Goal: Task Accomplishment & Management: Use online tool/utility

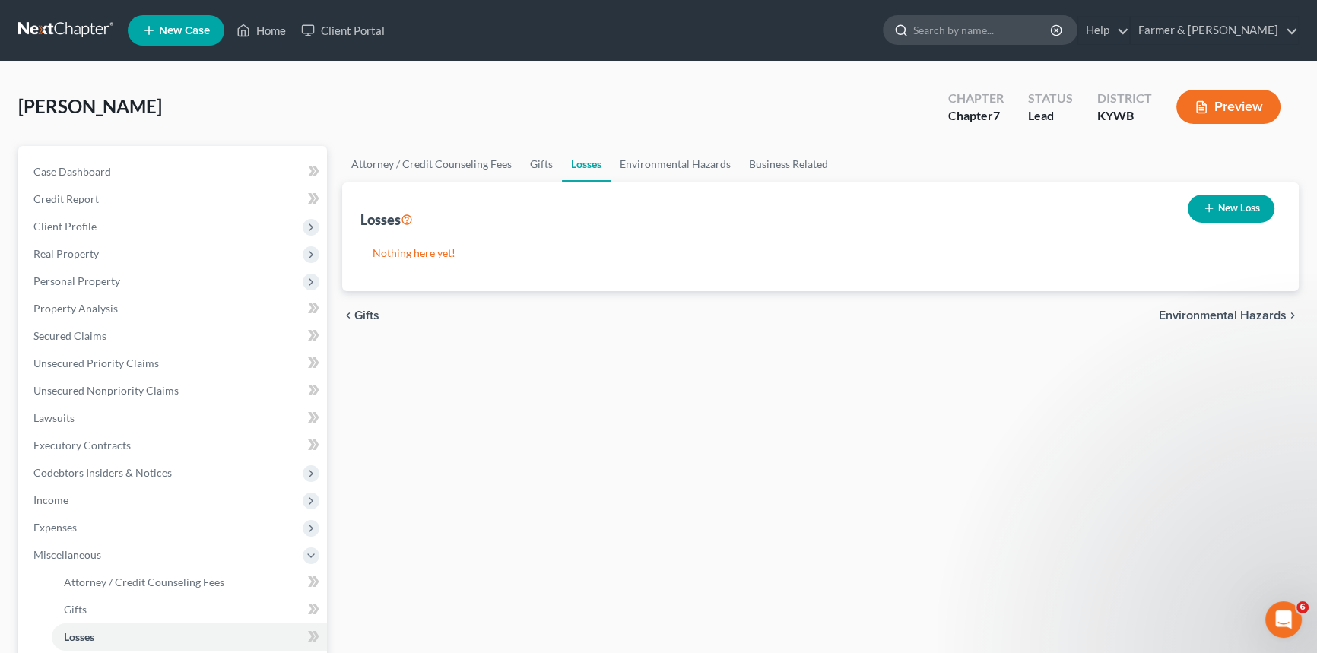
click at [1029, 35] on input "search" at bounding box center [982, 30] width 139 height 28
drag, startPoint x: 276, startPoint y: 35, endPoint x: 1113, endPoint y: 220, distance: 857.5
click at [276, 35] on link "Home" at bounding box center [261, 30] width 65 height 27
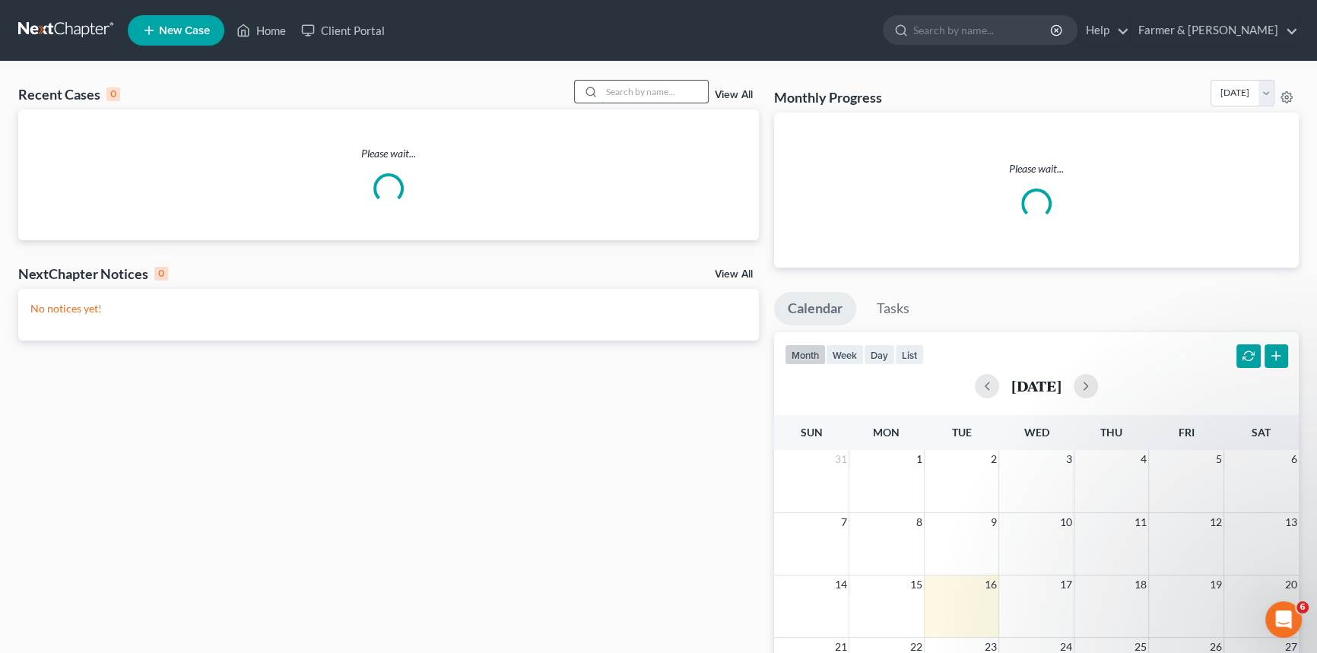
click at [674, 91] on input "search" at bounding box center [655, 92] width 106 height 22
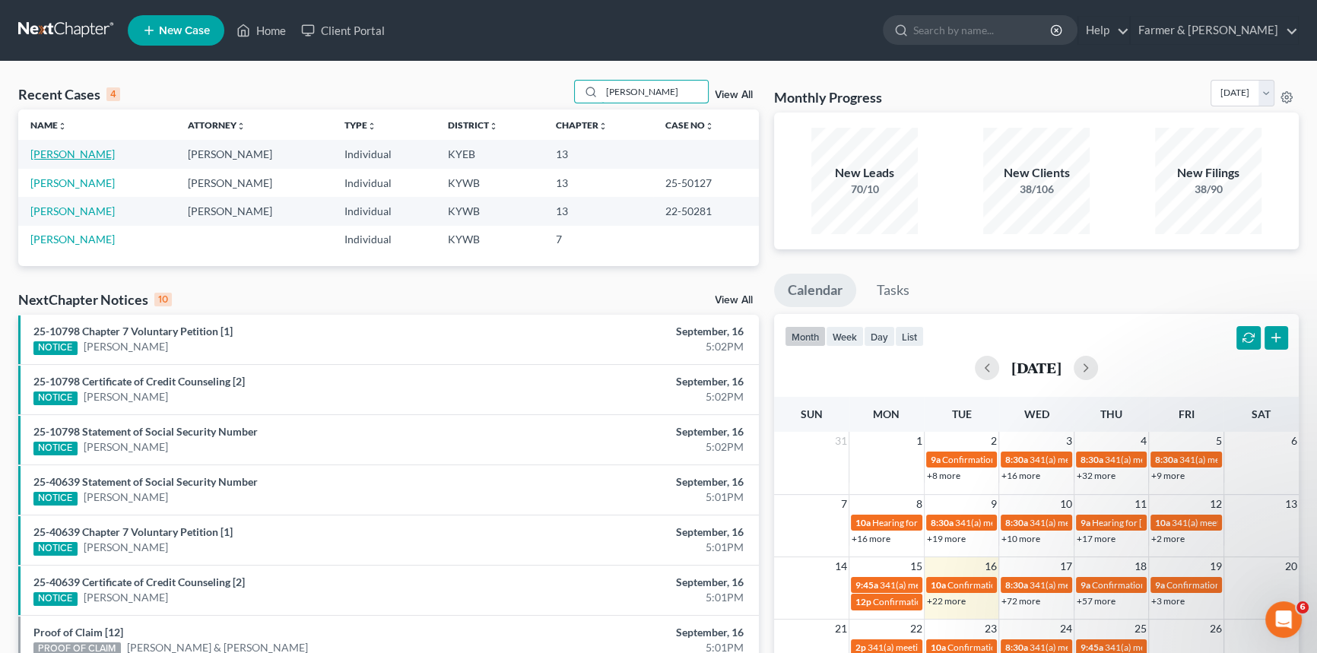
type input "[PERSON_NAME]"
click at [62, 160] on link "[PERSON_NAME]" at bounding box center [72, 154] width 84 height 13
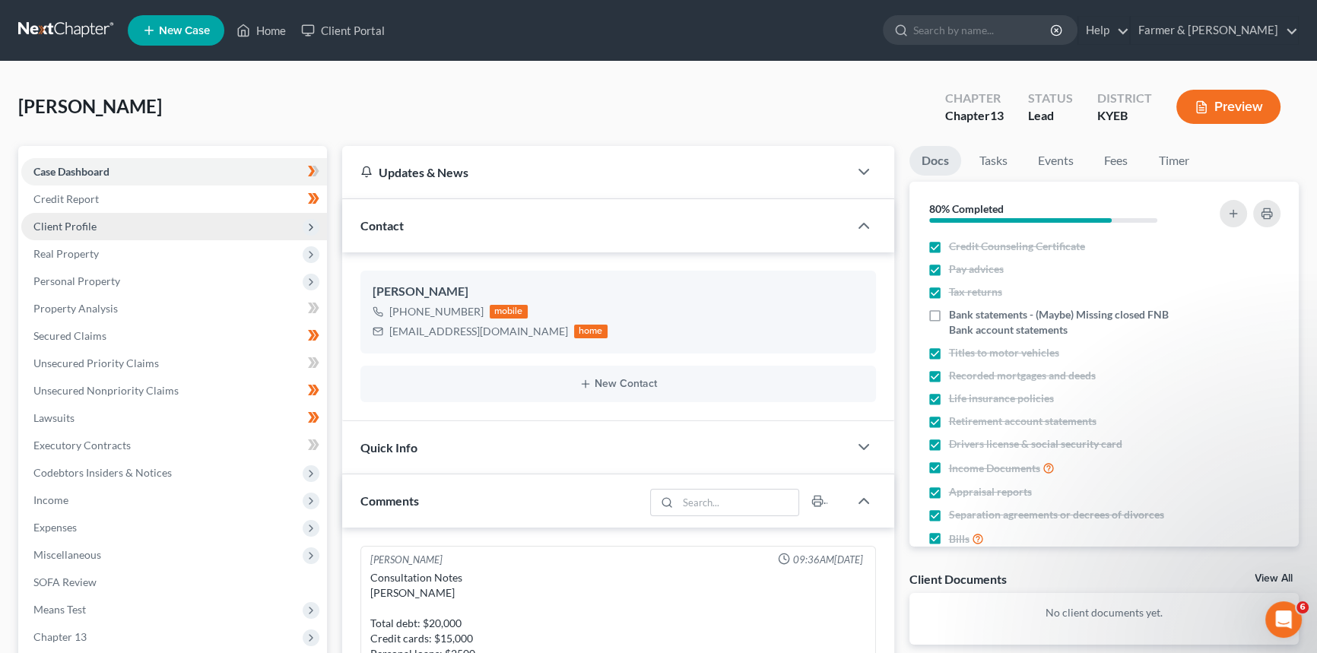
scroll to position [332, 0]
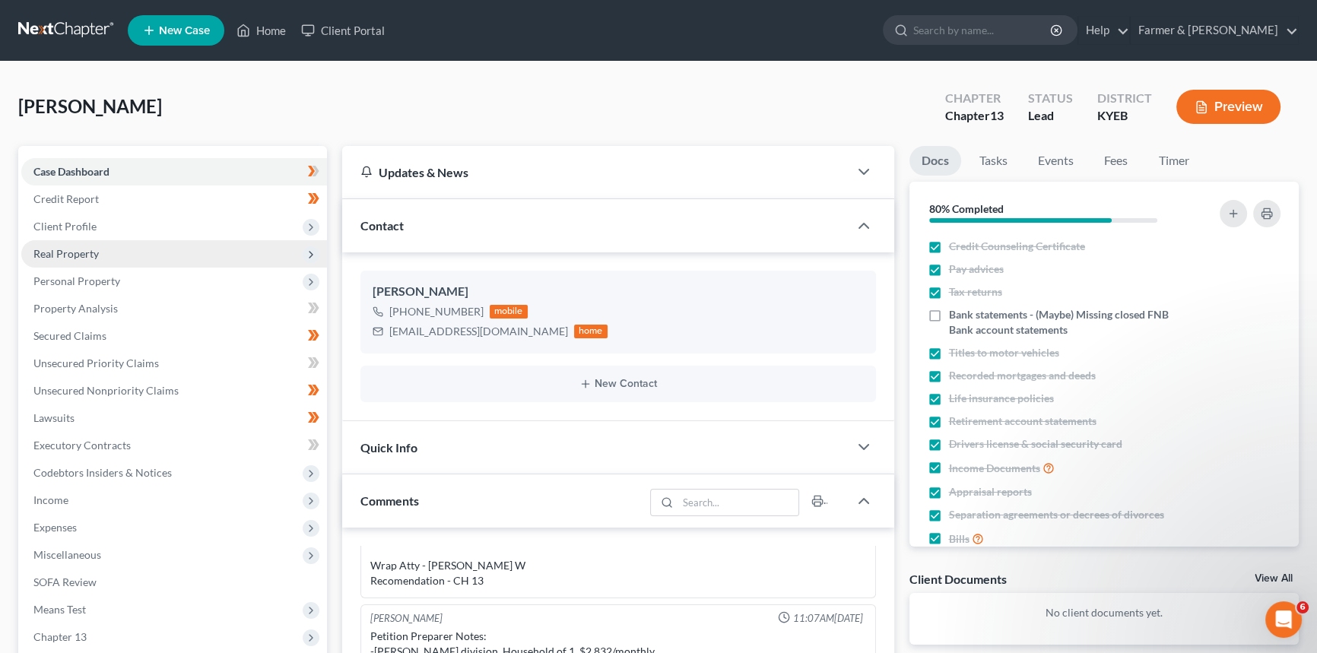
click at [92, 258] on span "Real Property" at bounding box center [65, 253] width 65 height 13
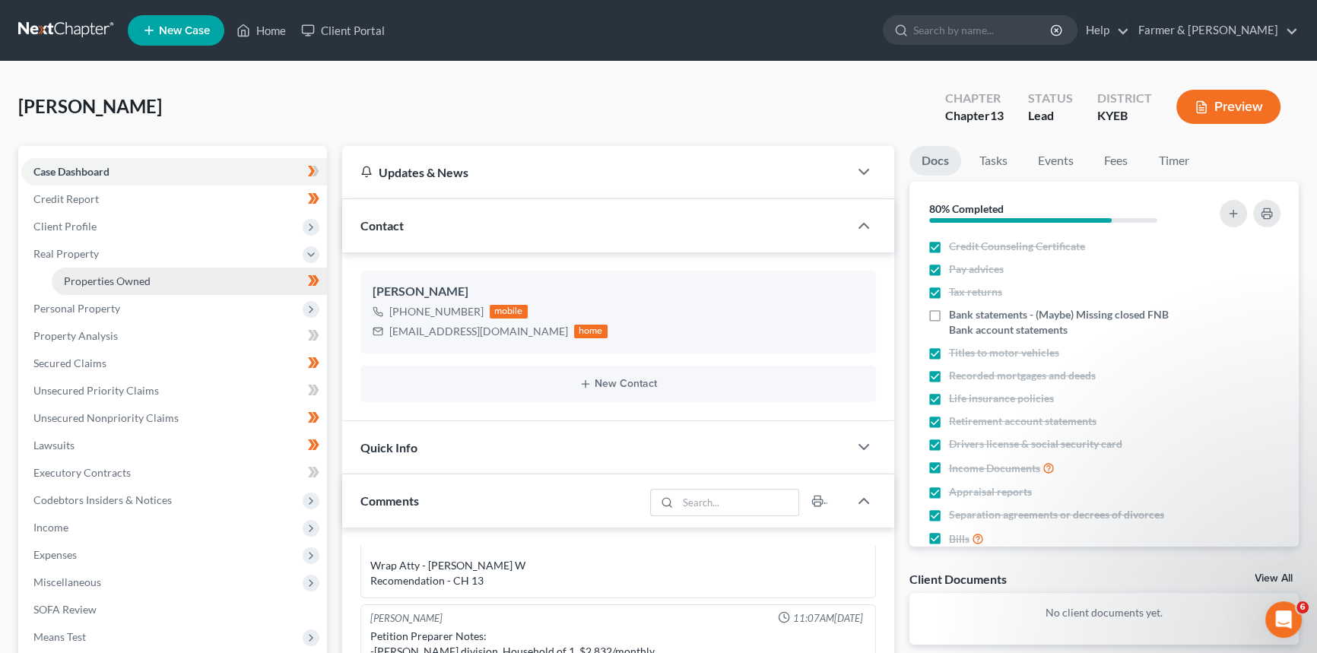
click at [147, 275] on span "Properties Owned" at bounding box center [107, 281] width 87 height 13
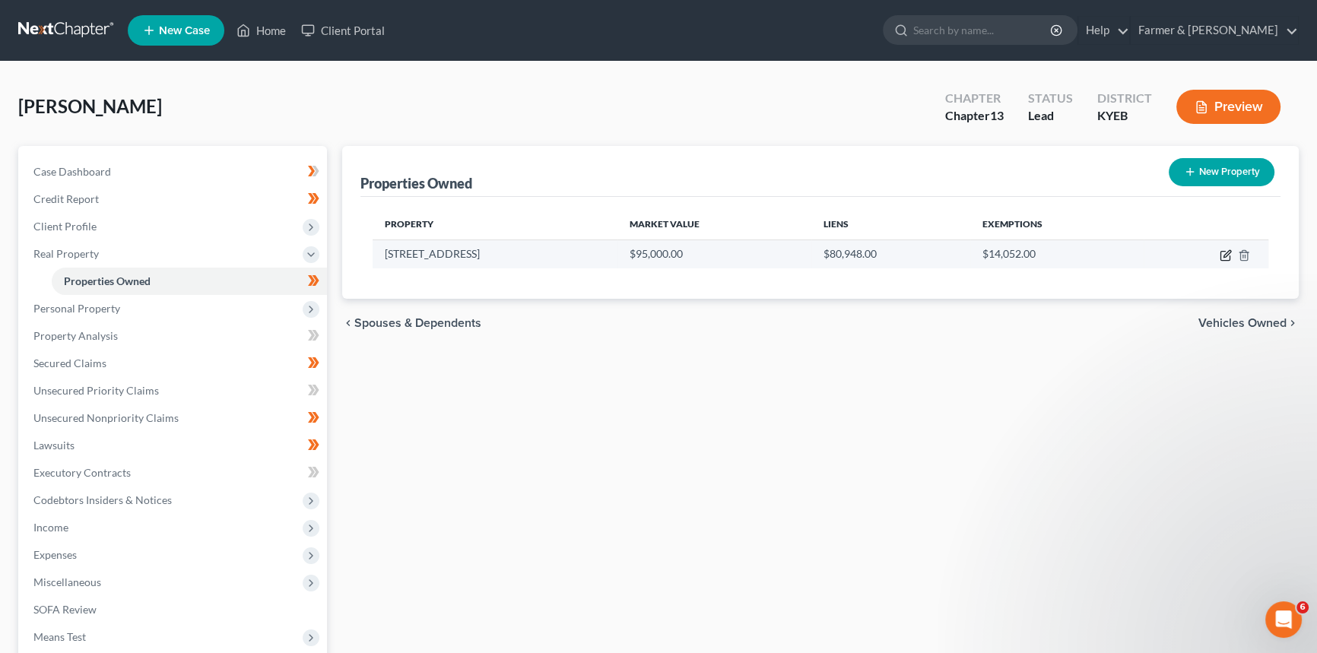
drag, startPoint x: 1223, startPoint y: 253, endPoint x: 916, endPoint y: 266, distance: 306.8
click at [1223, 252] on icon "button" at bounding box center [1226, 255] width 12 height 12
select select "18"
select select "77"
select select "0"
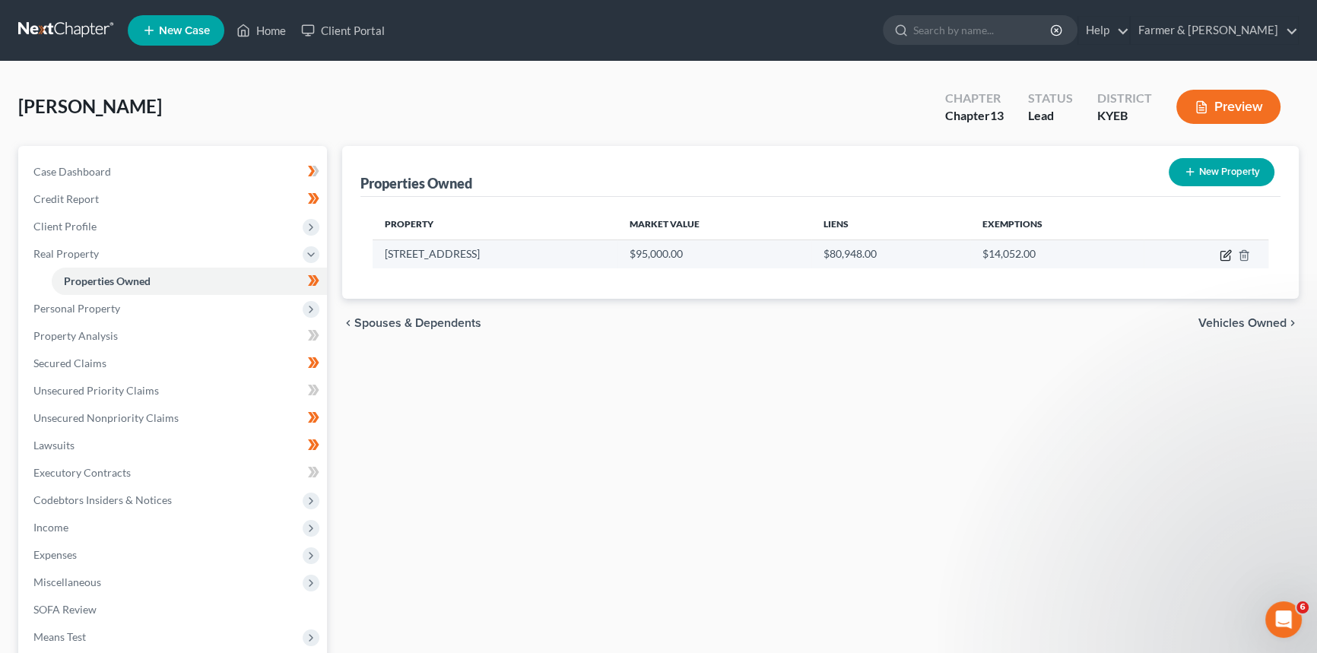
select select "0"
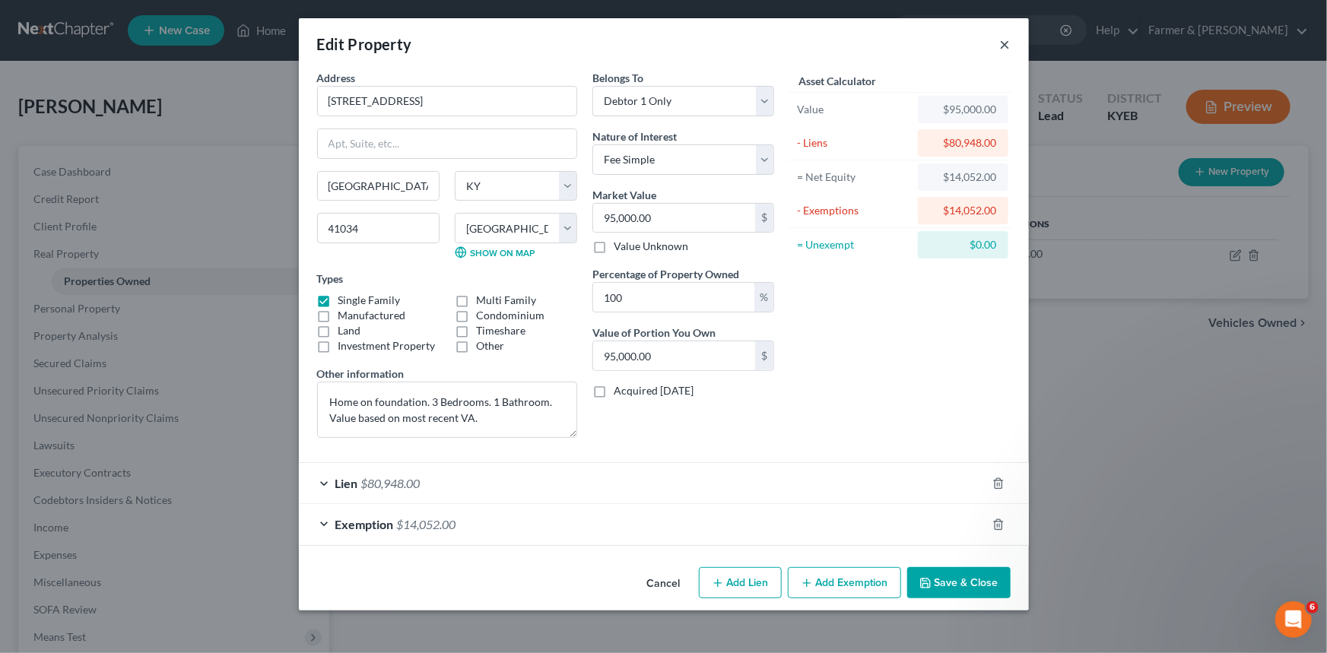
click at [1003, 46] on button "×" at bounding box center [1005, 44] width 11 height 18
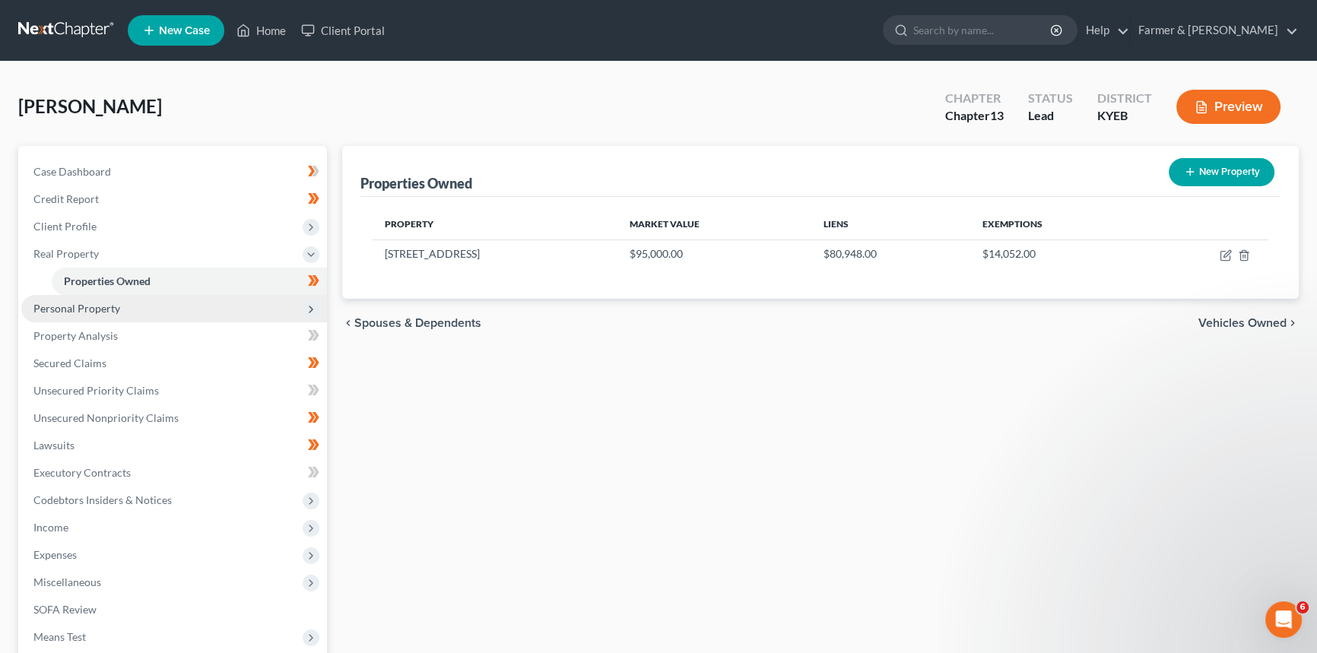
click at [96, 309] on span "Personal Property" at bounding box center [76, 308] width 87 height 13
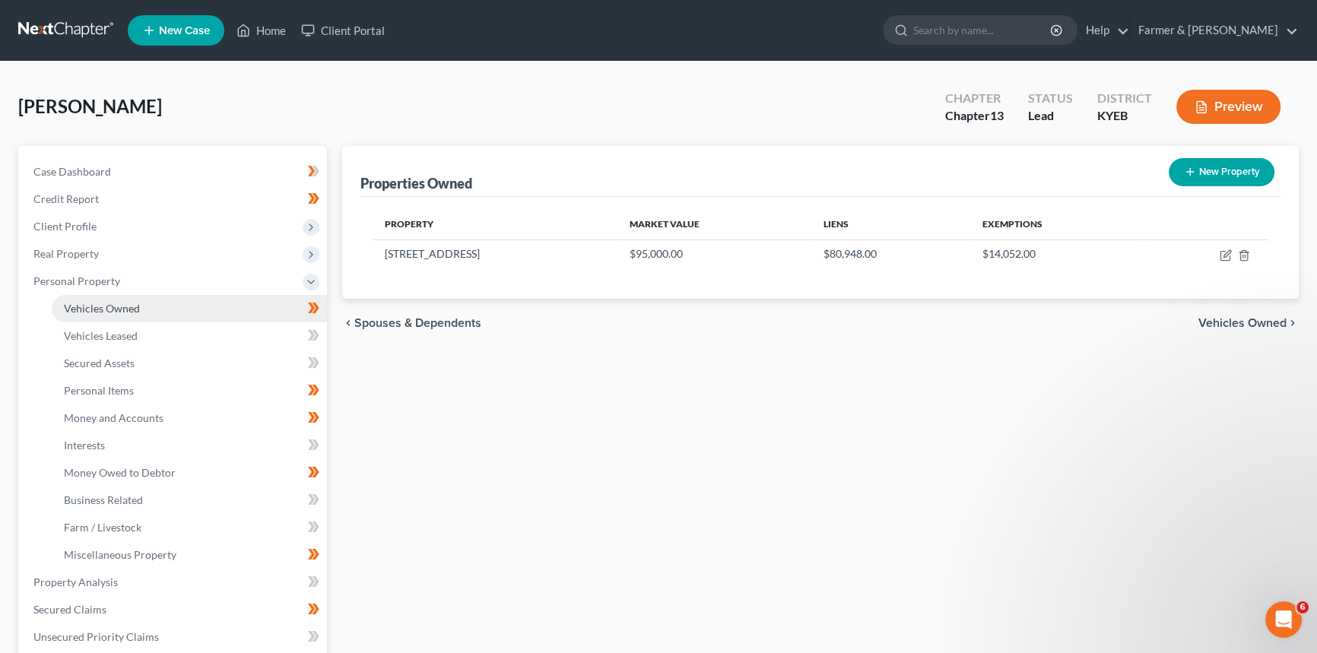
click at [97, 306] on span "Vehicles Owned" at bounding box center [102, 308] width 76 height 13
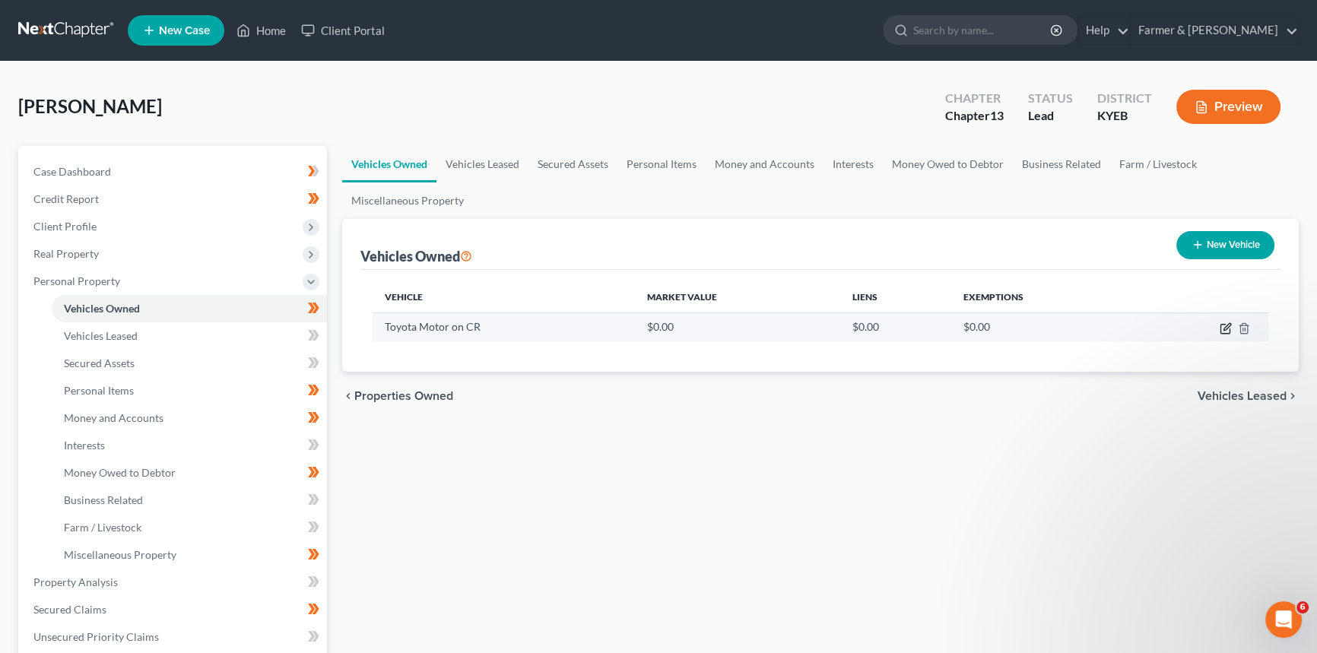
click at [1226, 329] on icon "button" at bounding box center [1227, 326] width 7 height 7
select select "0"
select select "2"
select select "0"
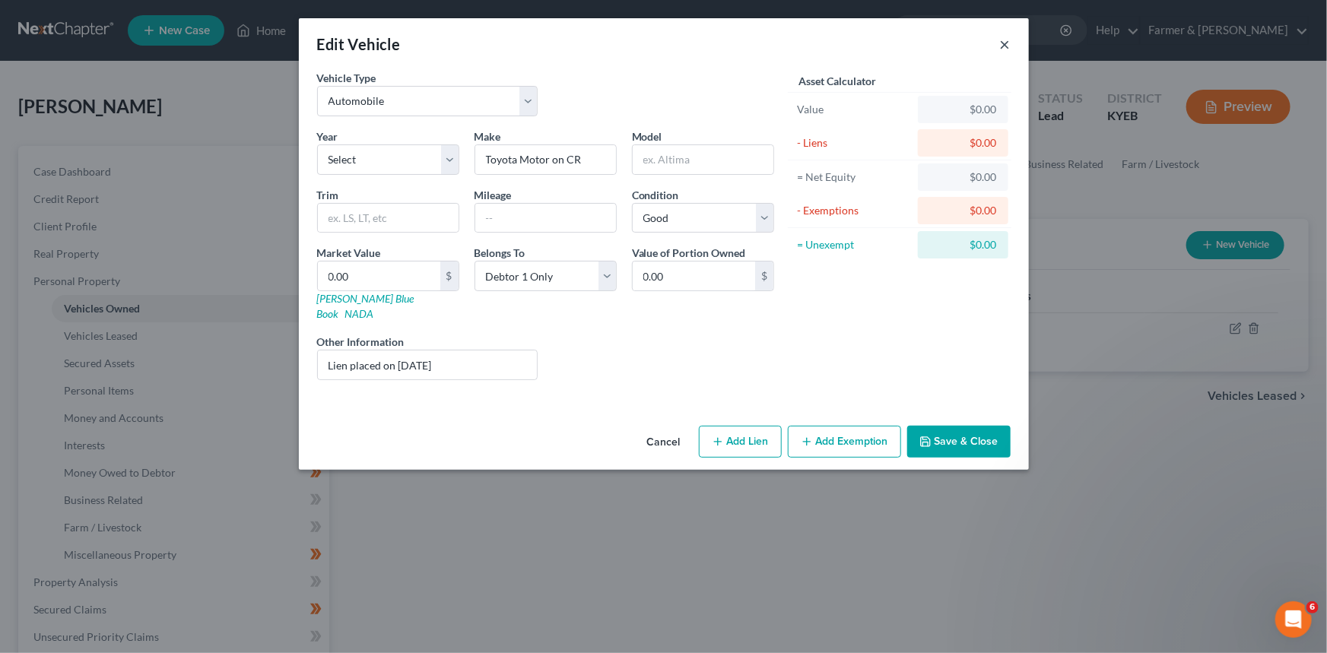
drag, startPoint x: 1003, startPoint y: 46, endPoint x: 1266, endPoint y: 313, distance: 374.3
click at [1004, 46] on button "×" at bounding box center [1005, 44] width 11 height 18
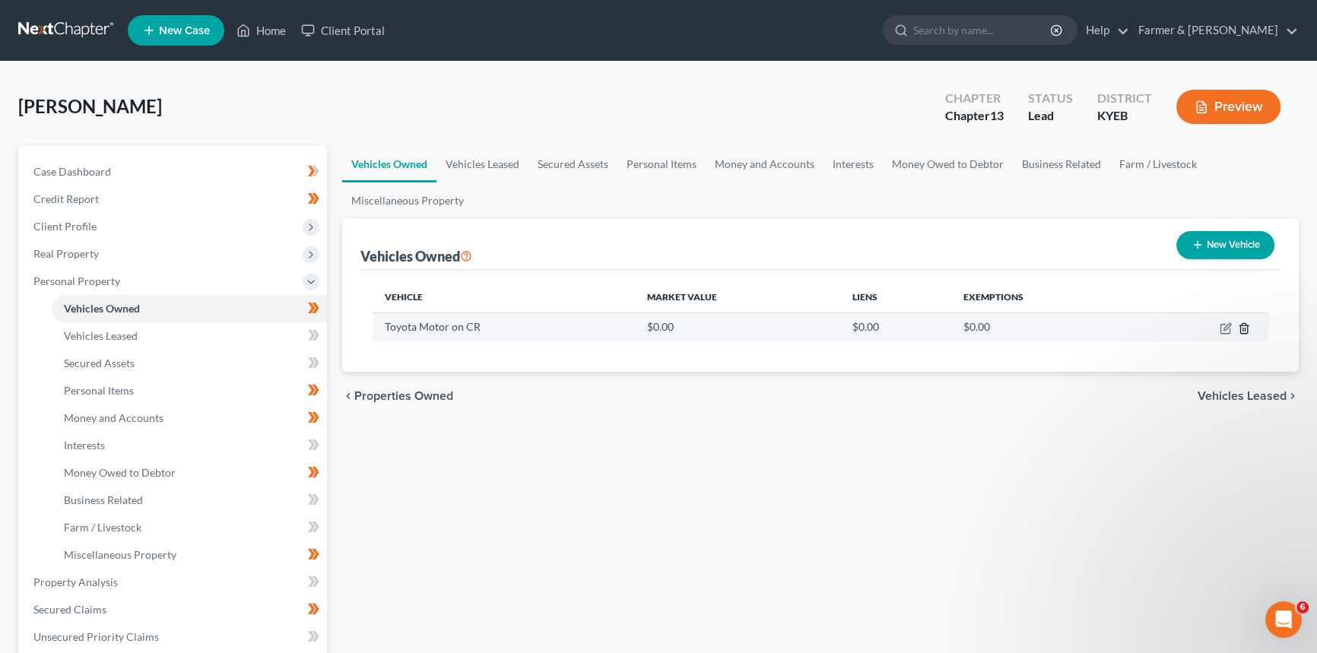
click at [1243, 329] on line "button" at bounding box center [1243, 329] width 0 height 3
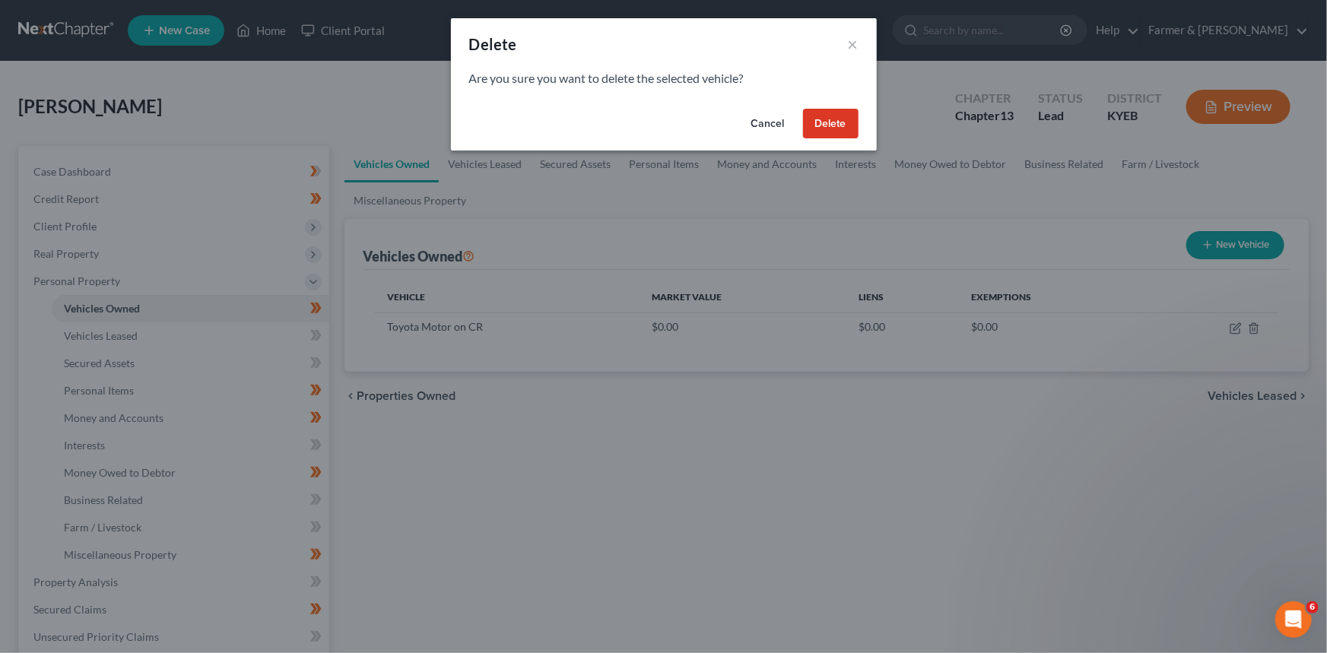
click at [814, 123] on button "Delete" at bounding box center [831, 124] width 56 height 30
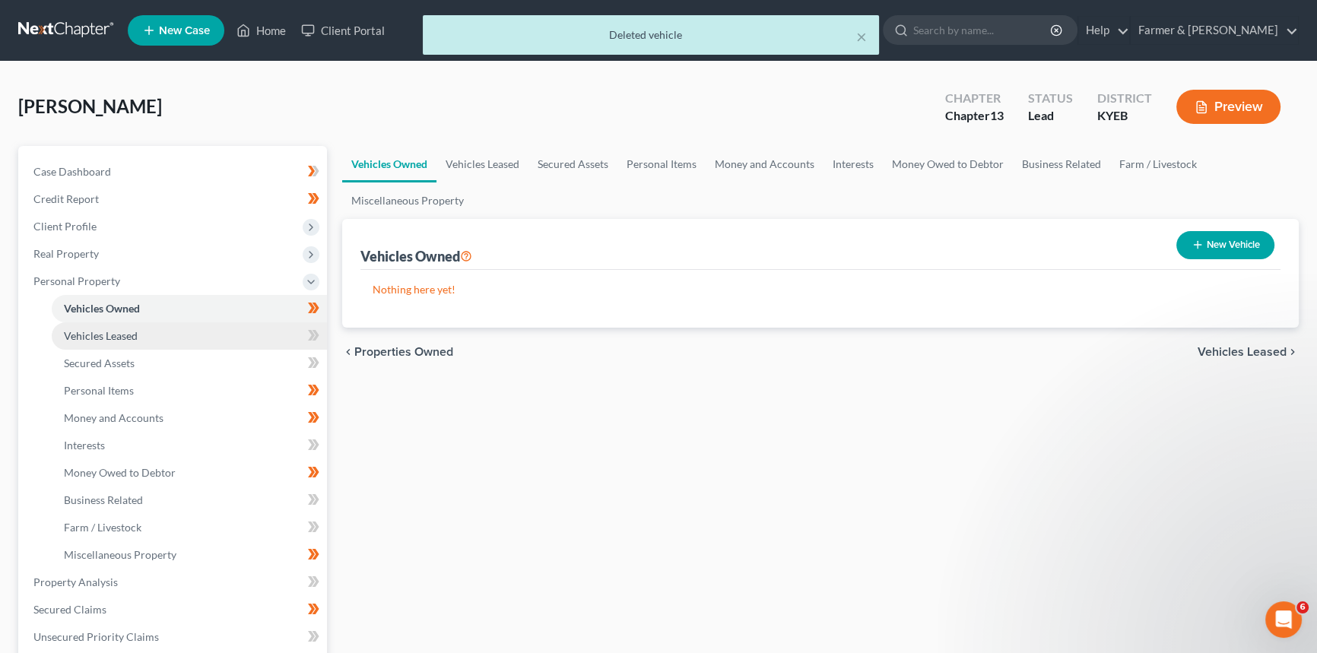
click at [94, 329] on span "Vehicles Leased" at bounding box center [101, 335] width 74 height 13
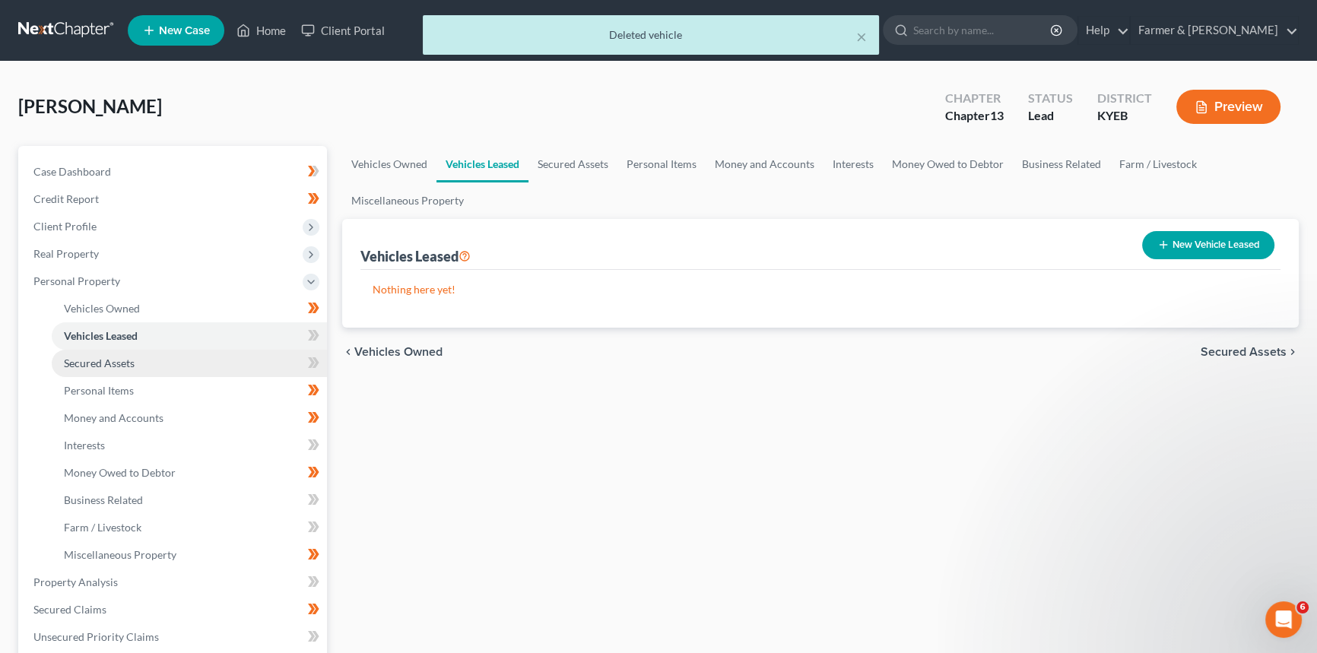
click at [99, 360] on span "Secured Assets" at bounding box center [99, 363] width 71 height 13
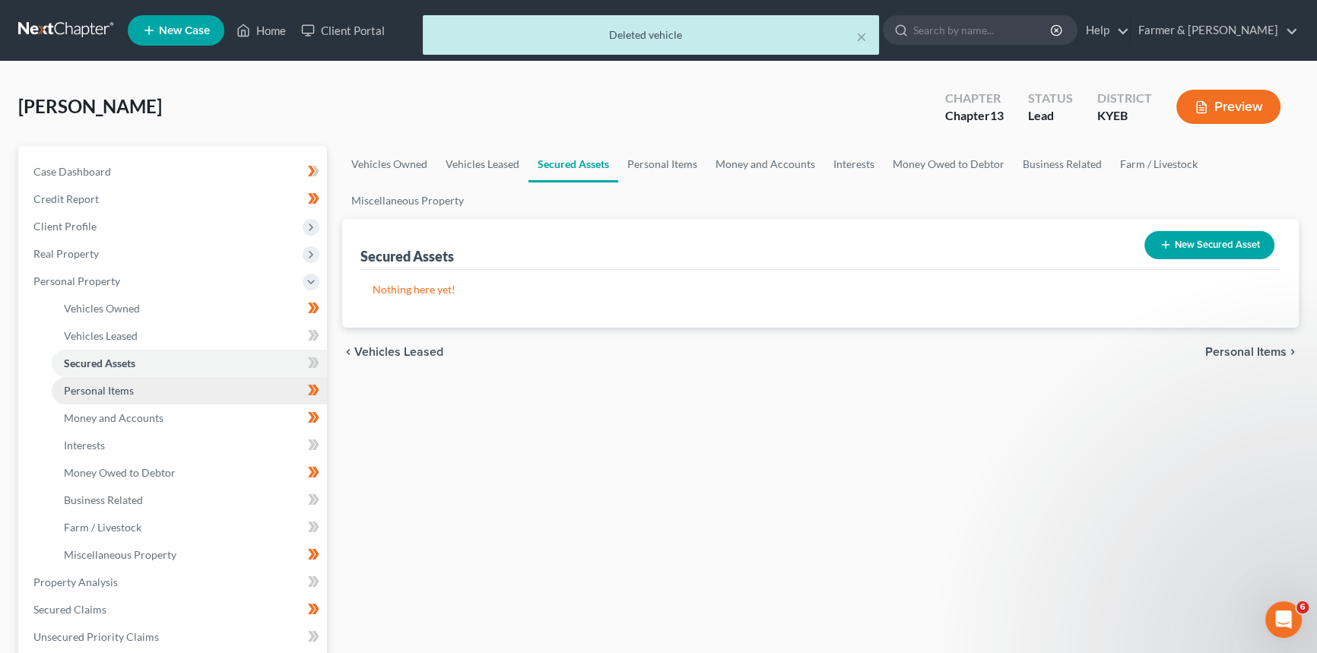
click at [101, 387] on span "Personal Items" at bounding box center [99, 390] width 70 height 13
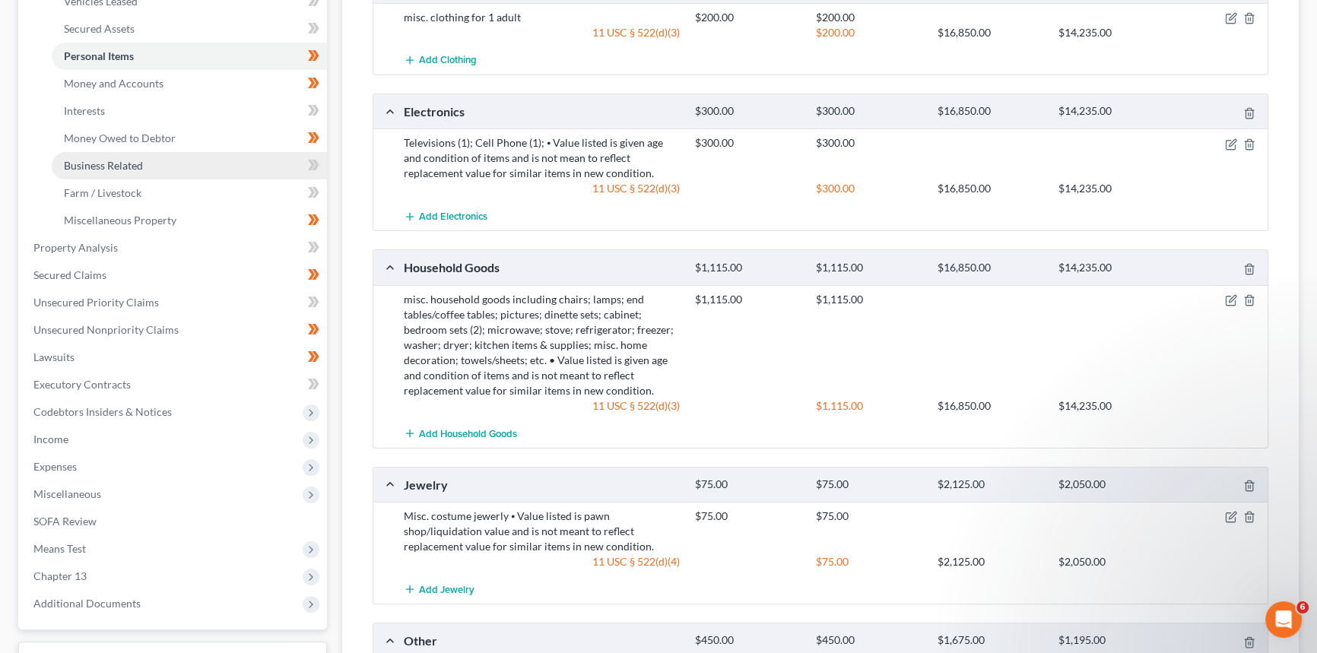
scroll to position [275, 0]
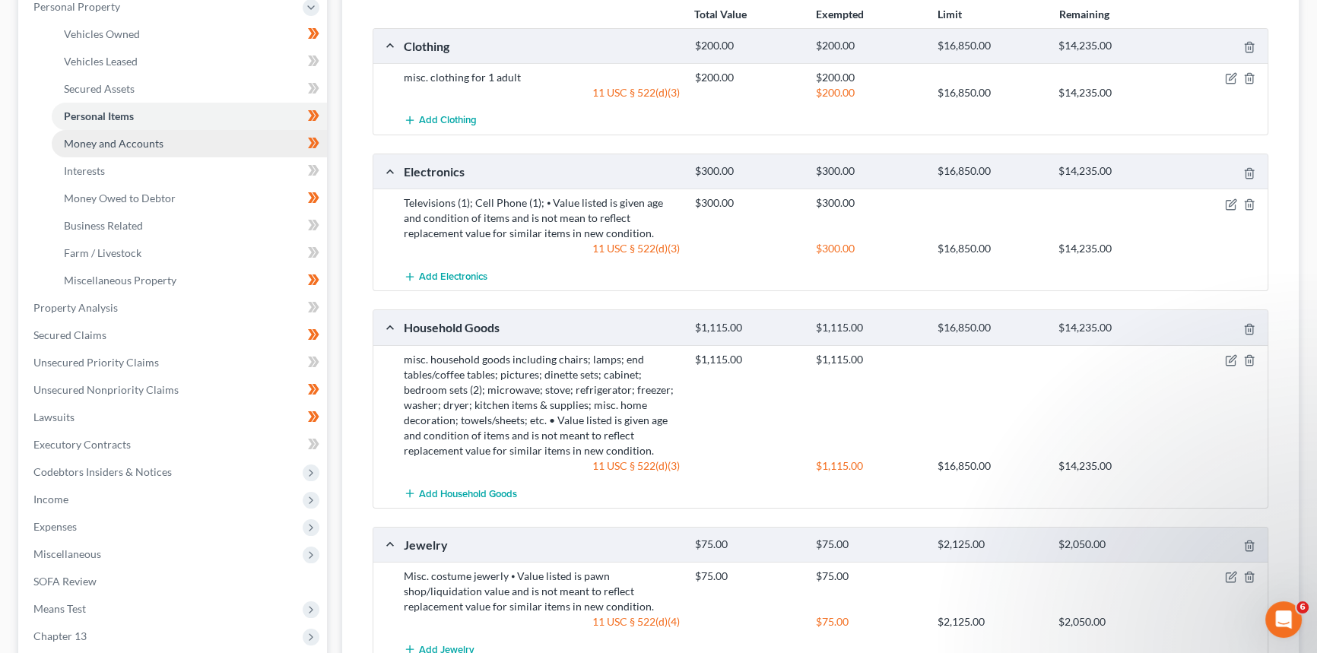
click at [125, 141] on span "Money and Accounts" at bounding box center [114, 143] width 100 height 13
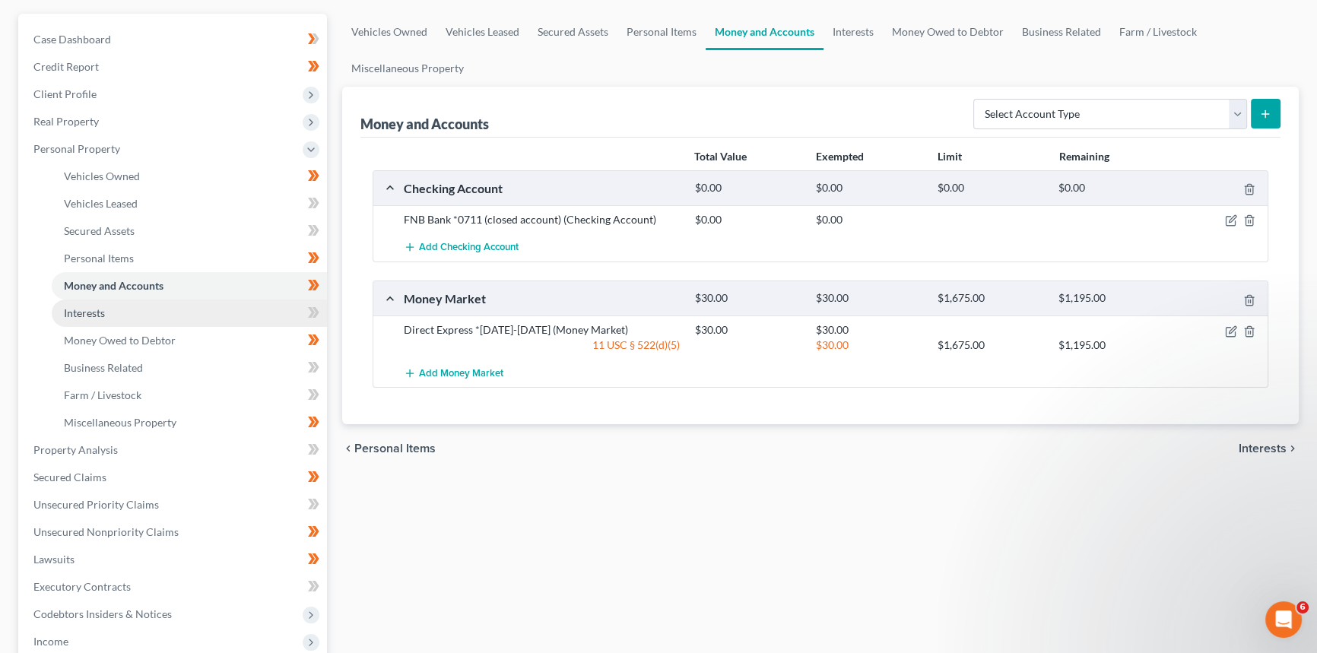
scroll to position [138, 0]
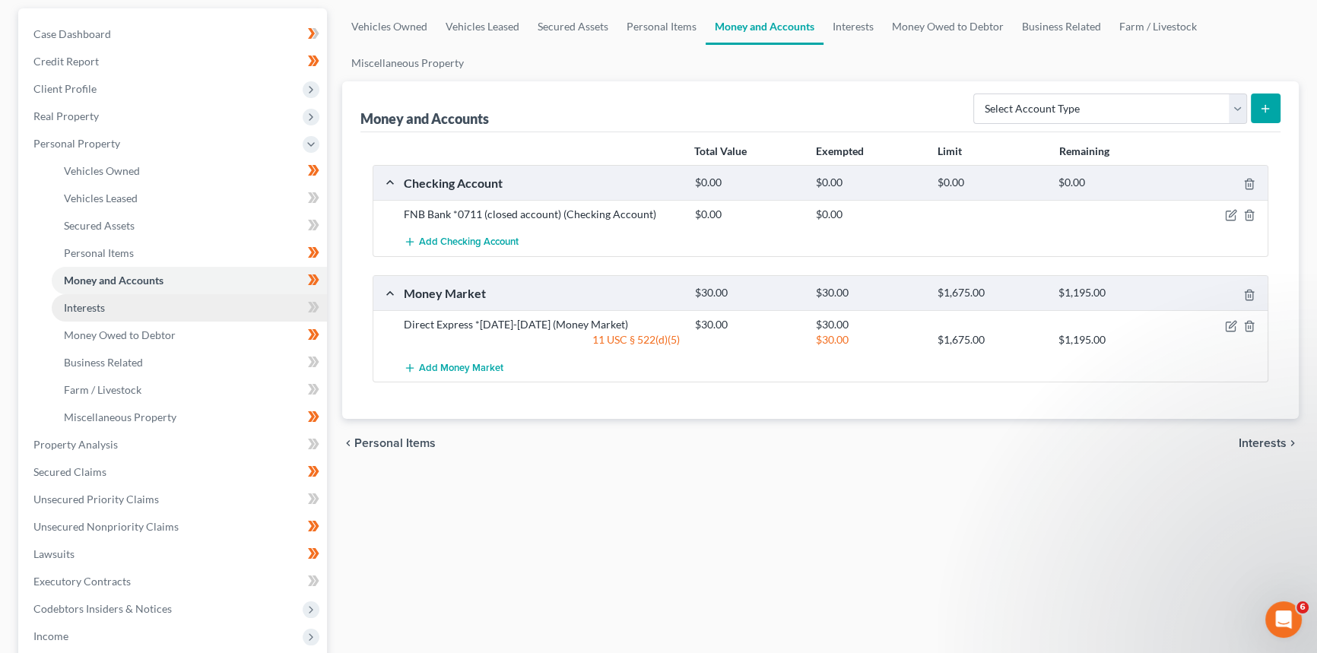
click at [118, 306] on link "Interests" at bounding box center [189, 307] width 275 height 27
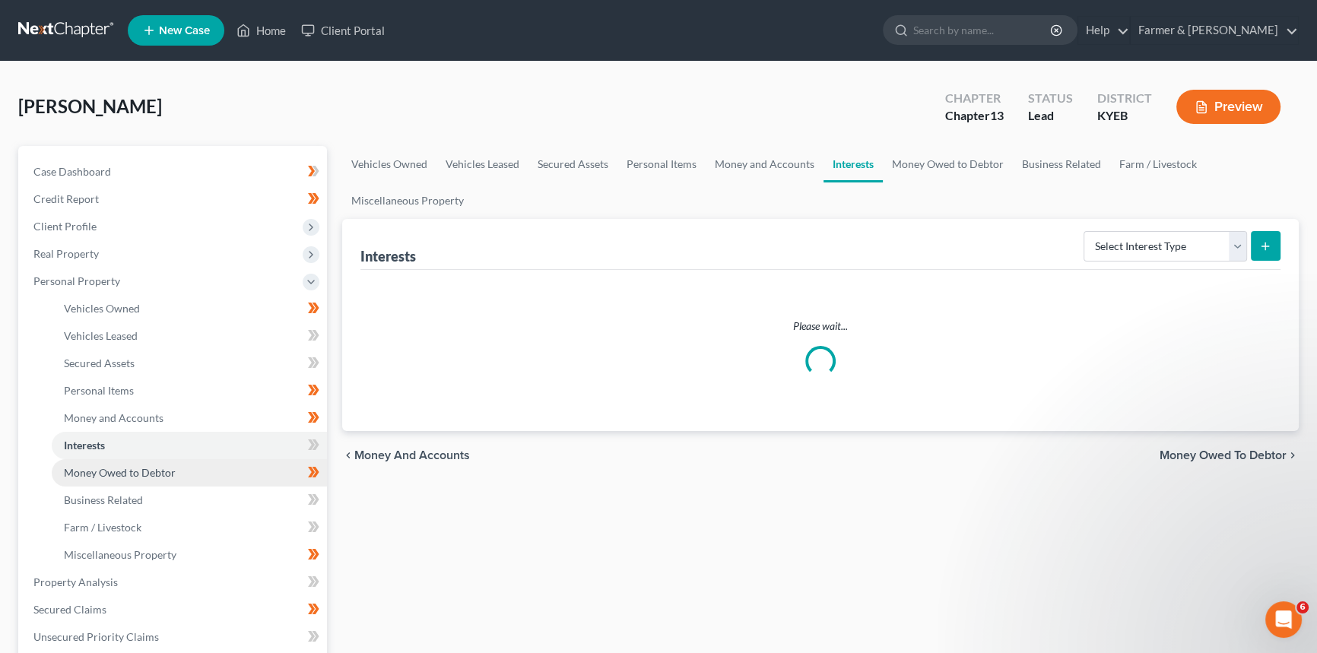
click at [114, 472] on span "Money Owed to Debtor" at bounding box center [120, 472] width 112 height 13
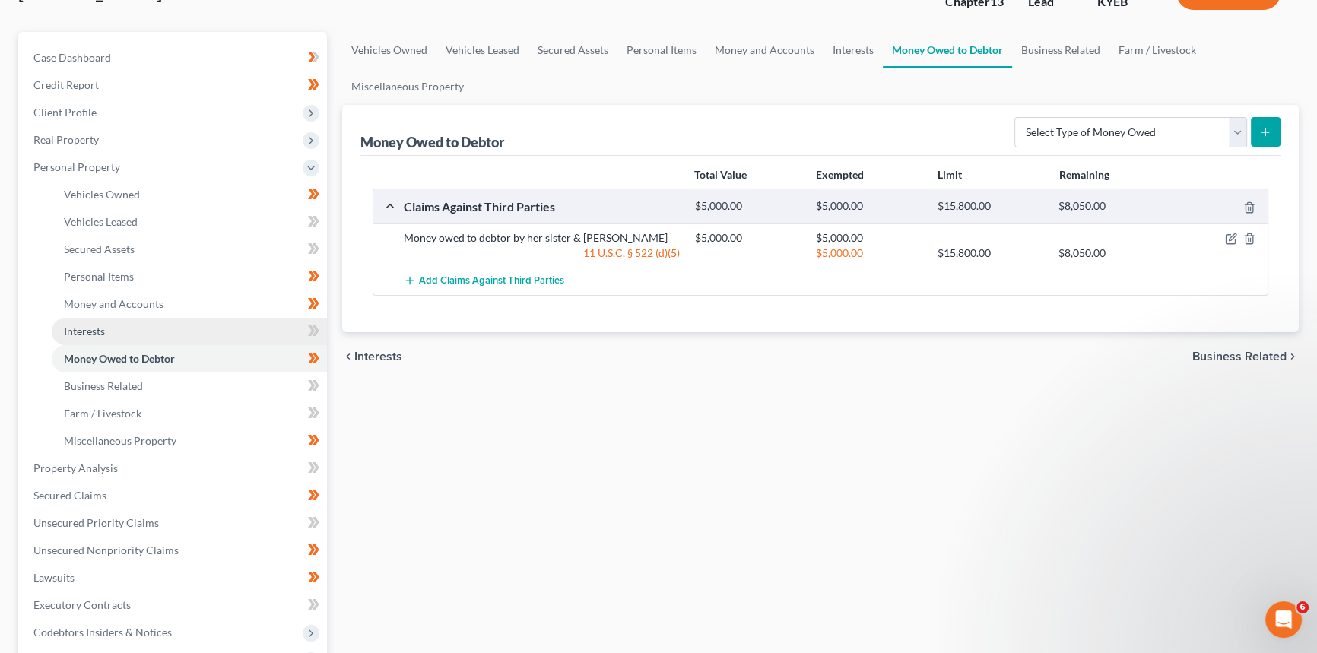
scroll to position [138, 0]
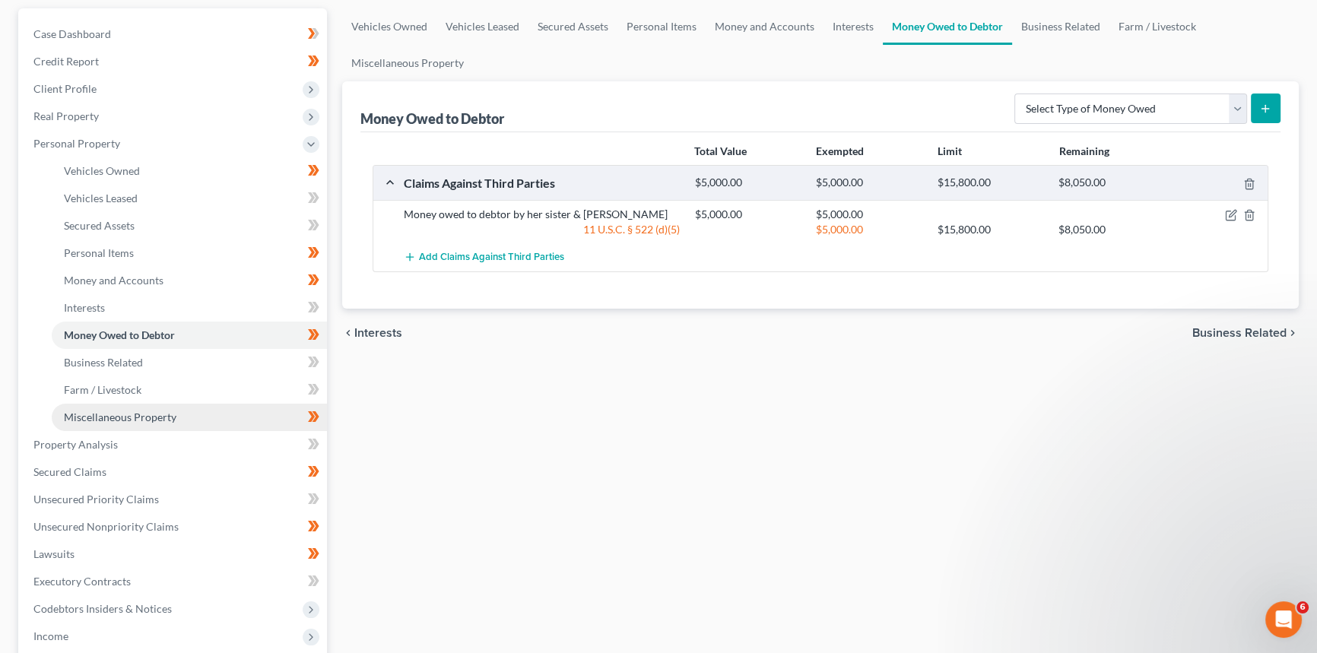
click at [91, 413] on span "Miscellaneous Property" at bounding box center [120, 417] width 113 height 13
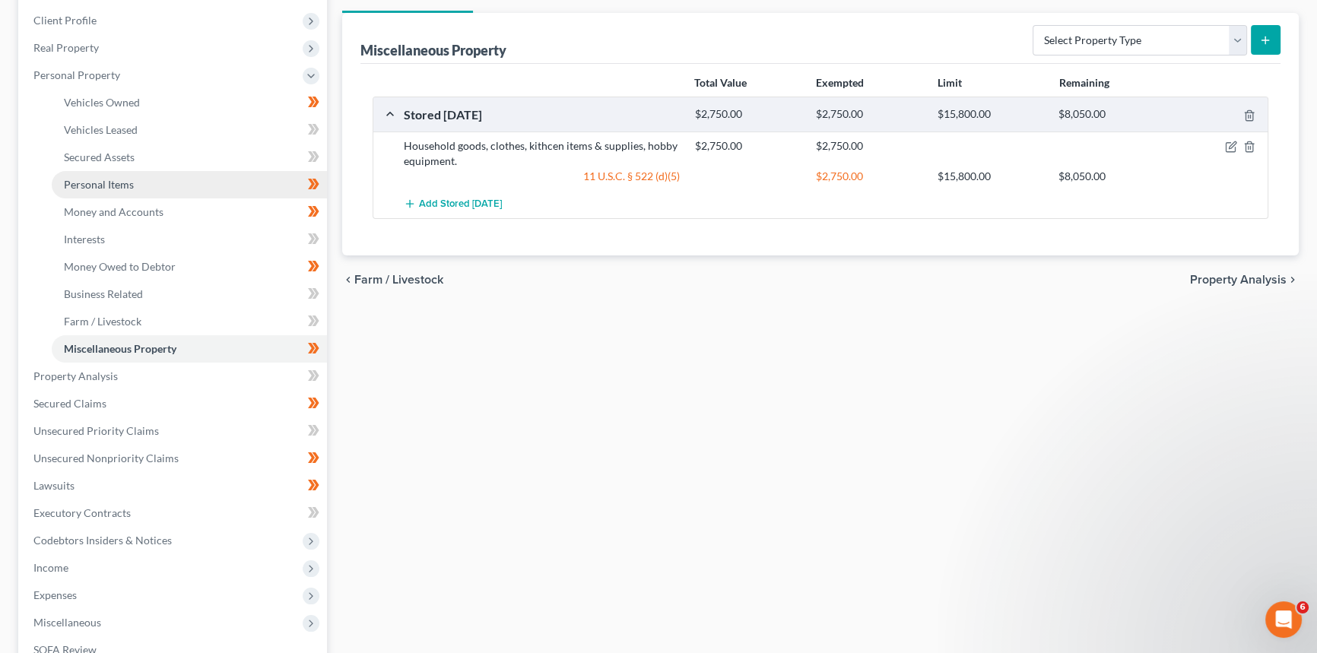
scroll to position [207, 0]
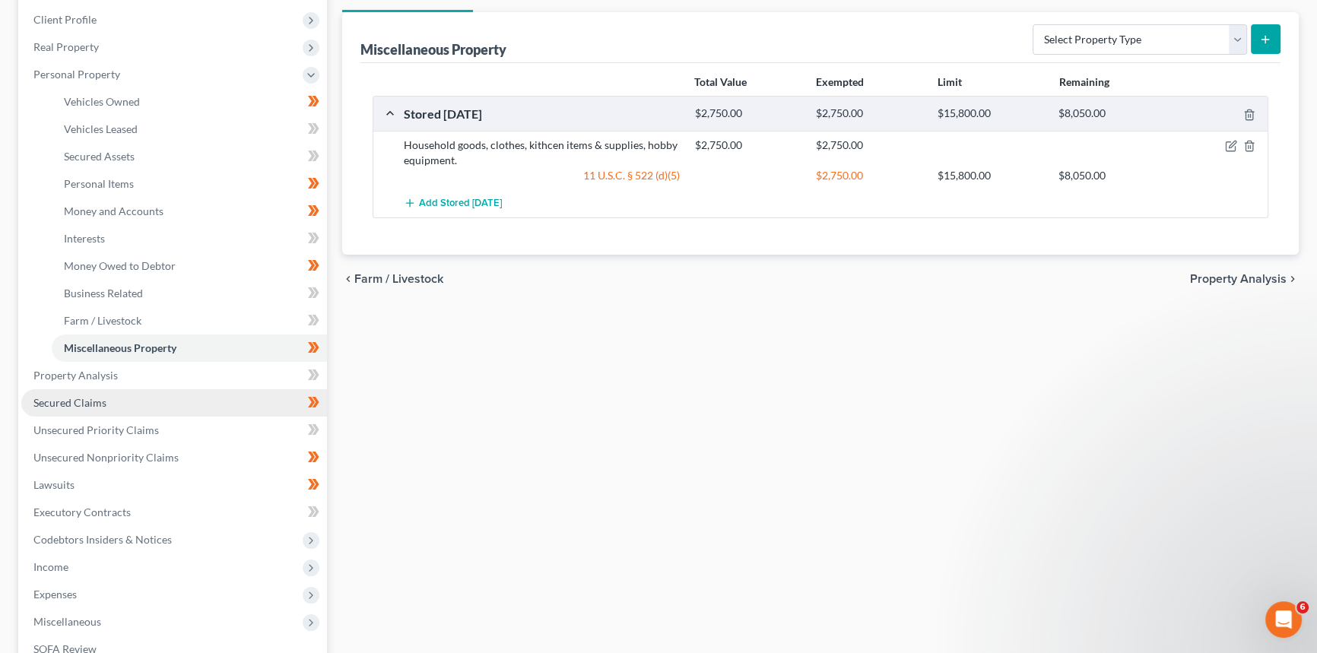
click at [90, 405] on span "Secured Claims" at bounding box center [69, 402] width 73 height 13
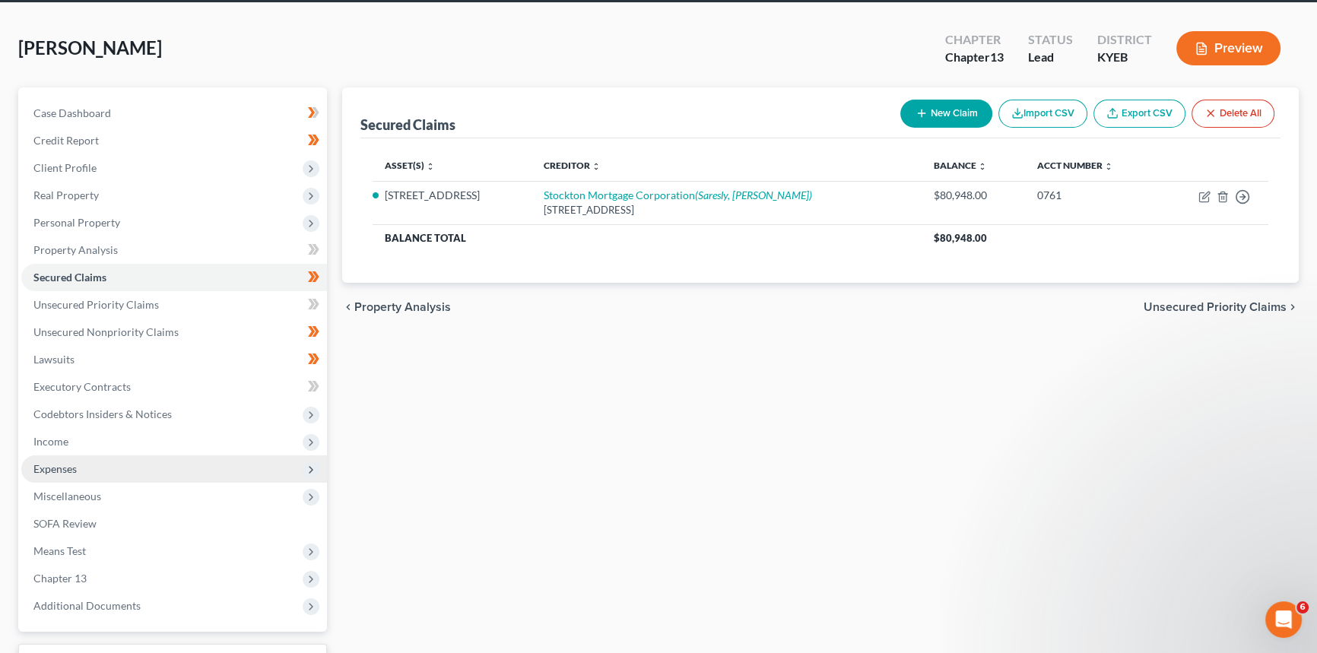
scroll to position [180, 0]
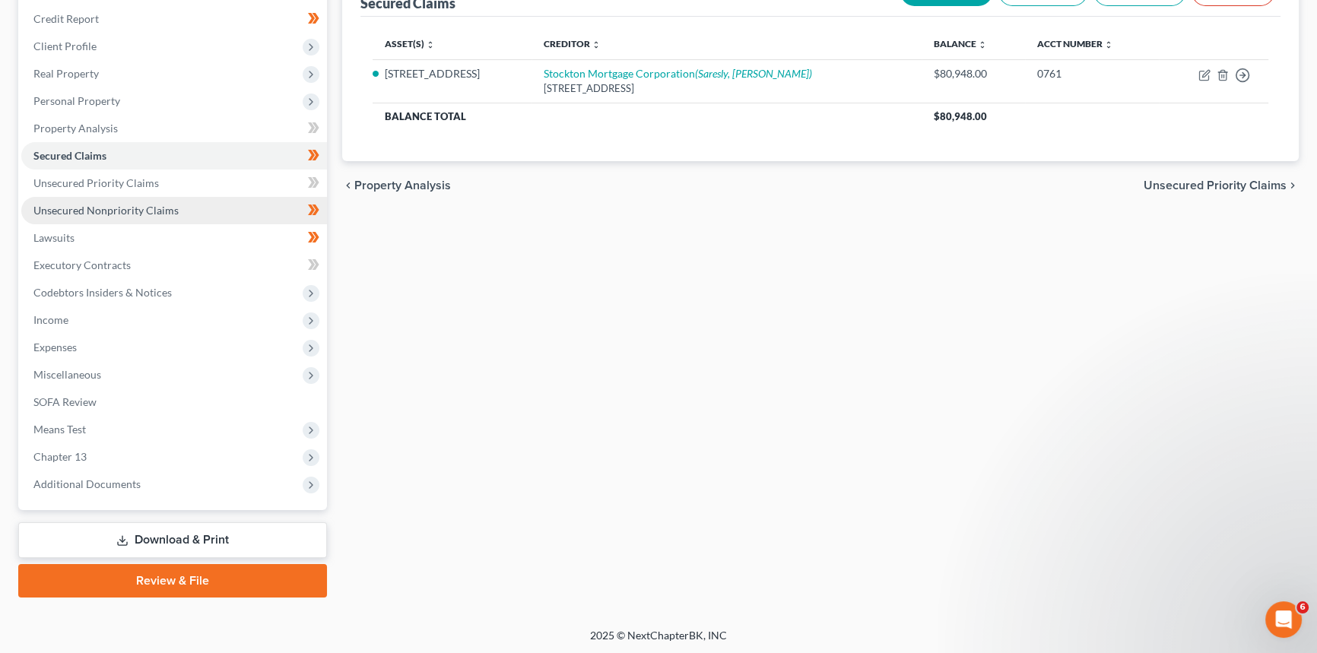
click at [114, 208] on span "Unsecured Nonpriority Claims" at bounding box center [105, 210] width 145 height 13
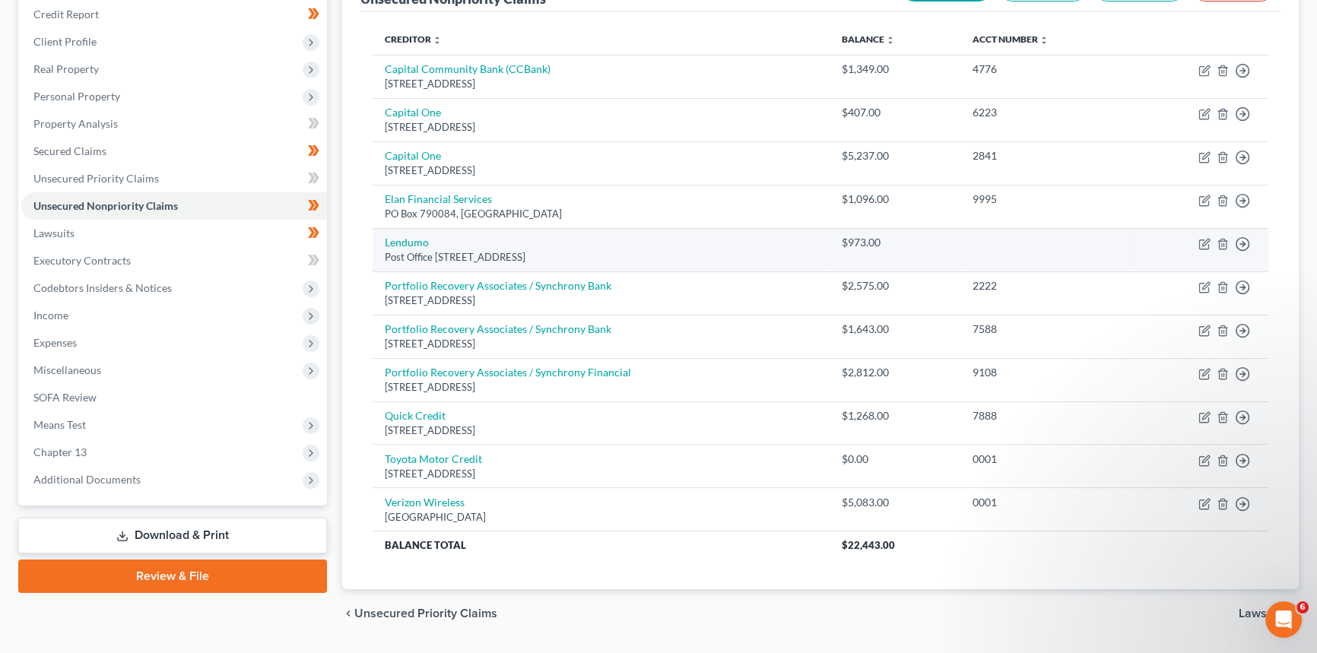
scroll to position [207, 0]
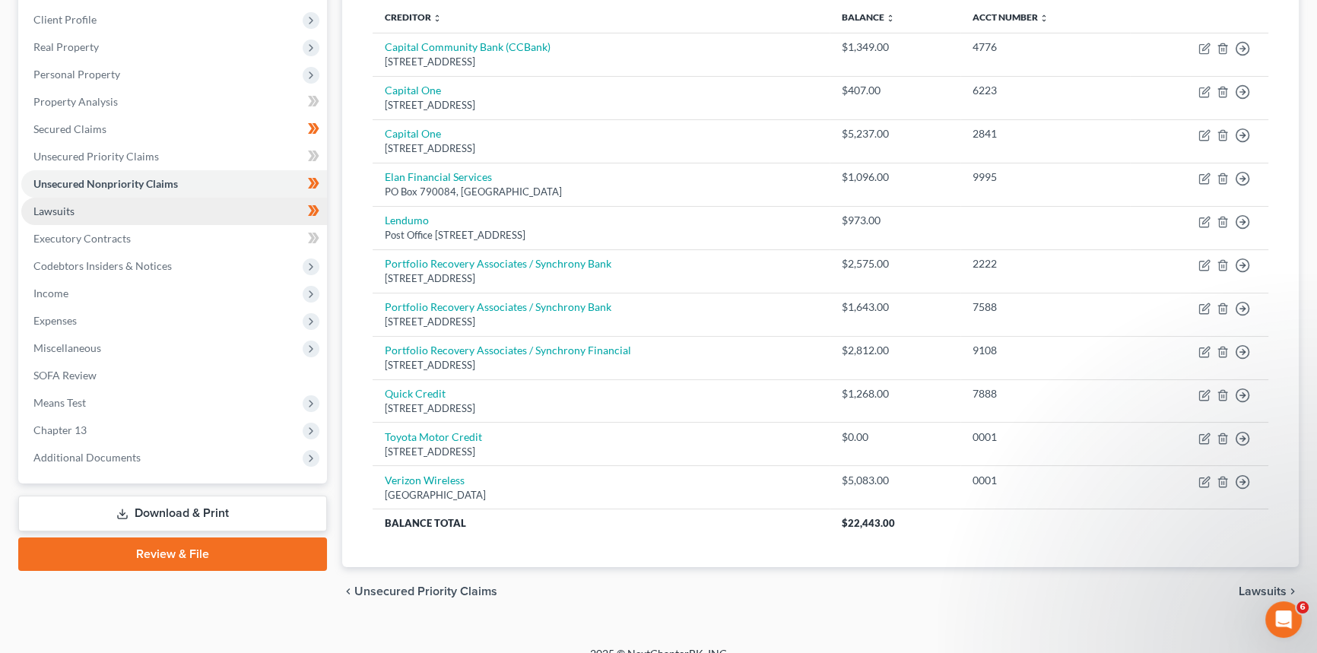
click at [78, 212] on link "Lawsuits" at bounding box center [174, 211] width 306 height 27
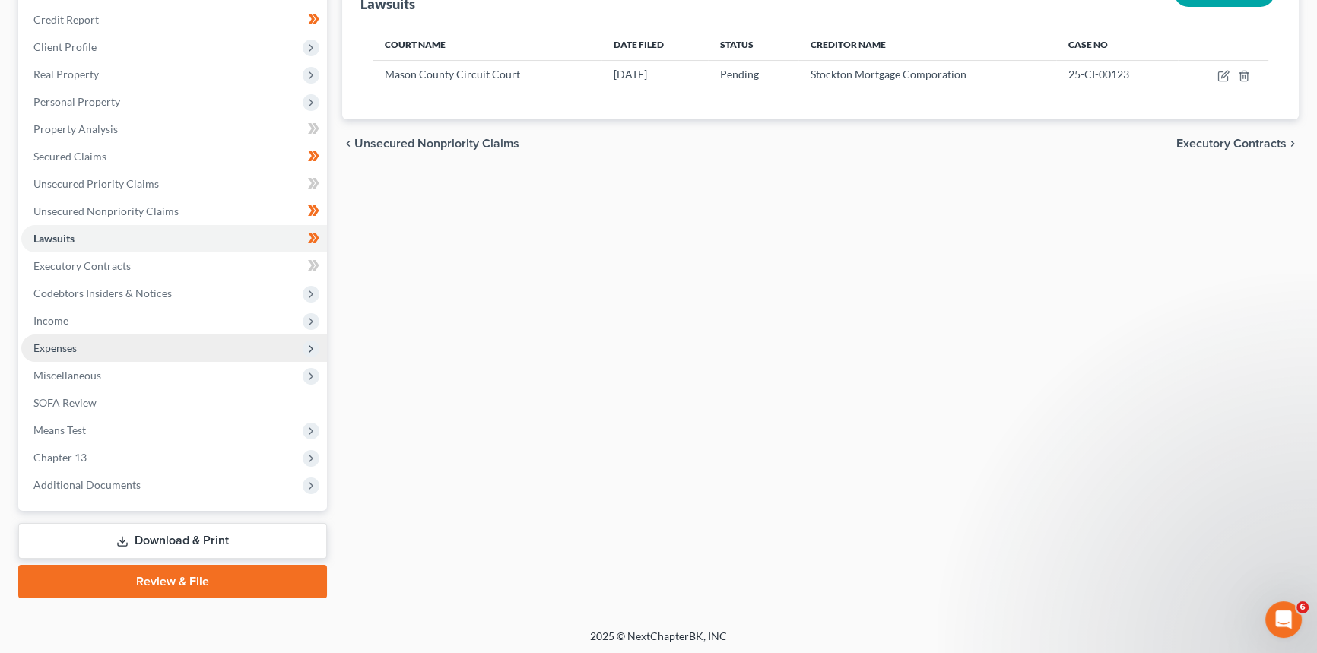
scroll to position [180, 0]
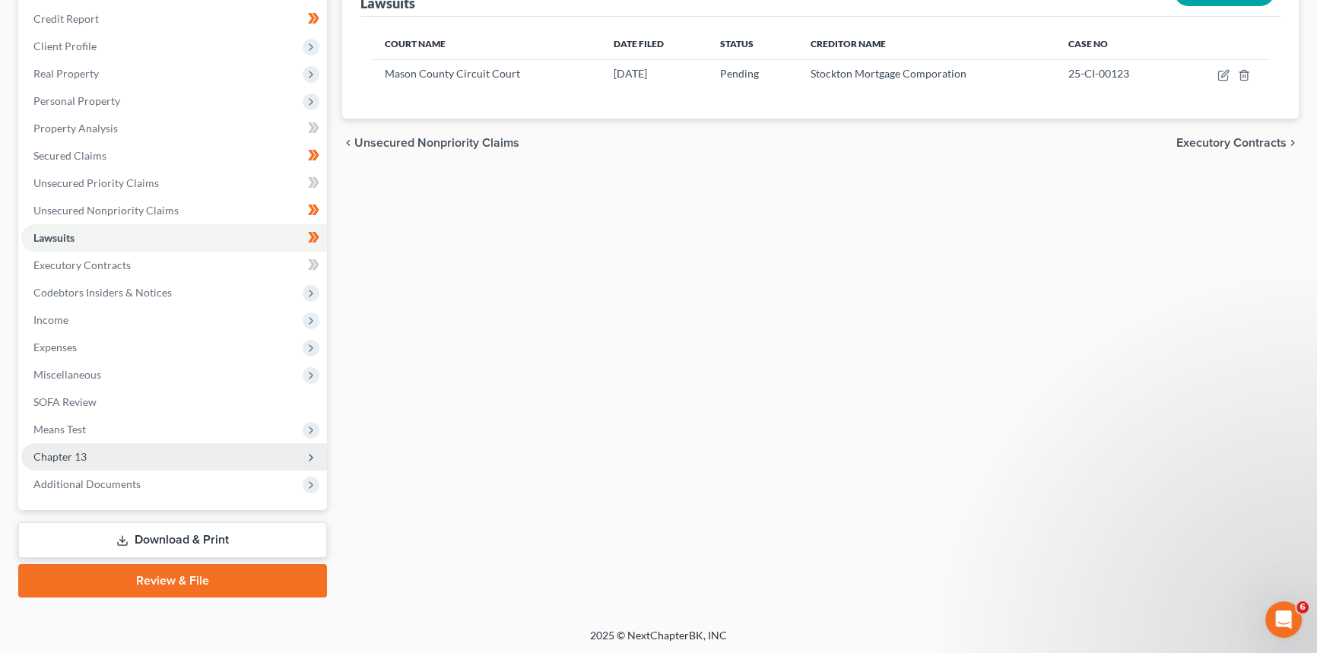
click at [102, 456] on span "Chapter 13" at bounding box center [174, 456] width 306 height 27
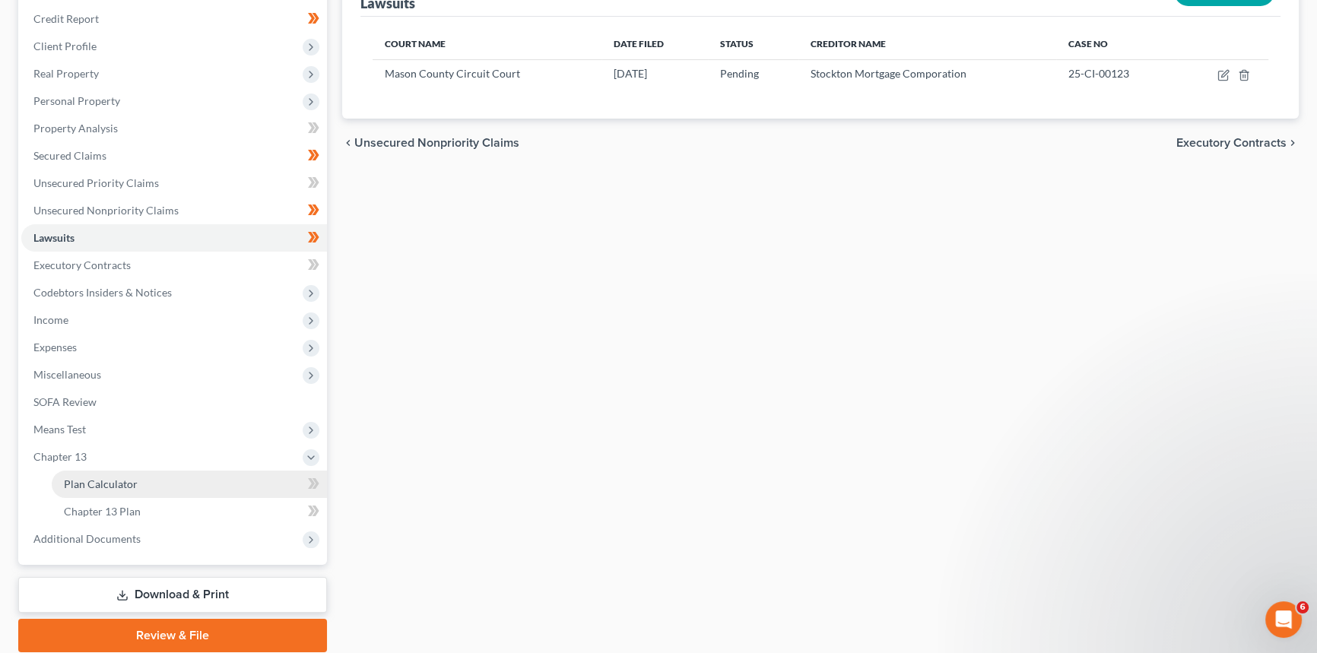
click at [124, 480] on span "Plan Calculator" at bounding box center [101, 484] width 74 height 13
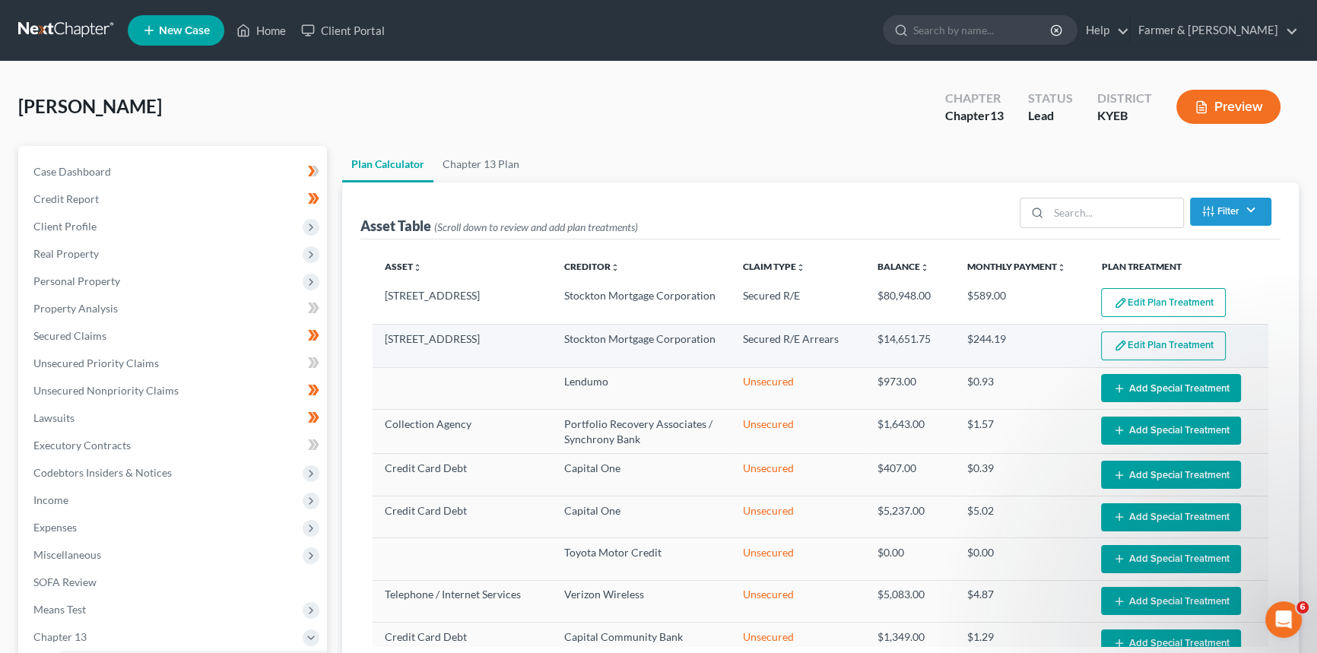
select select "59"
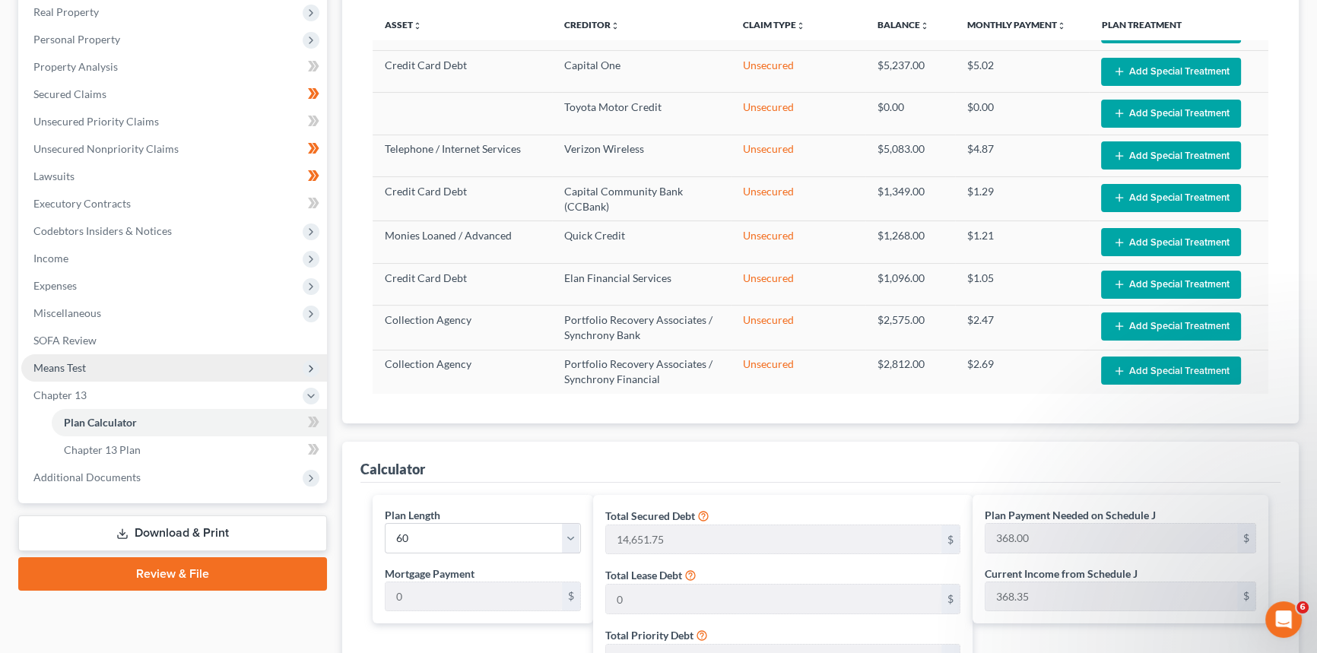
scroll to position [207, 0]
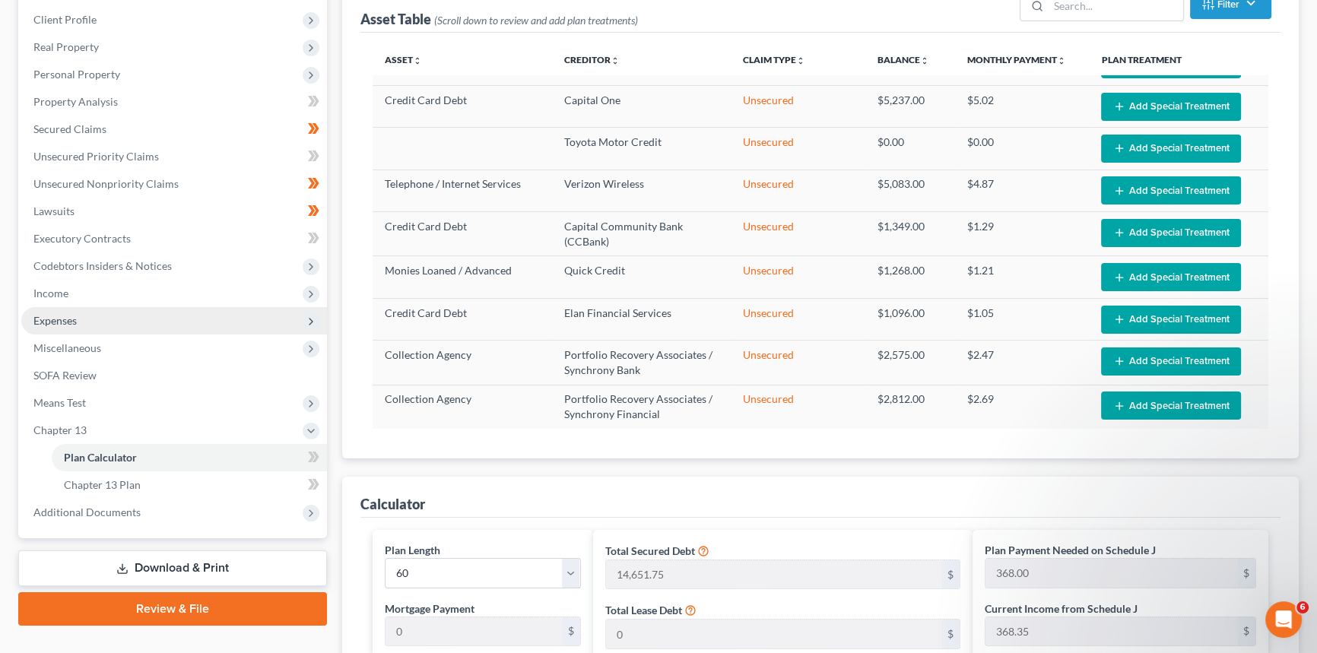
drag, startPoint x: 78, startPoint y: 285, endPoint x: 63, endPoint y: 311, distance: 29.6
click at [78, 285] on span "Income" at bounding box center [174, 293] width 306 height 27
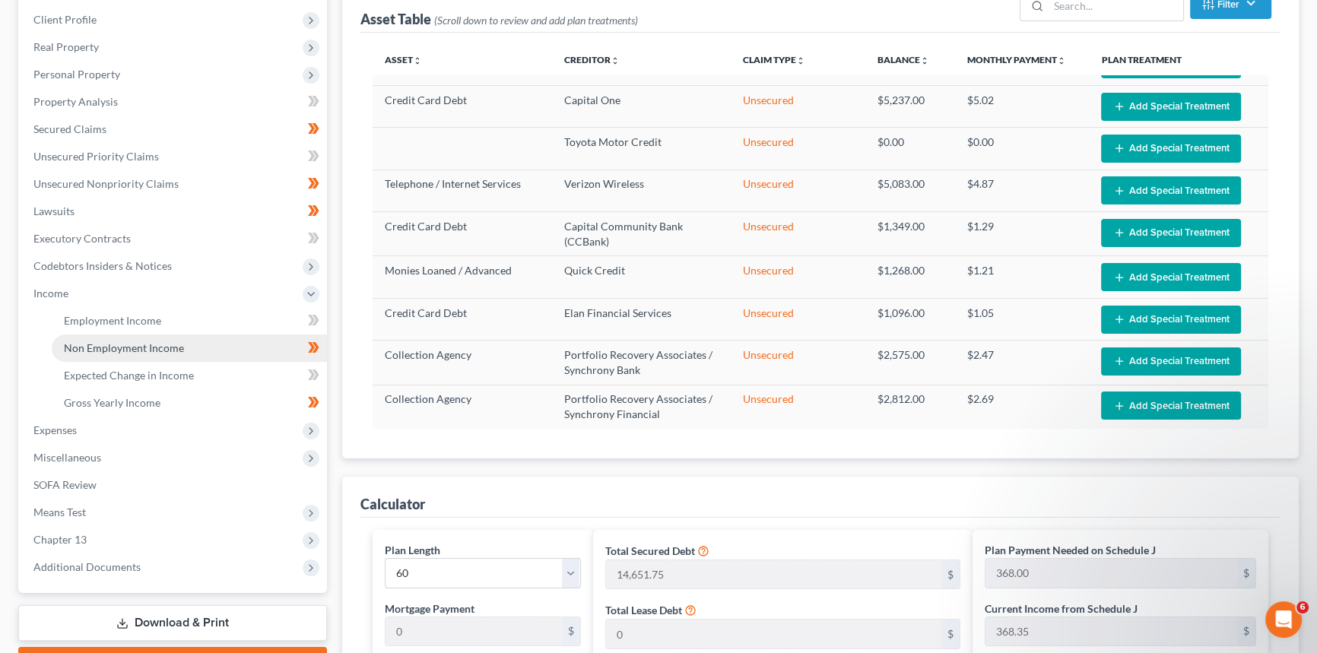
click at [91, 344] on span "Non Employment Income" at bounding box center [124, 347] width 120 height 13
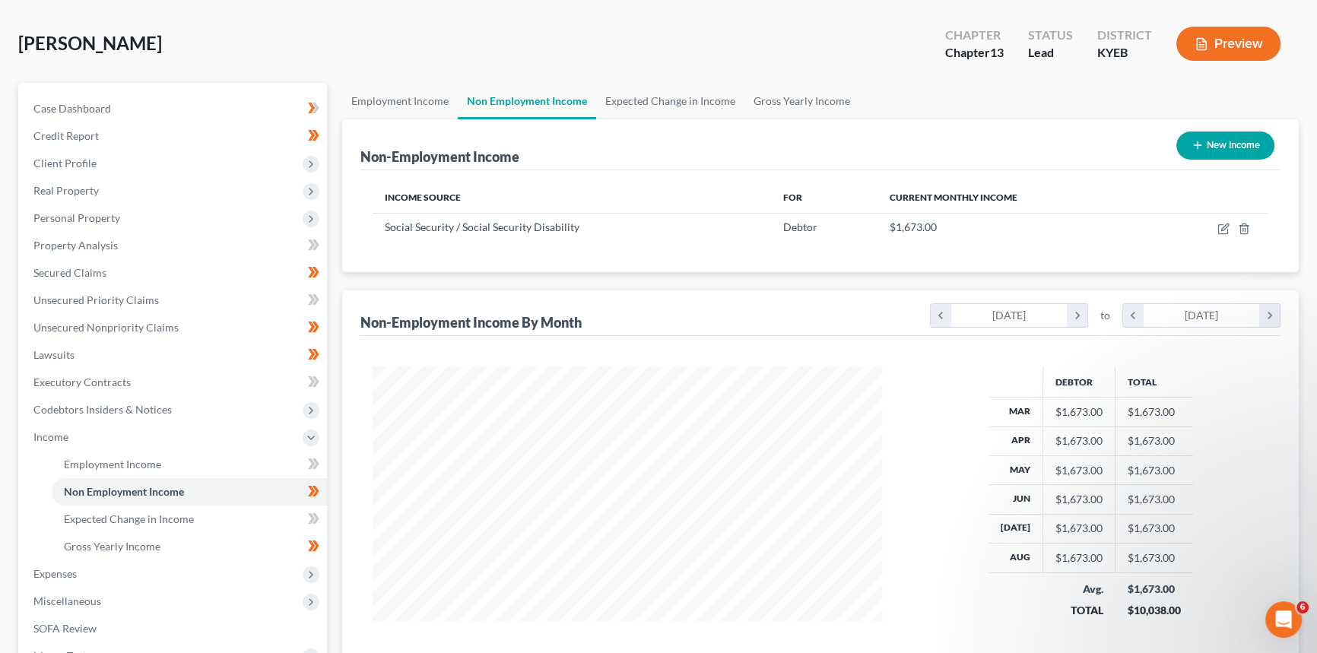
scroll to position [207, 0]
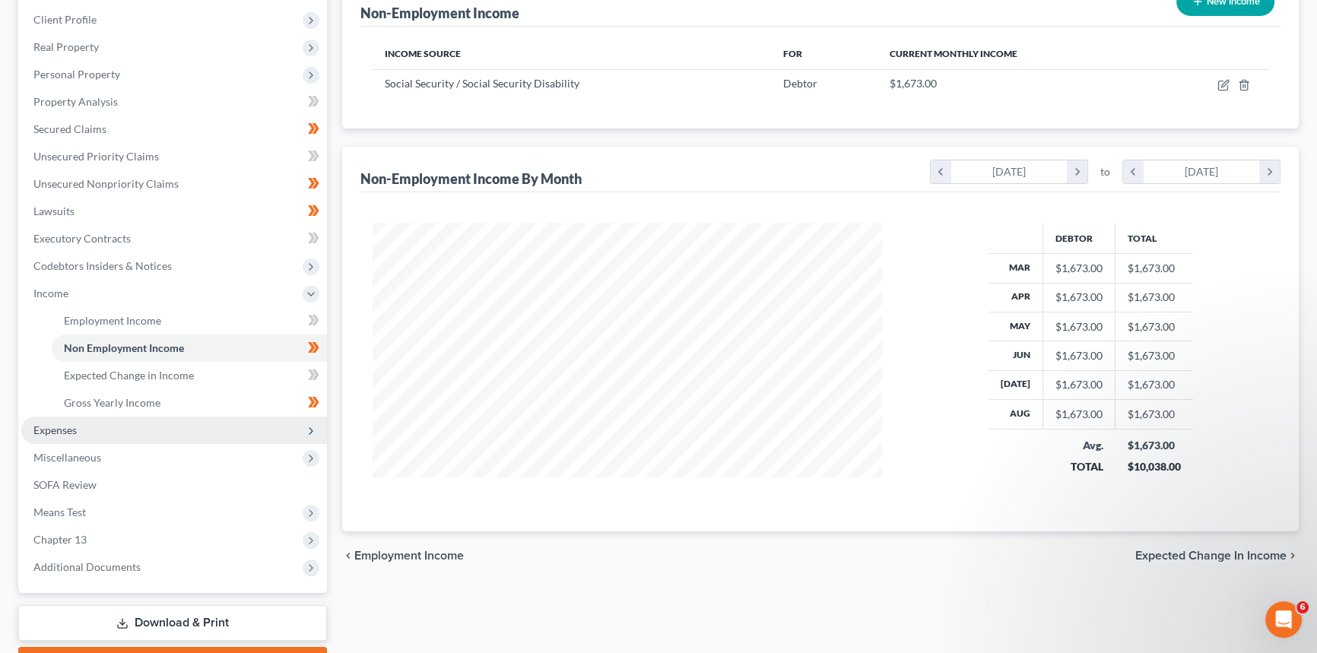
click at [84, 430] on span "Expenses" at bounding box center [174, 430] width 306 height 27
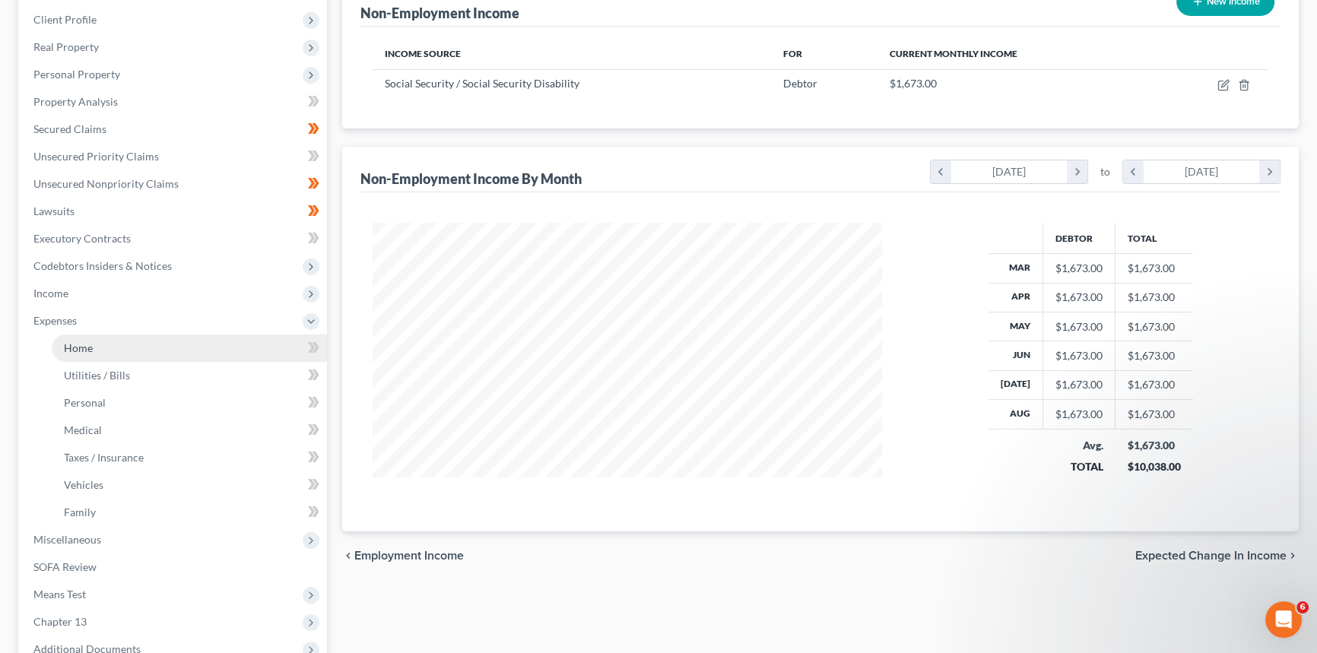
click at [90, 354] on link "Home" at bounding box center [189, 348] width 275 height 27
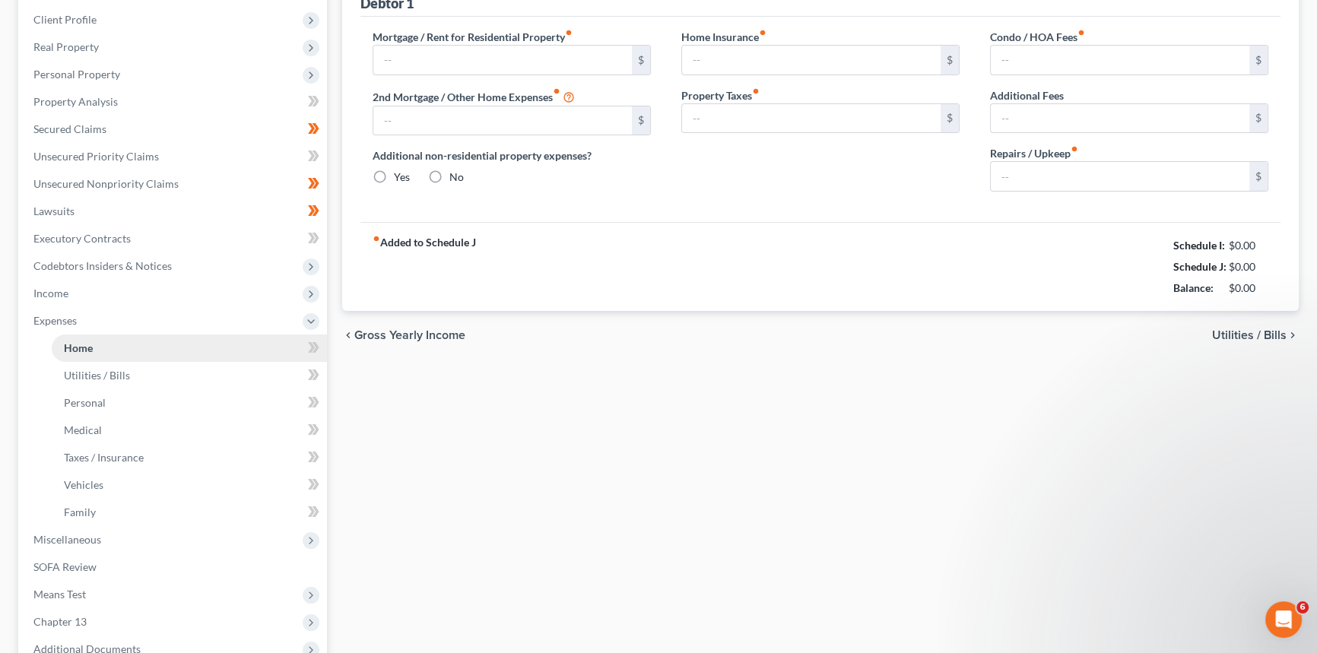
scroll to position [198, 0]
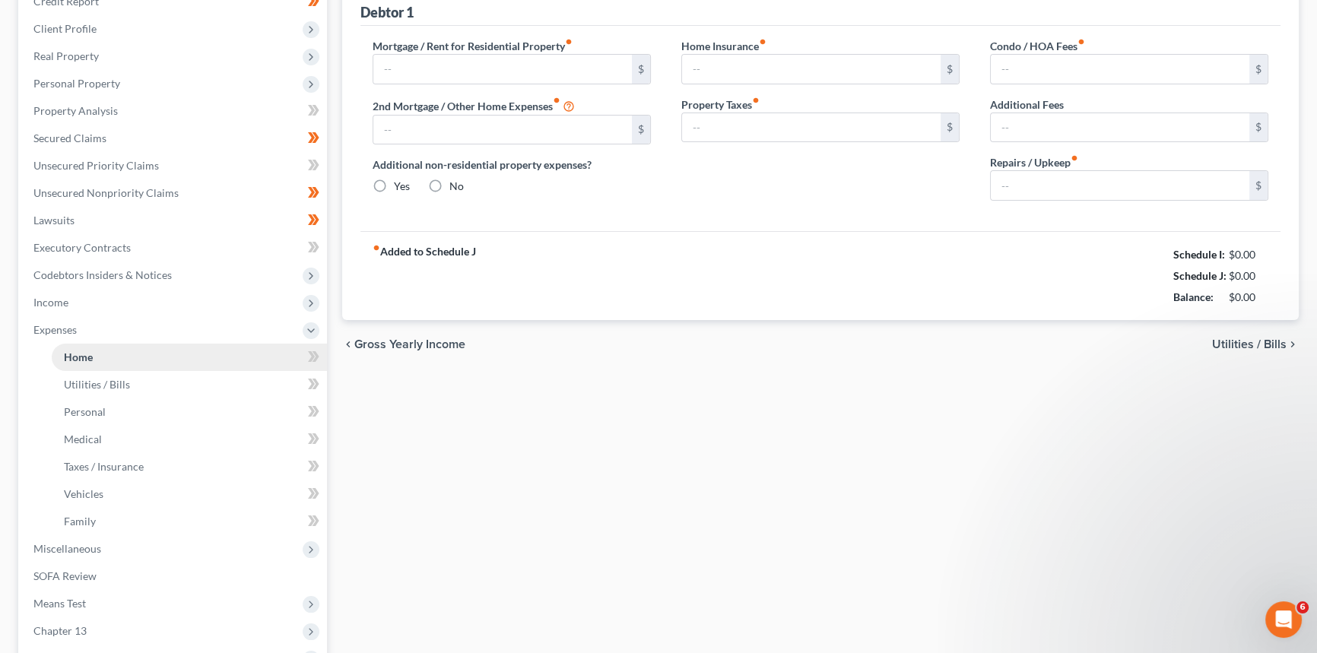
type input "589.65"
type input "0.00"
radio input "true"
type input "0.00"
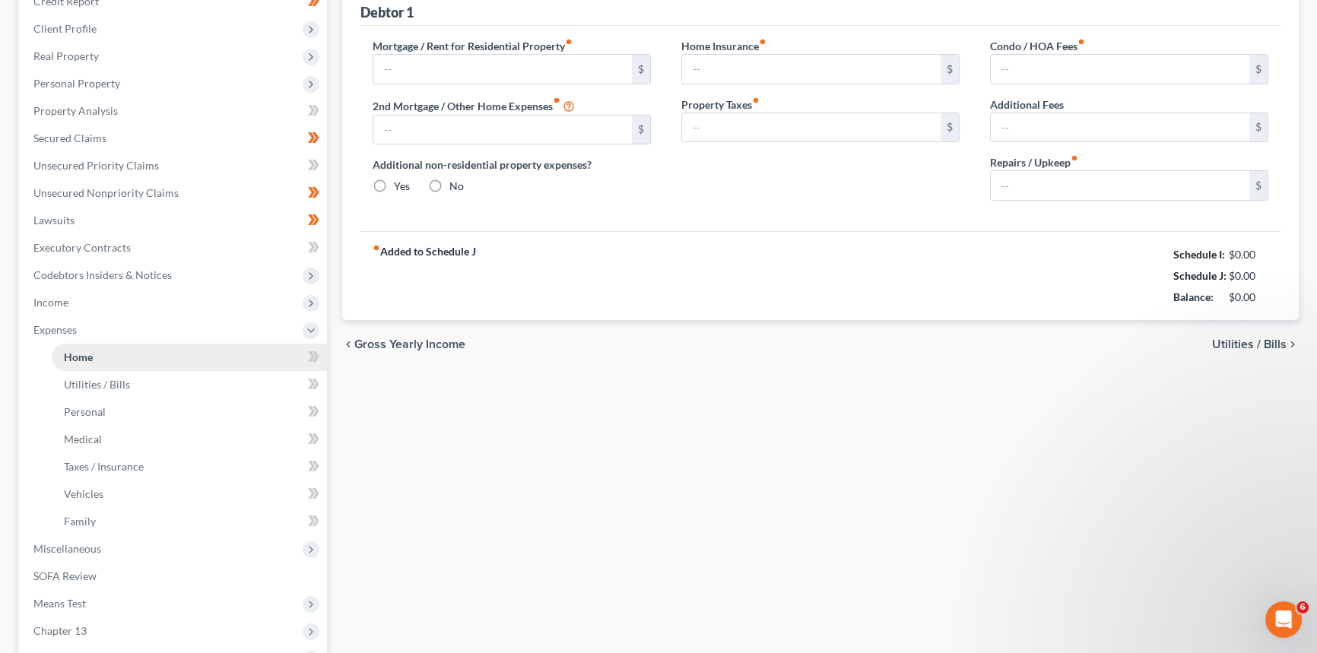
type input "0.00"
type input "50.00"
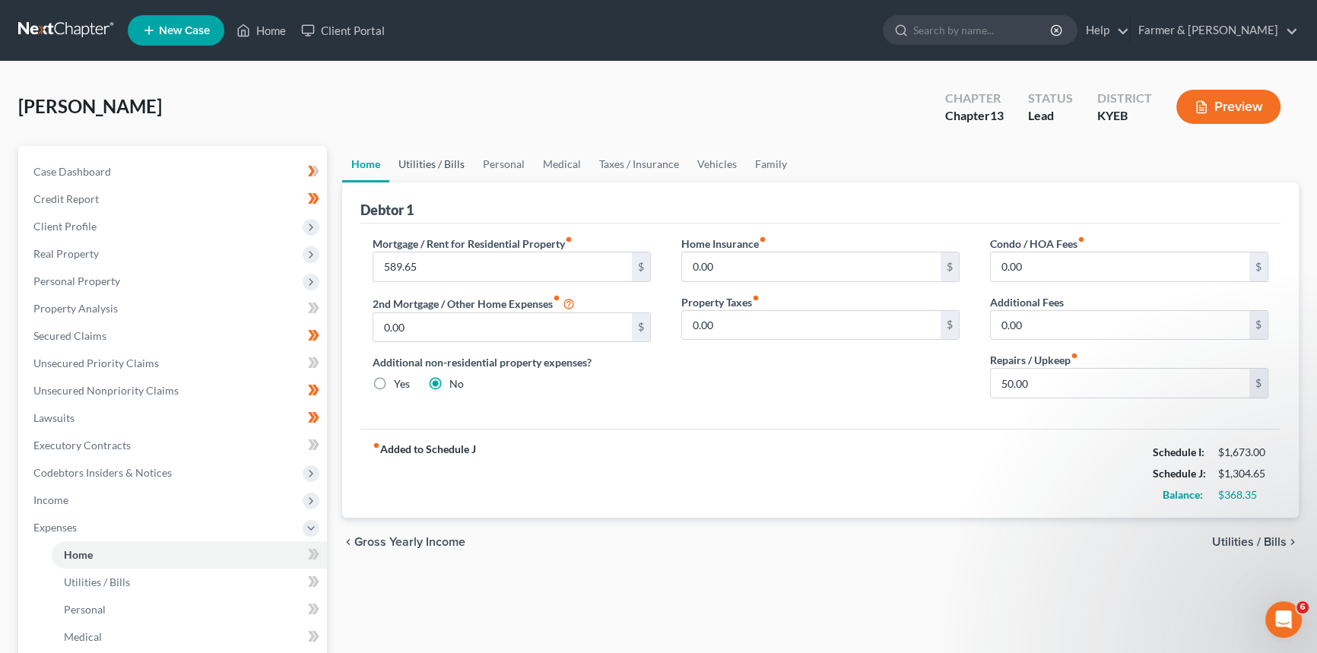
click at [440, 166] on link "Utilities / Bills" at bounding box center [431, 164] width 84 height 37
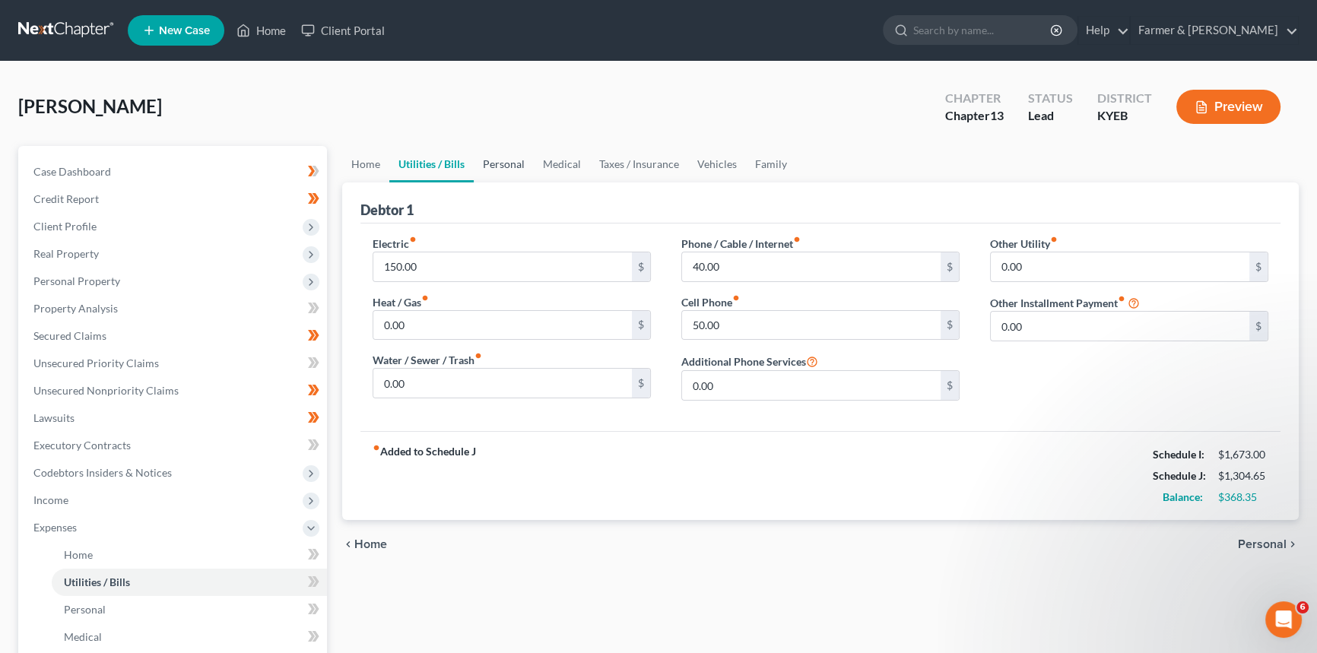
click at [507, 167] on link "Personal" at bounding box center [504, 164] width 60 height 37
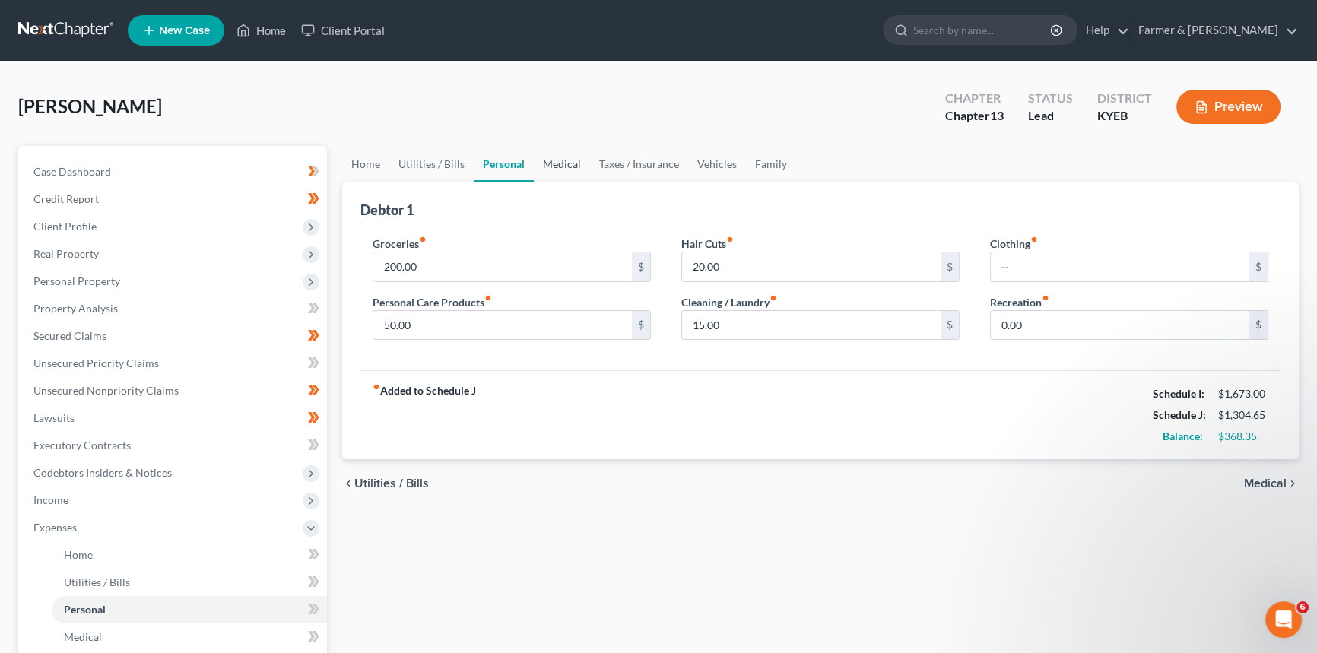
click at [559, 166] on link "Medical" at bounding box center [562, 164] width 56 height 37
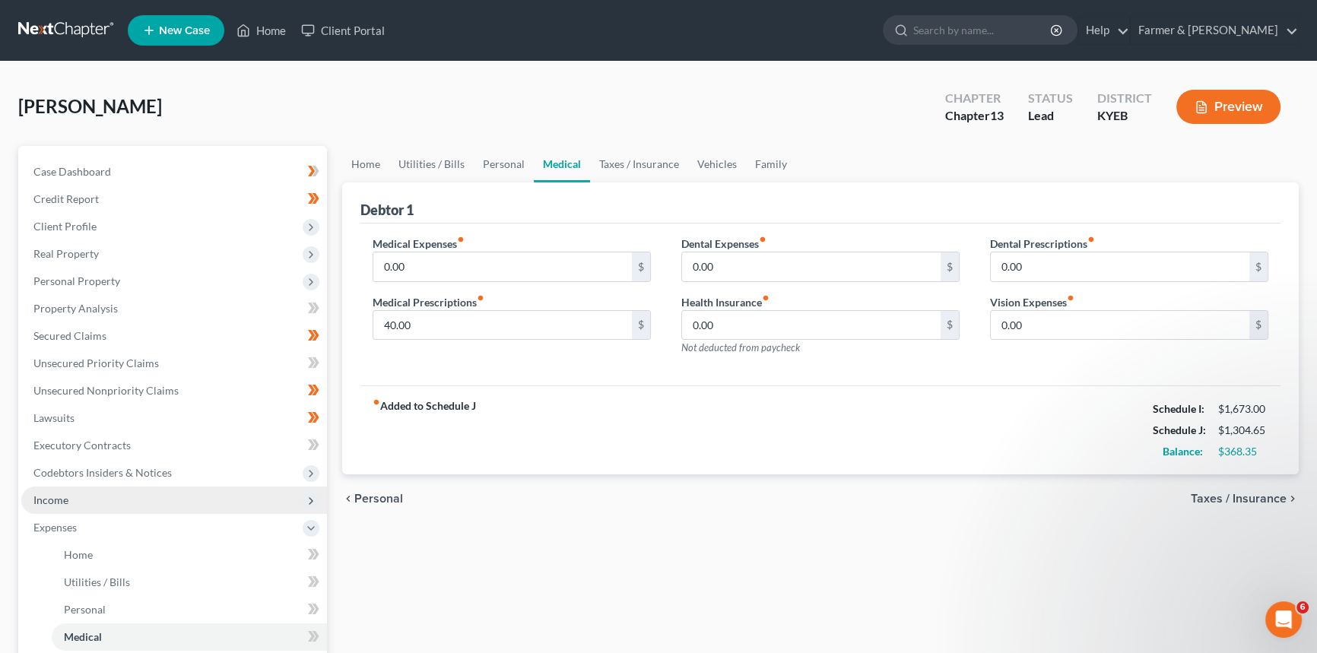
click at [70, 505] on span "Income" at bounding box center [174, 500] width 306 height 27
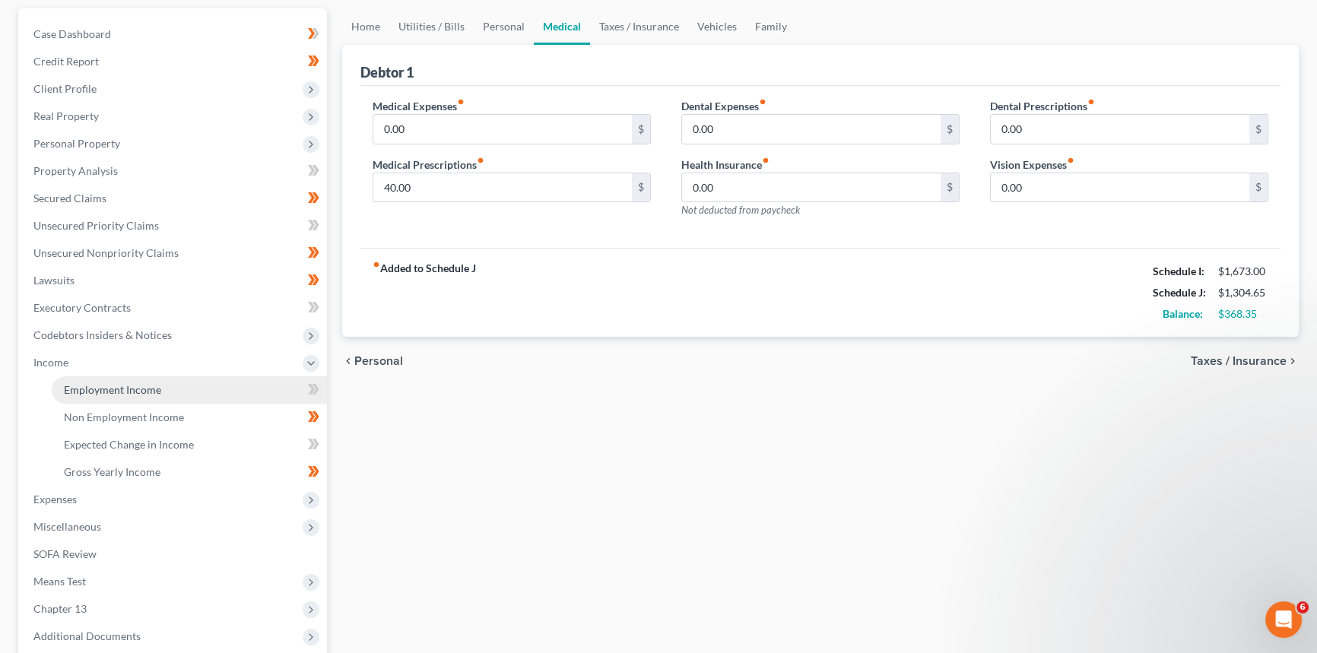
click at [94, 391] on span "Employment Income" at bounding box center [112, 389] width 97 height 13
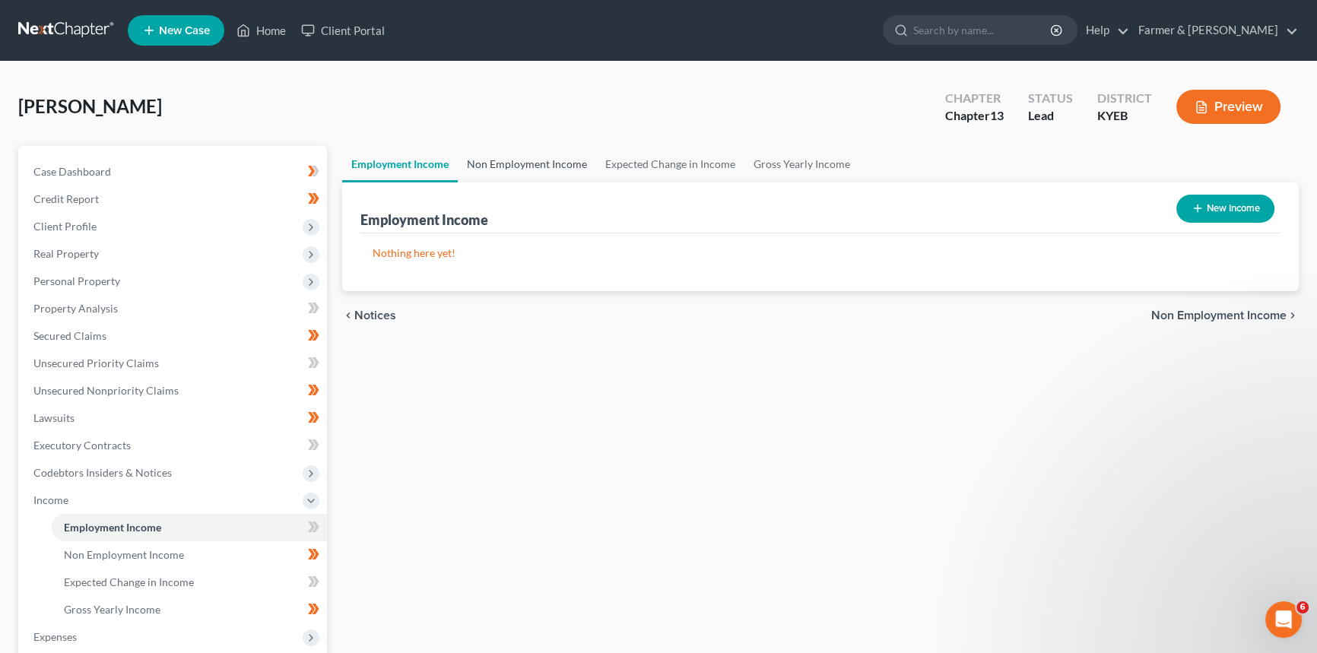
click at [546, 165] on link "Non Employment Income" at bounding box center [527, 164] width 138 height 37
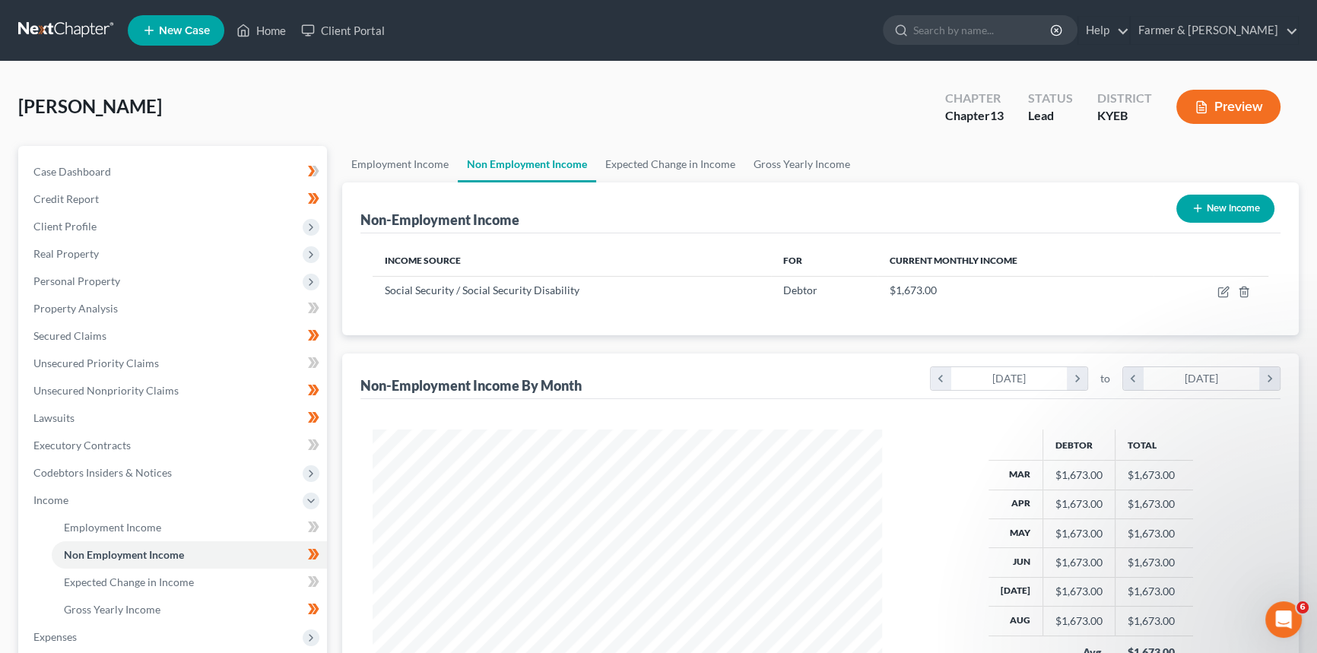
scroll to position [68, 0]
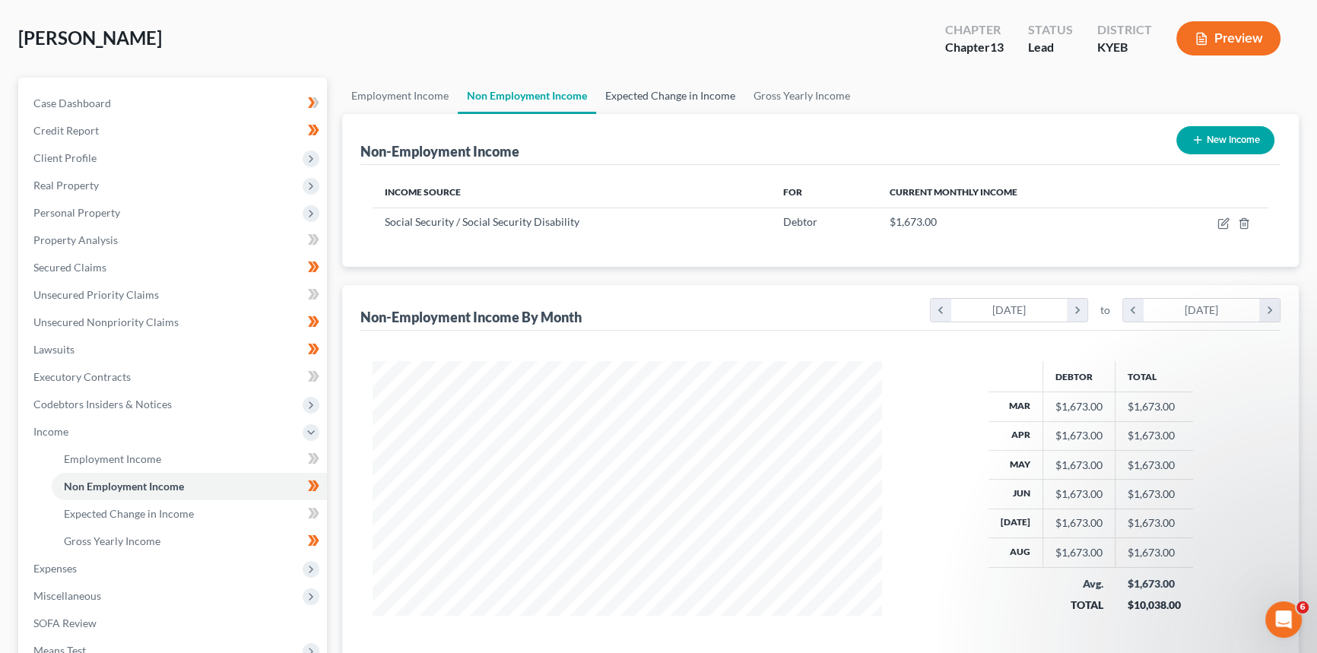
click at [662, 84] on link "Expected Change in Income" at bounding box center [670, 96] width 148 height 37
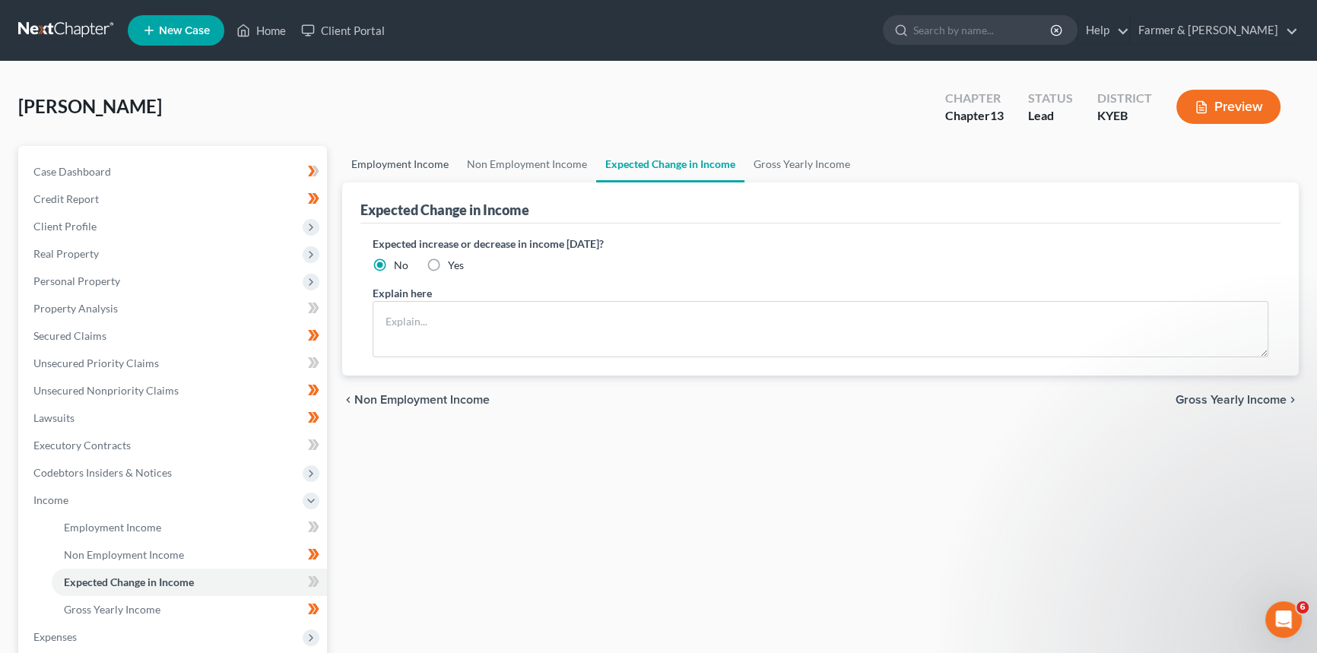
click at [438, 171] on link "Employment Income" at bounding box center [400, 164] width 116 height 37
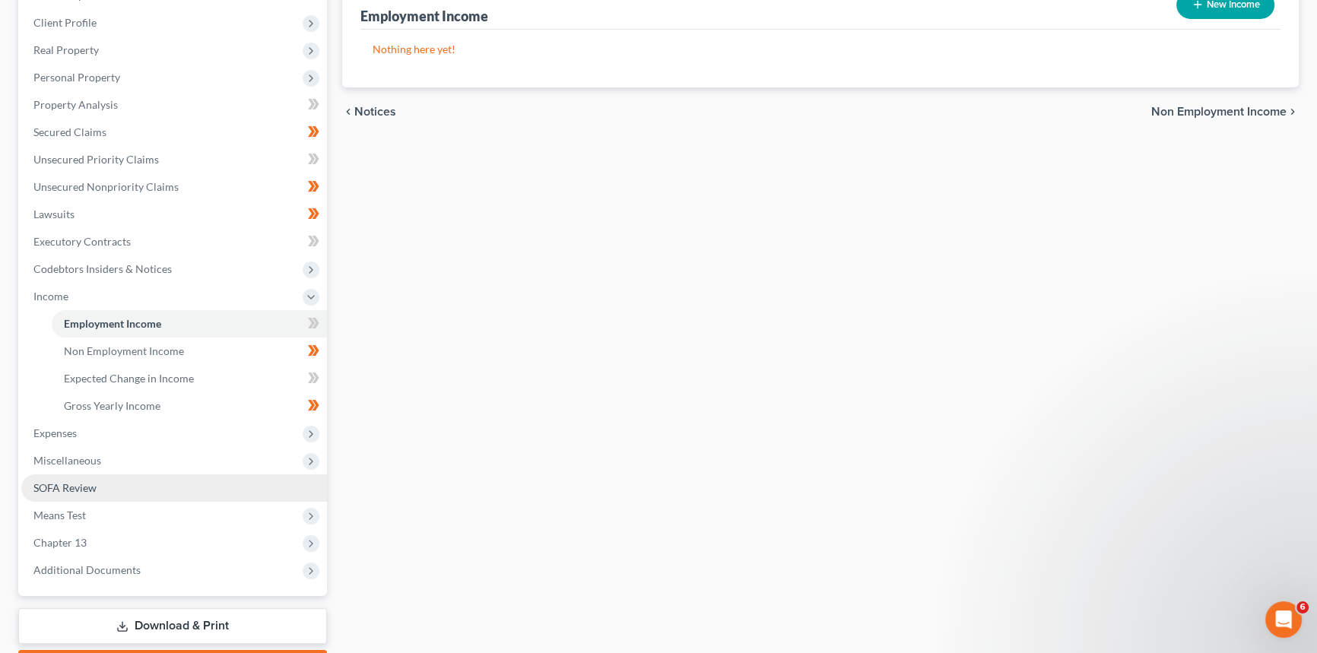
scroll to position [276, 0]
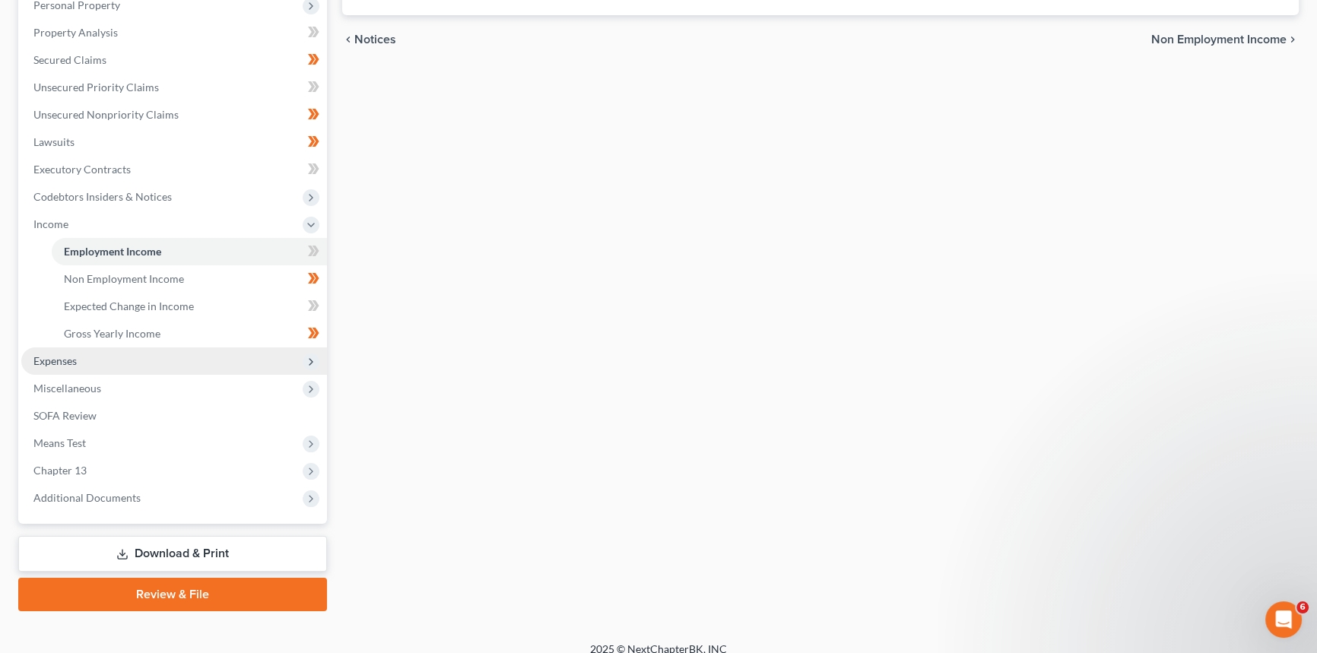
click at [97, 364] on span "Expenses" at bounding box center [174, 361] width 306 height 27
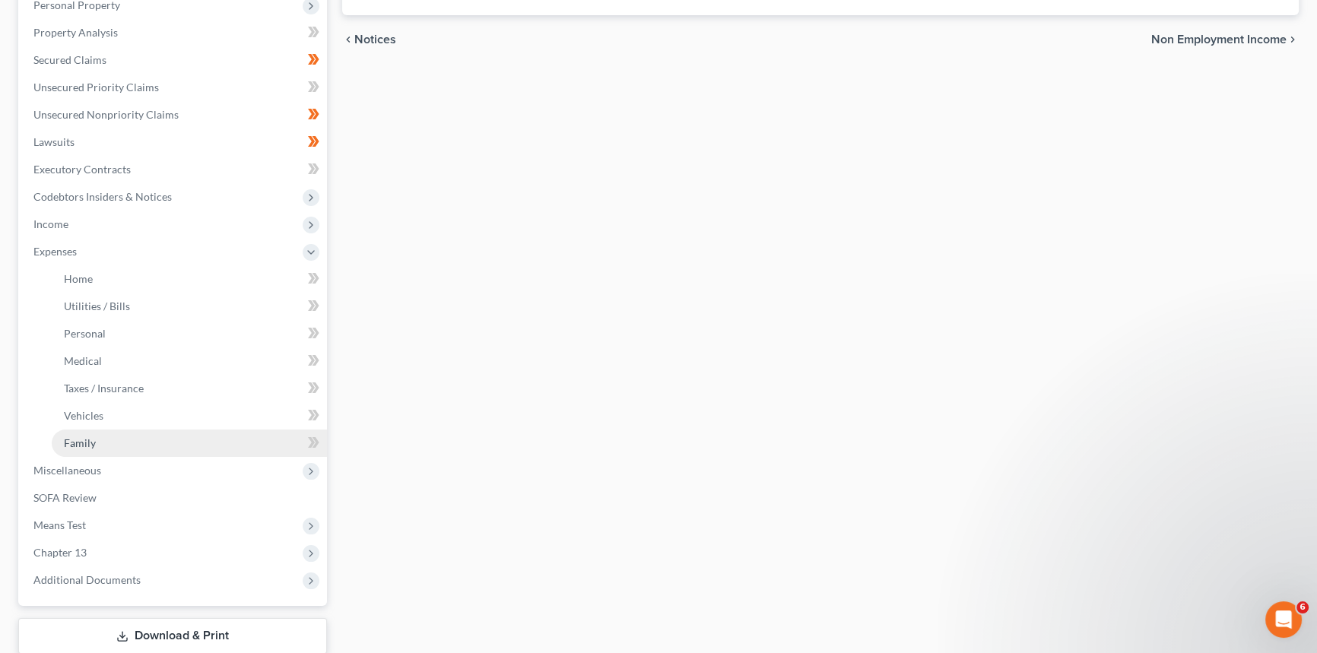
click at [106, 449] on link "Family" at bounding box center [189, 443] width 275 height 27
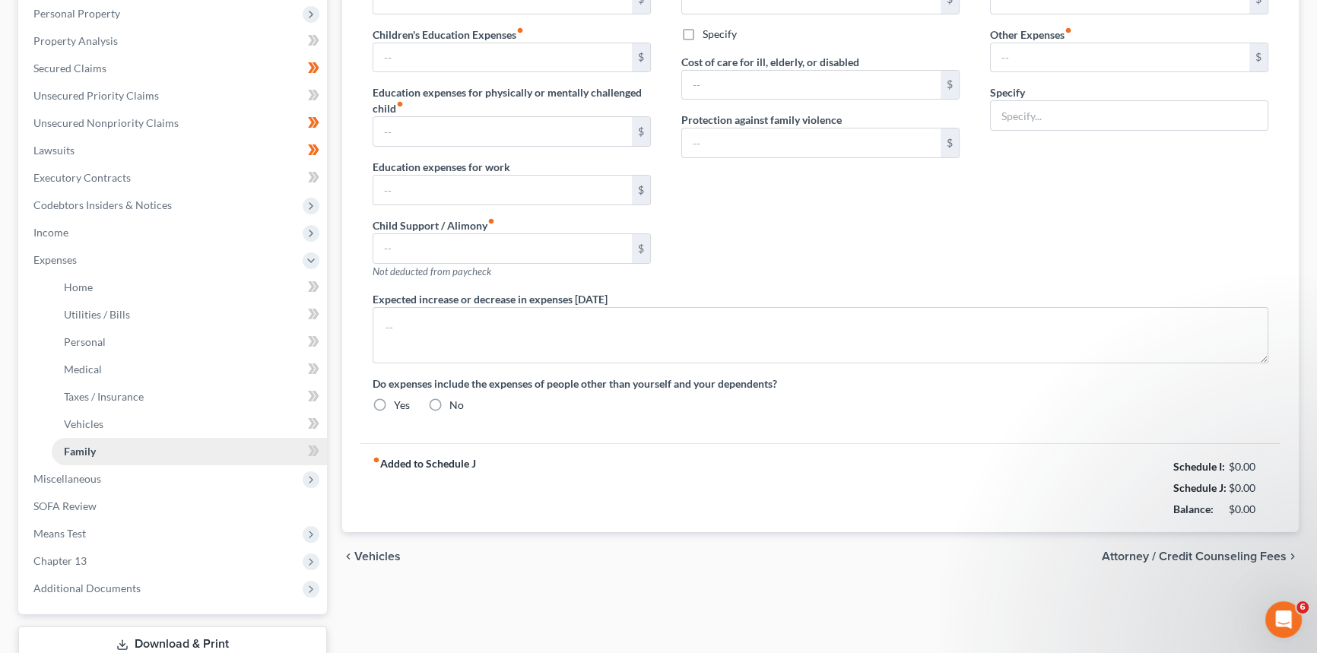
type input "0.00"
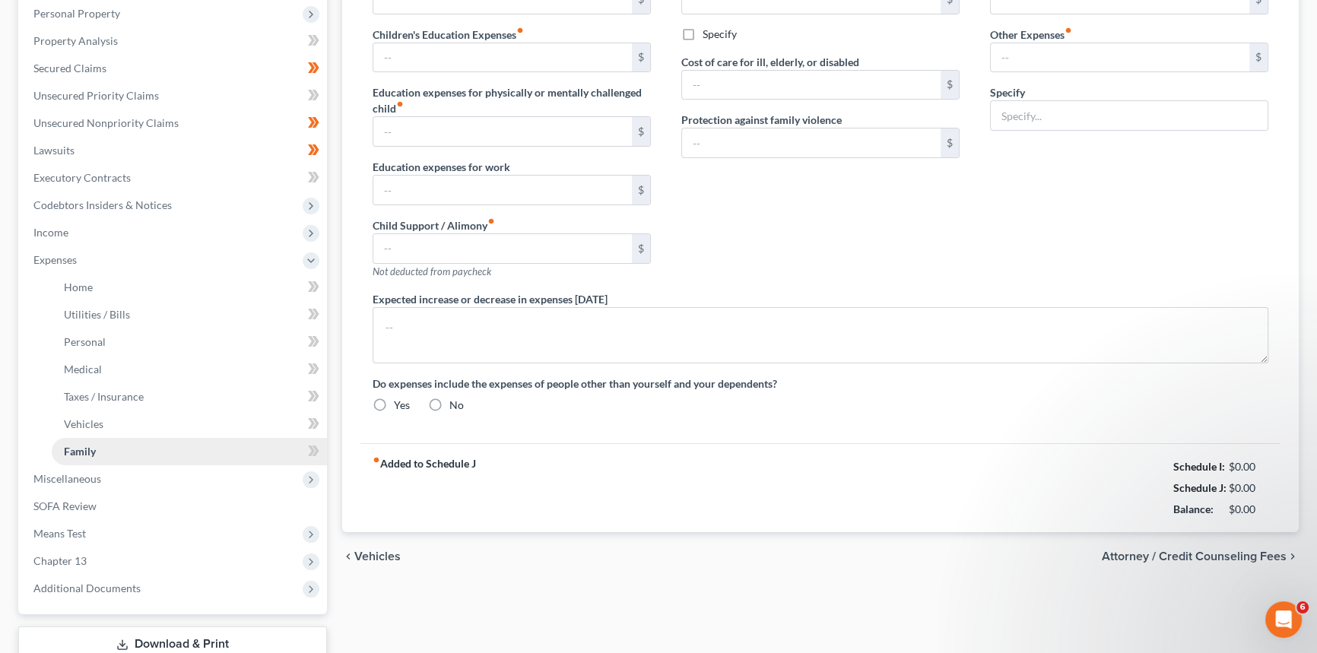
type input "0.00"
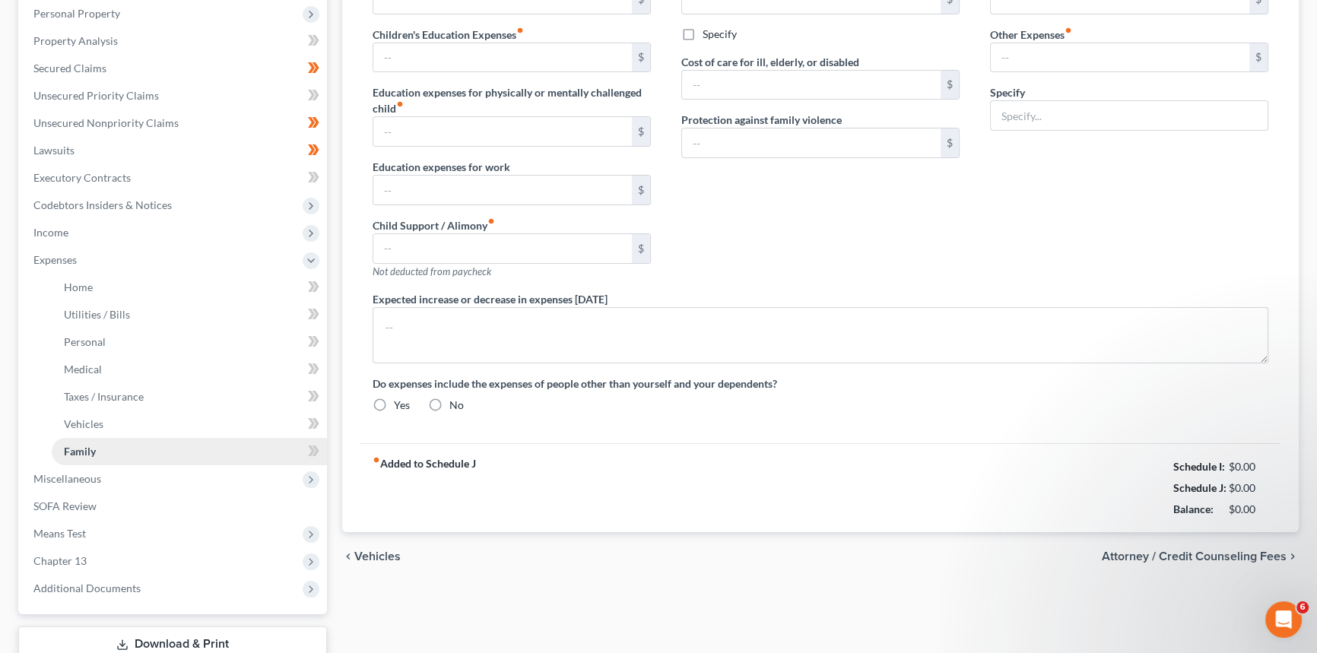
radio input "true"
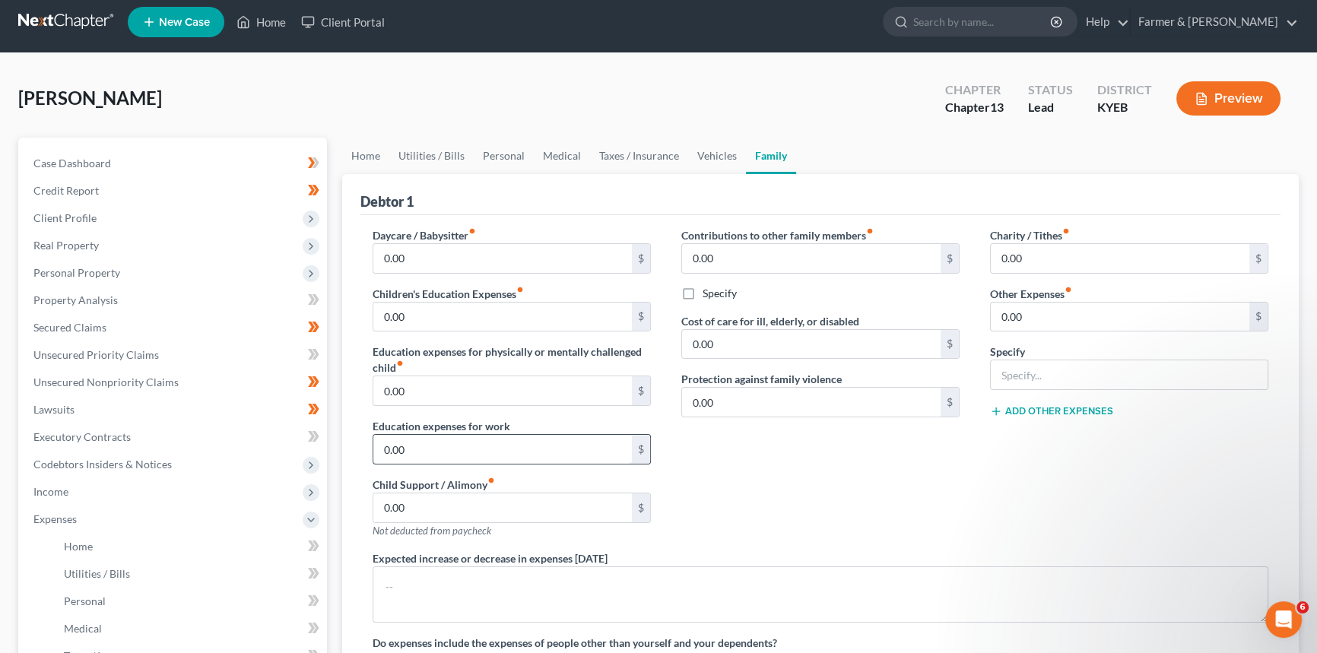
scroll to position [138, 0]
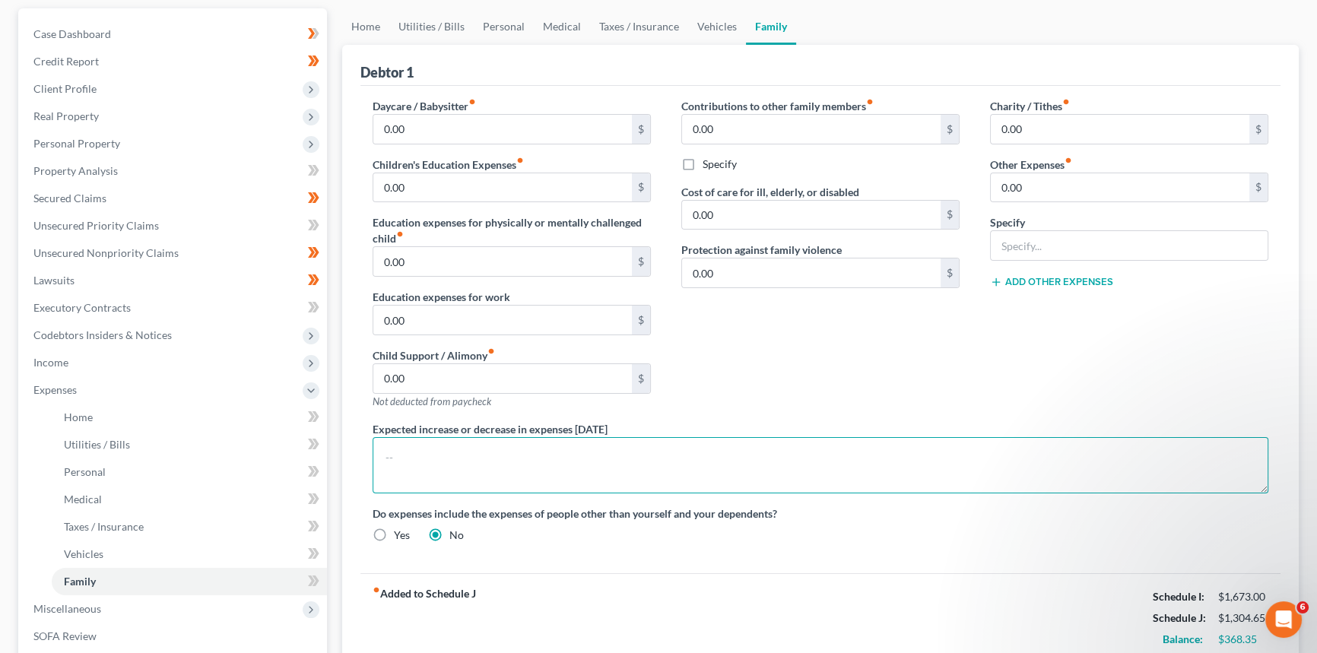
click at [446, 456] on textarea at bounding box center [821, 465] width 896 height 56
type textarea "E"
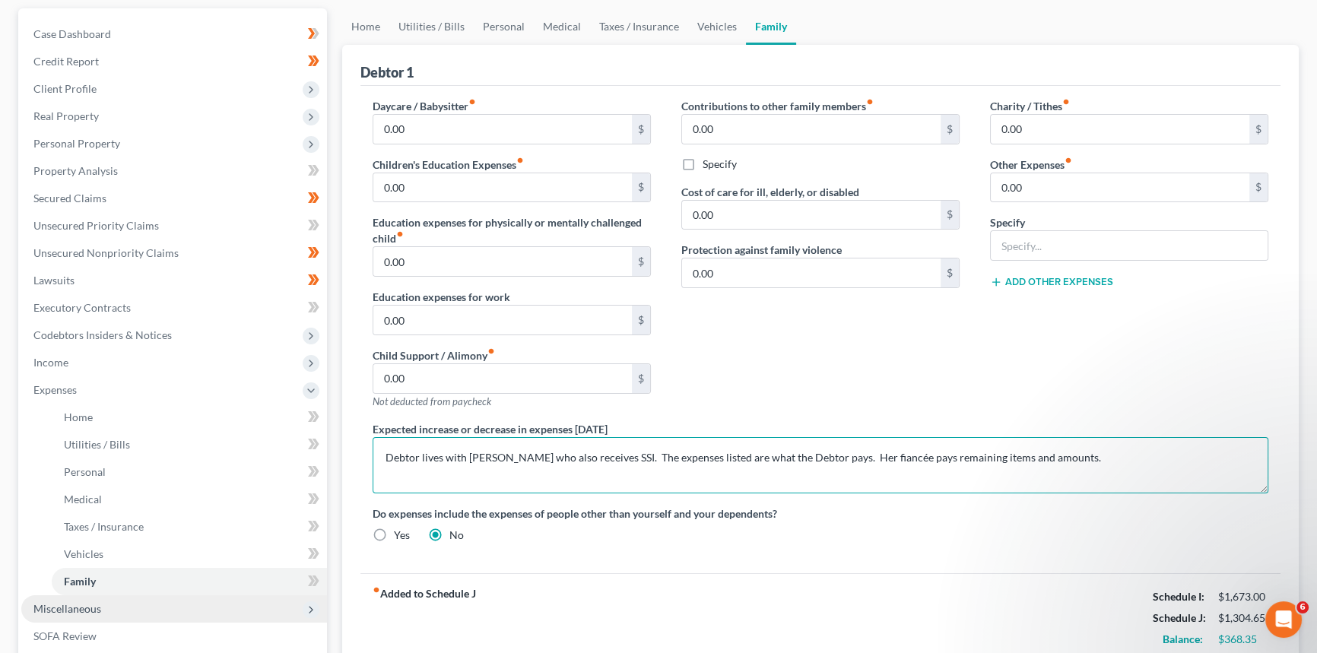
scroll to position [276, 0]
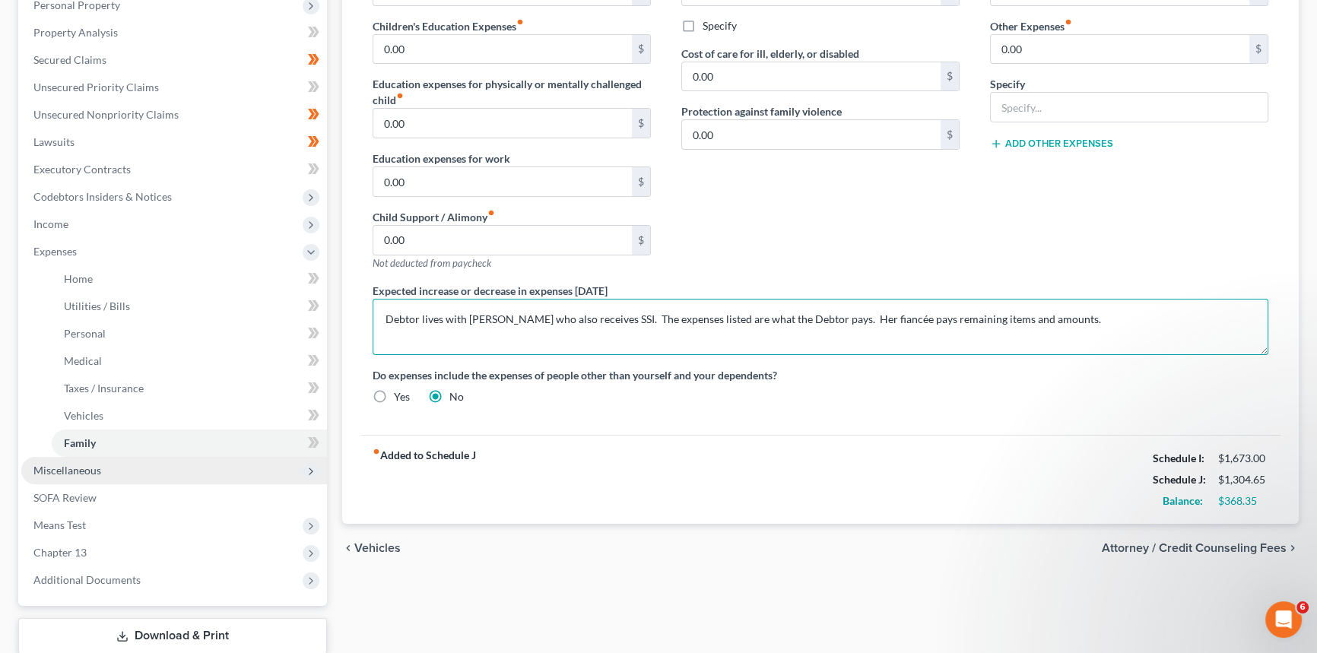
type textarea "Debtor lives with [PERSON_NAME] who also receives SSI. The expenses listed are …"
click at [94, 470] on span "Miscellaneous" at bounding box center [67, 470] width 68 height 13
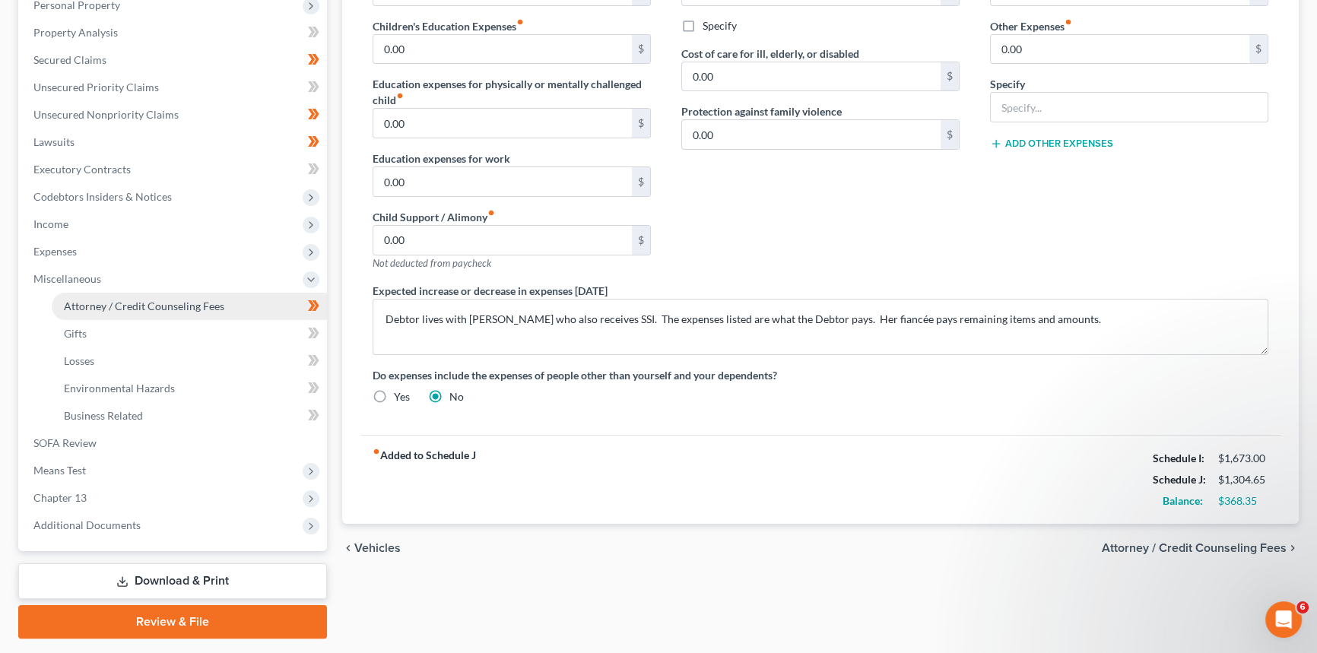
click at [132, 304] on span "Attorney / Credit Counseling Fees" at bounding box center [144, 306] width 160 height 13
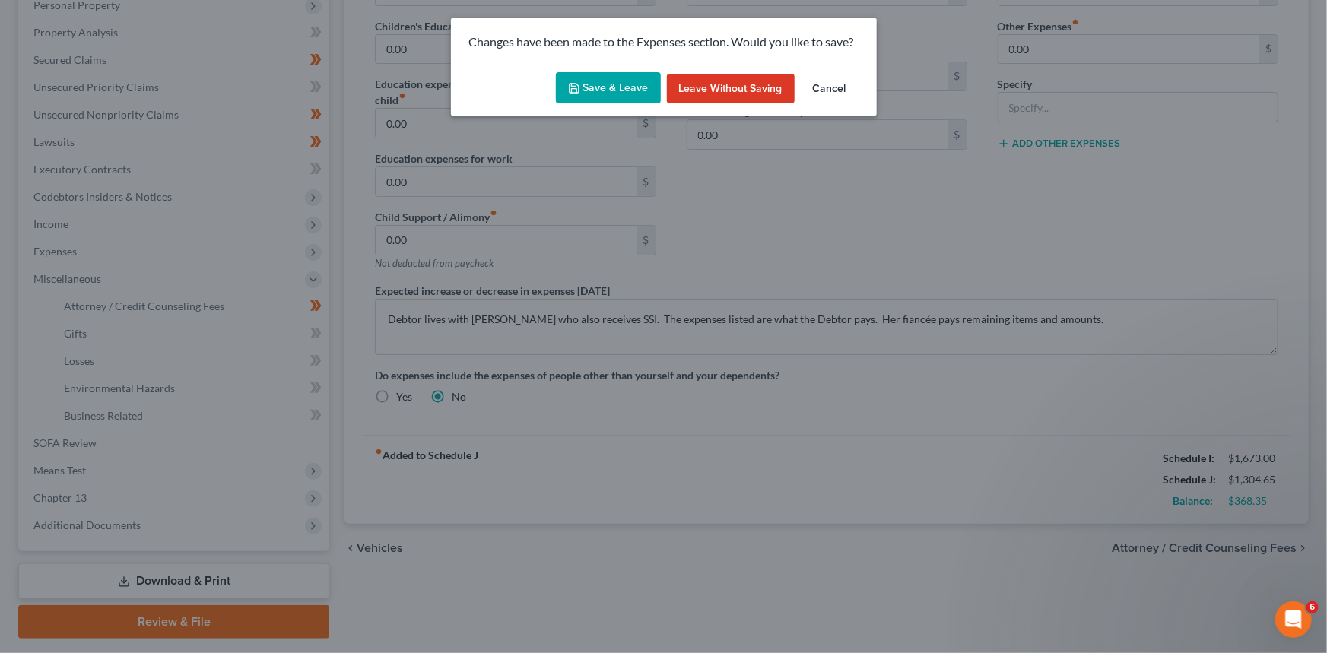
click at [639, 73] on button "Save & Leave" at bounding box center [608, 88] width 105 height 32
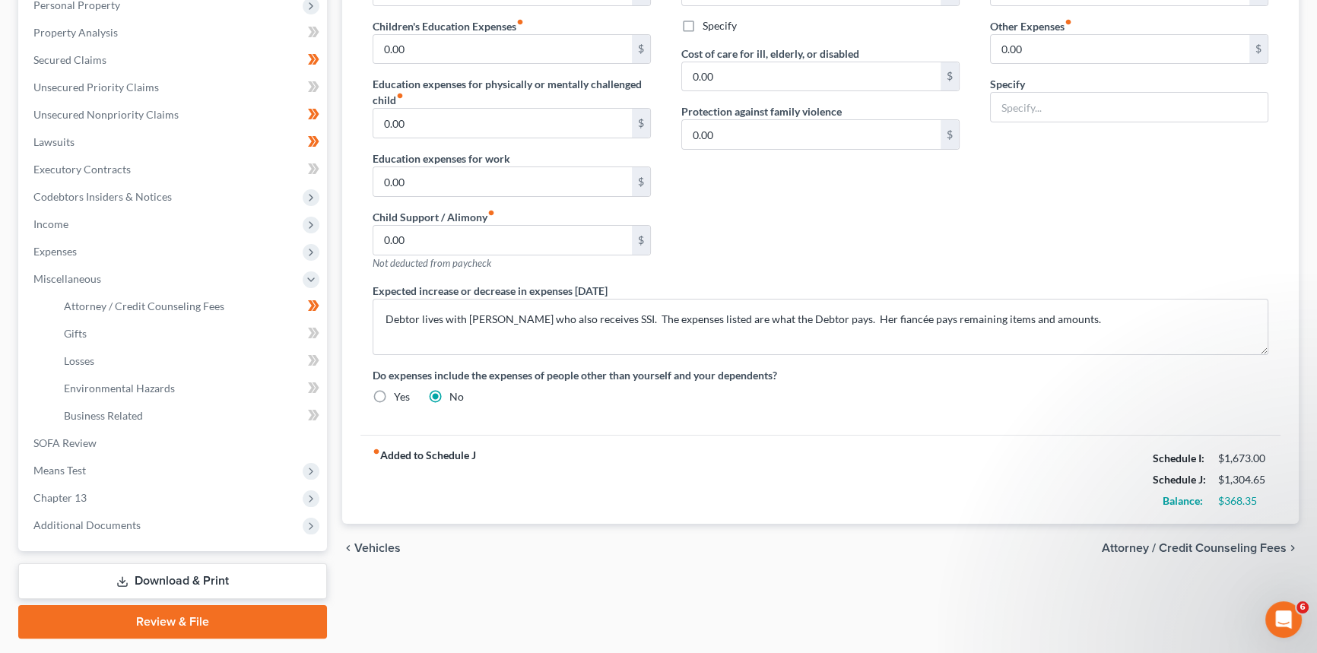
select select "0"
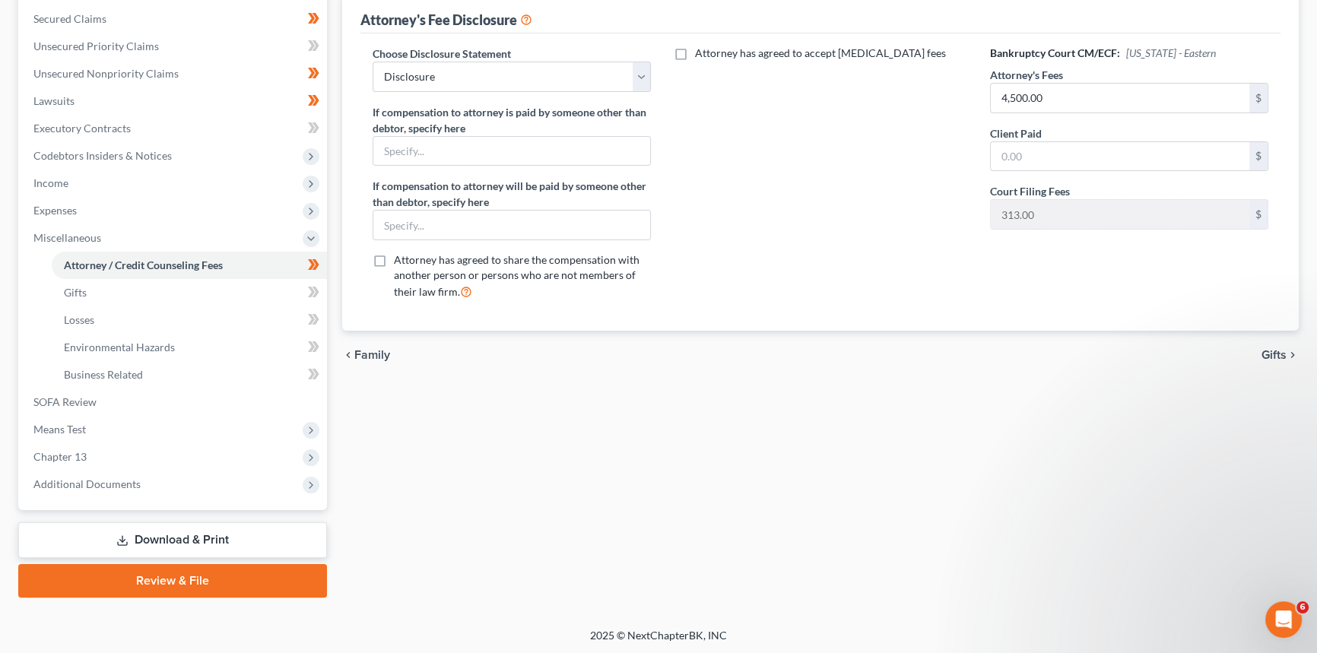
scroll to position [110, 0]
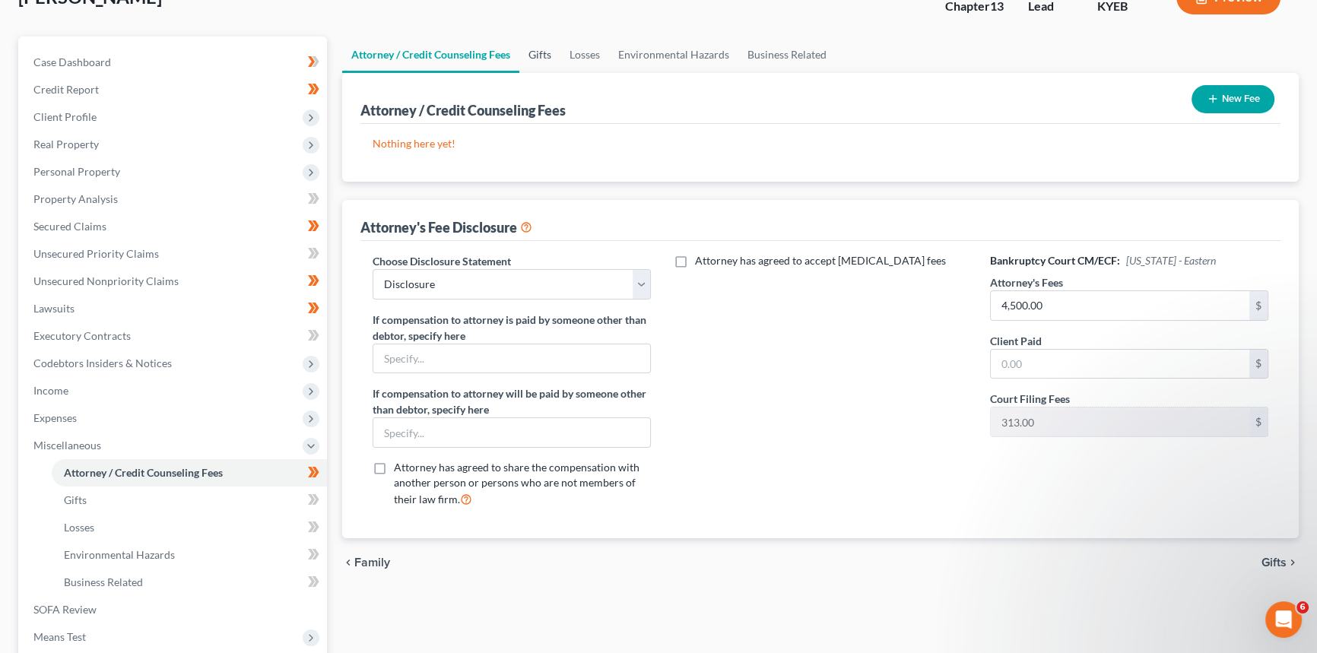
click at [532, 52] on link "Gifts" at bounding box center [539, 55] width 41 height 37
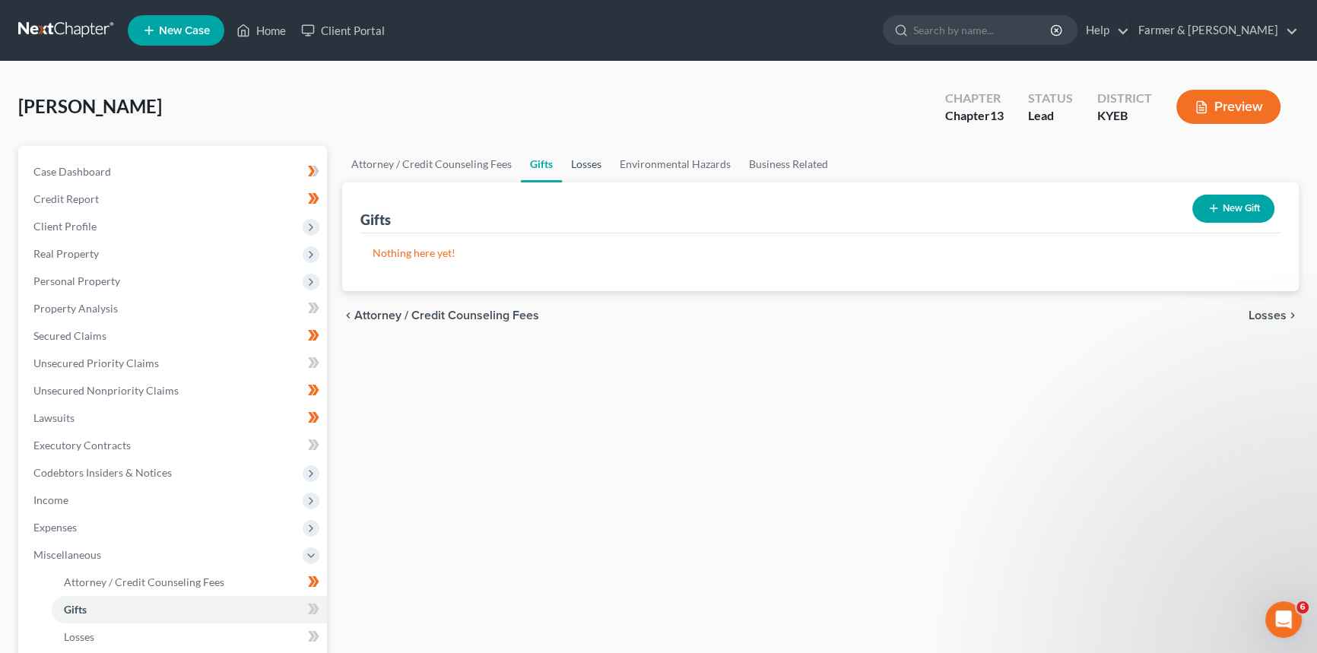
click at [598, 164] on link "Losses" at bounding box center [586, 164] width 49 height 37
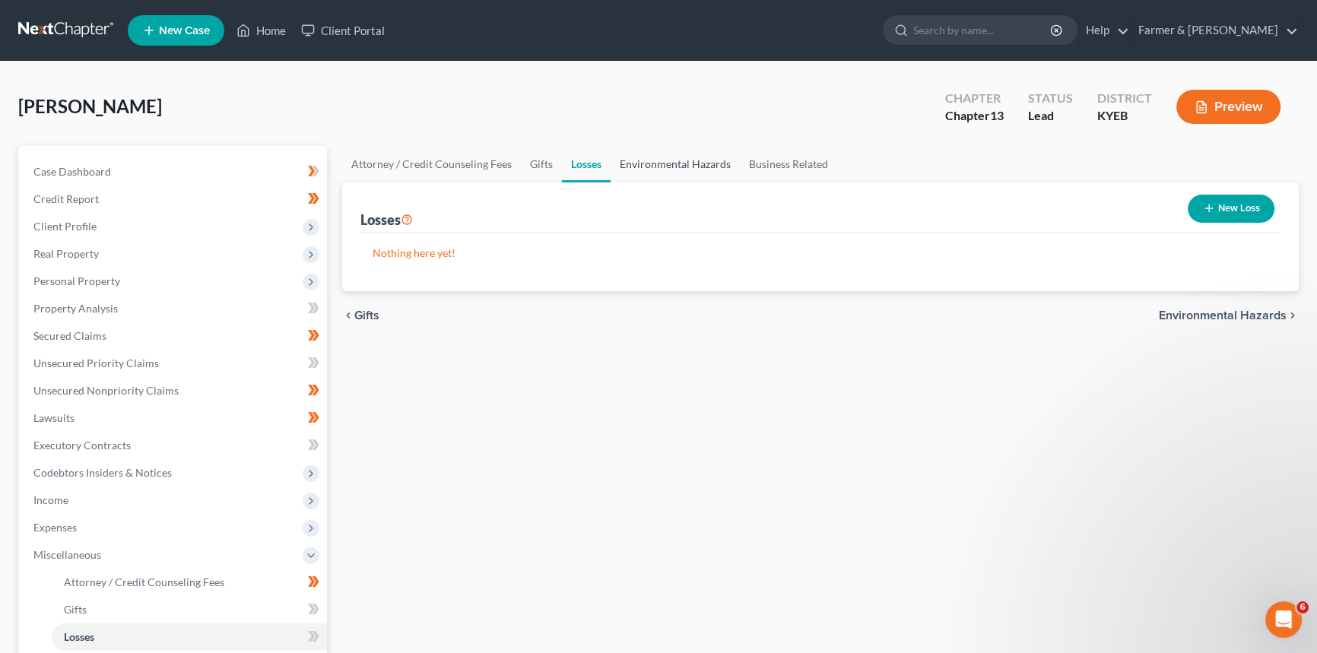
click at [695, 163] on link "Environmental Hazards" at bounding box center [675, 164] width 129 height 37
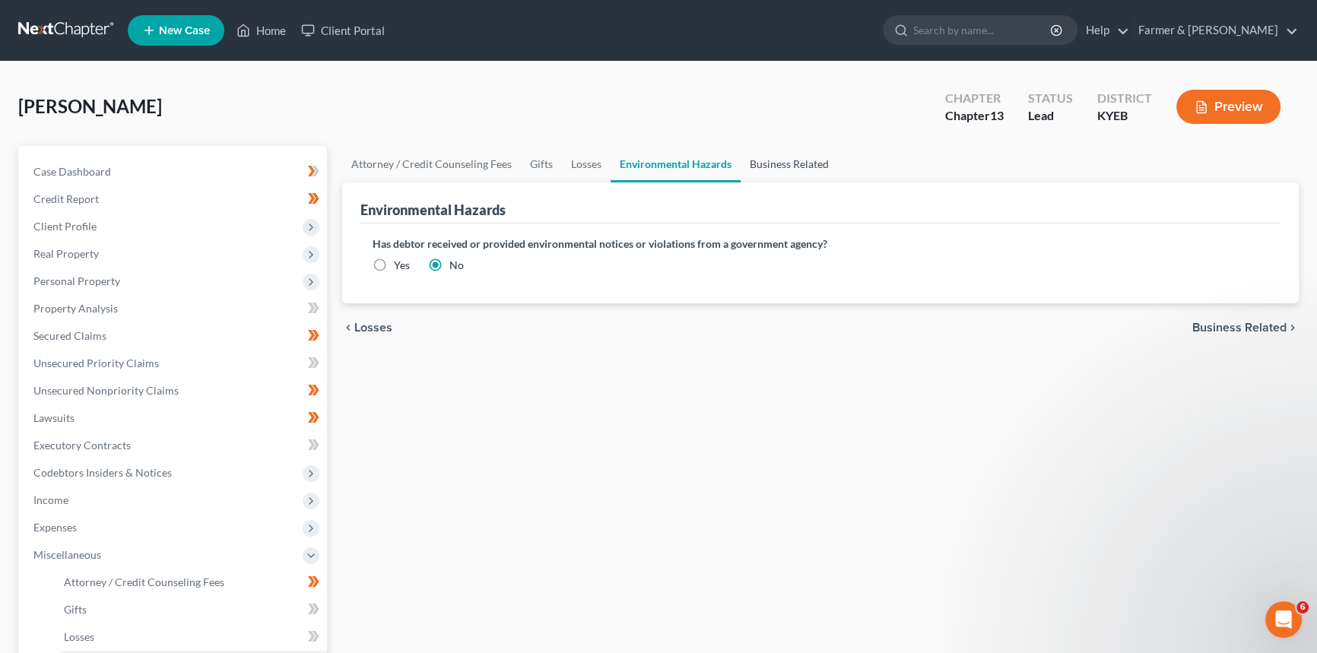
click at [789, 168] on link "Business Related" at bounding box center [789, 164] width 97 height 37
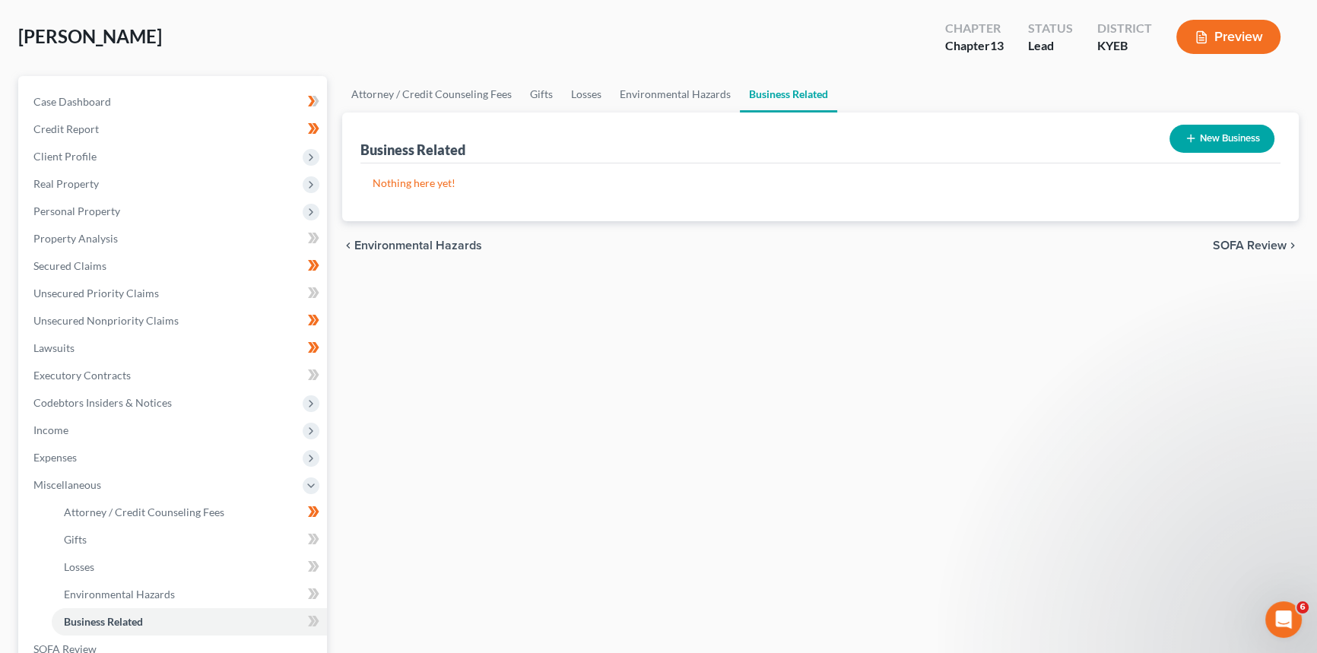
scroll to position [317, 0]
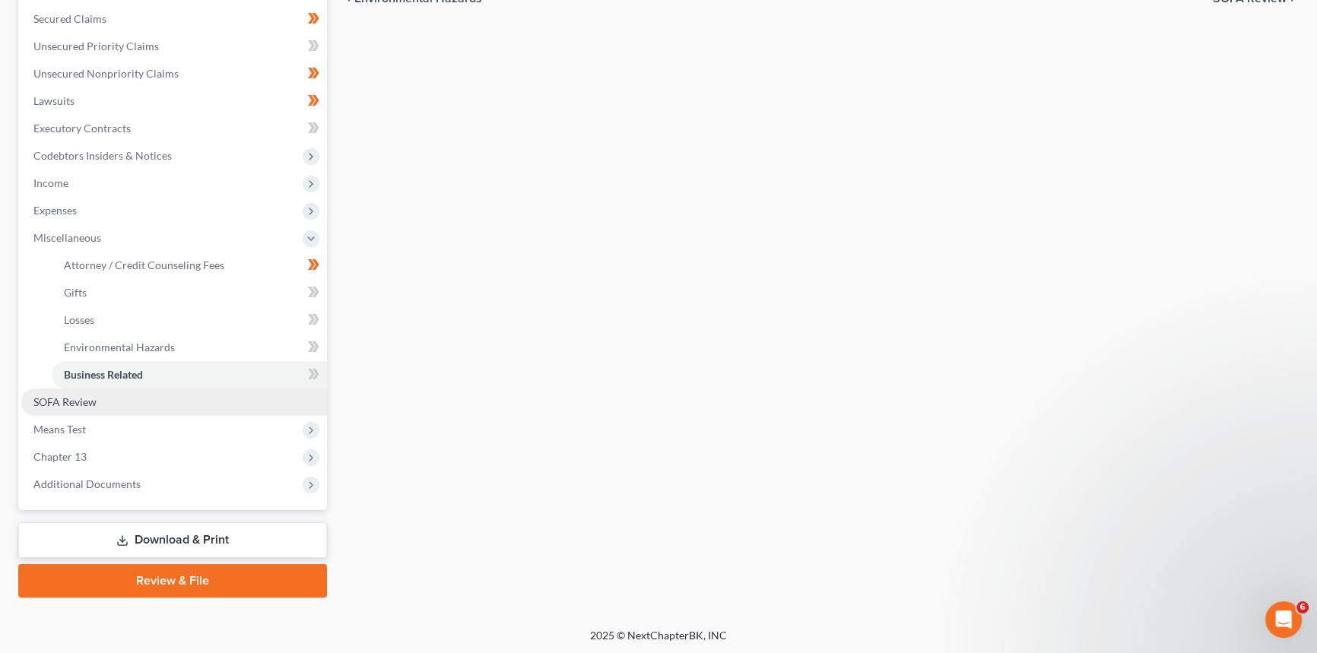
click at [67, 402] on span "SOFA Review" at bounding box center [64, 401] width 63 height 13
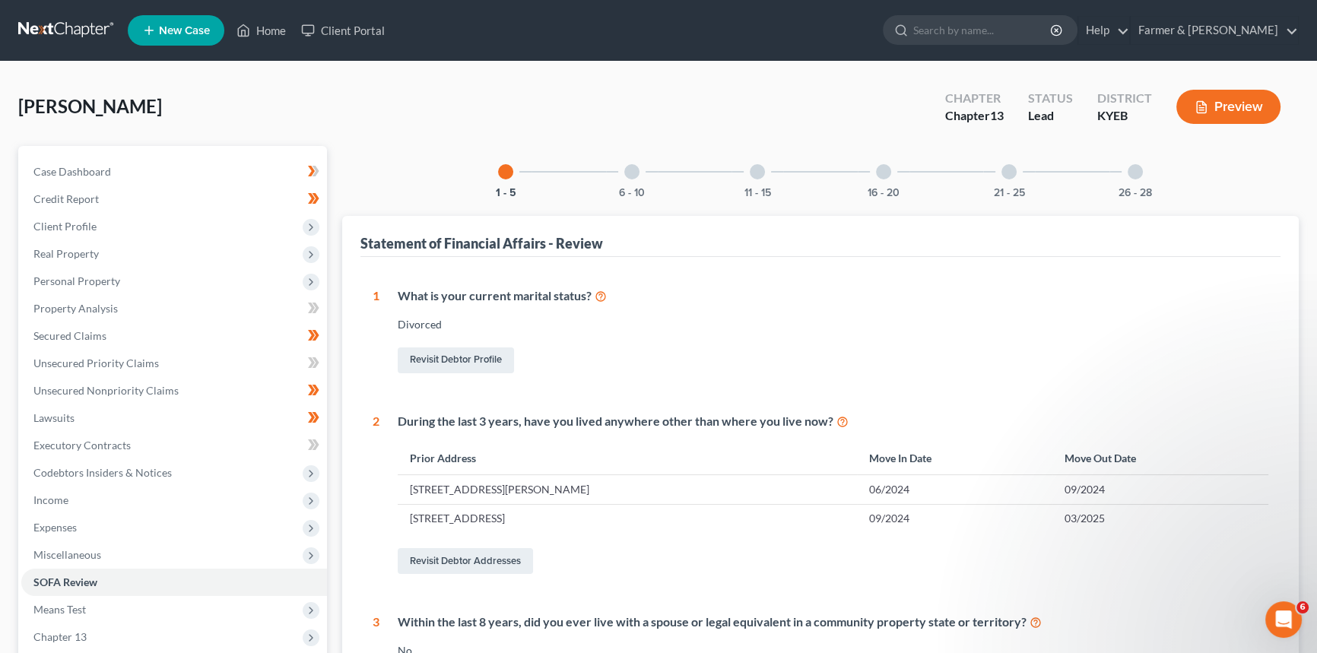
click at [631, 175] on div at bounding box center [631, 171] width 15 height 15
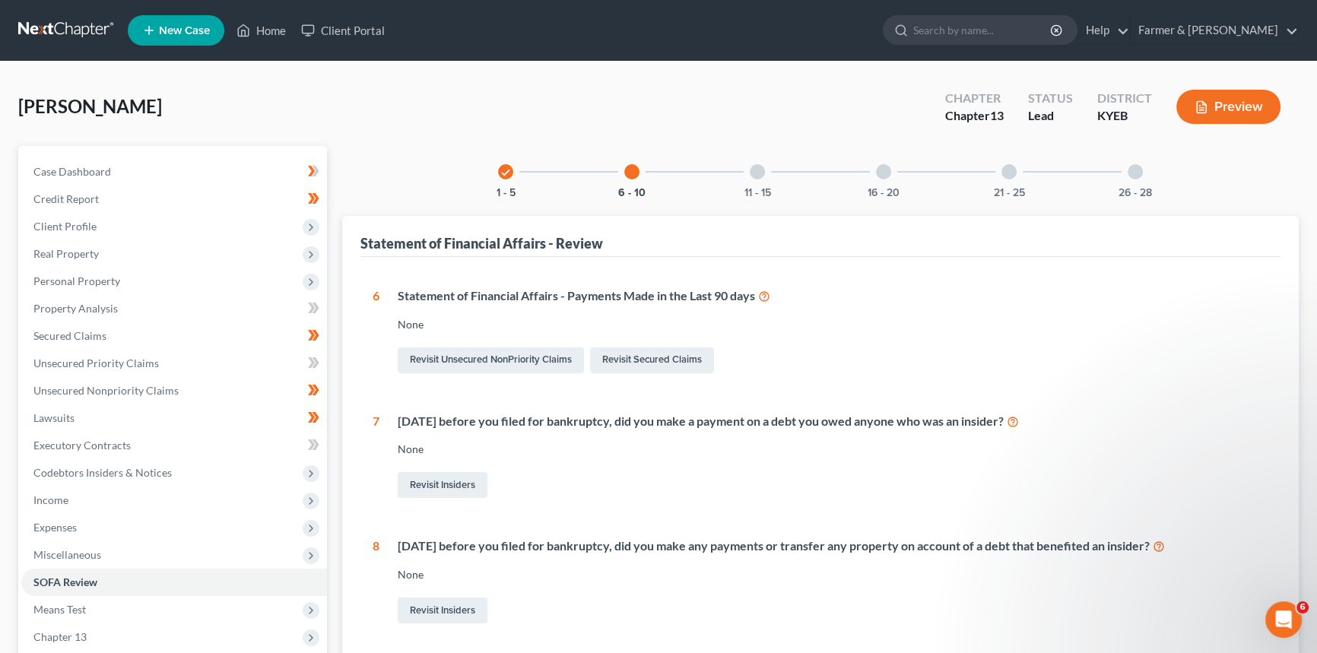
click at [760, 177] on div at bounding box center [757, 171] width 15 height 15
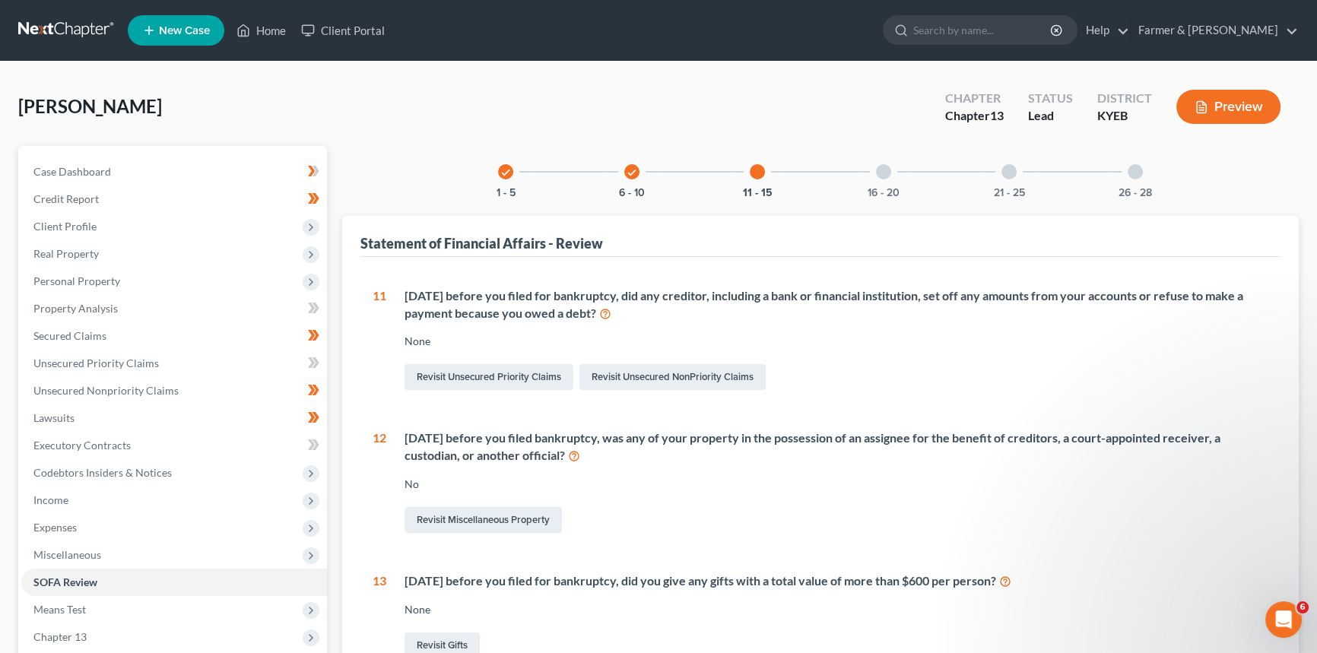
click at [879, 171] on div at bounding box center [883, 171] width 15 height 15
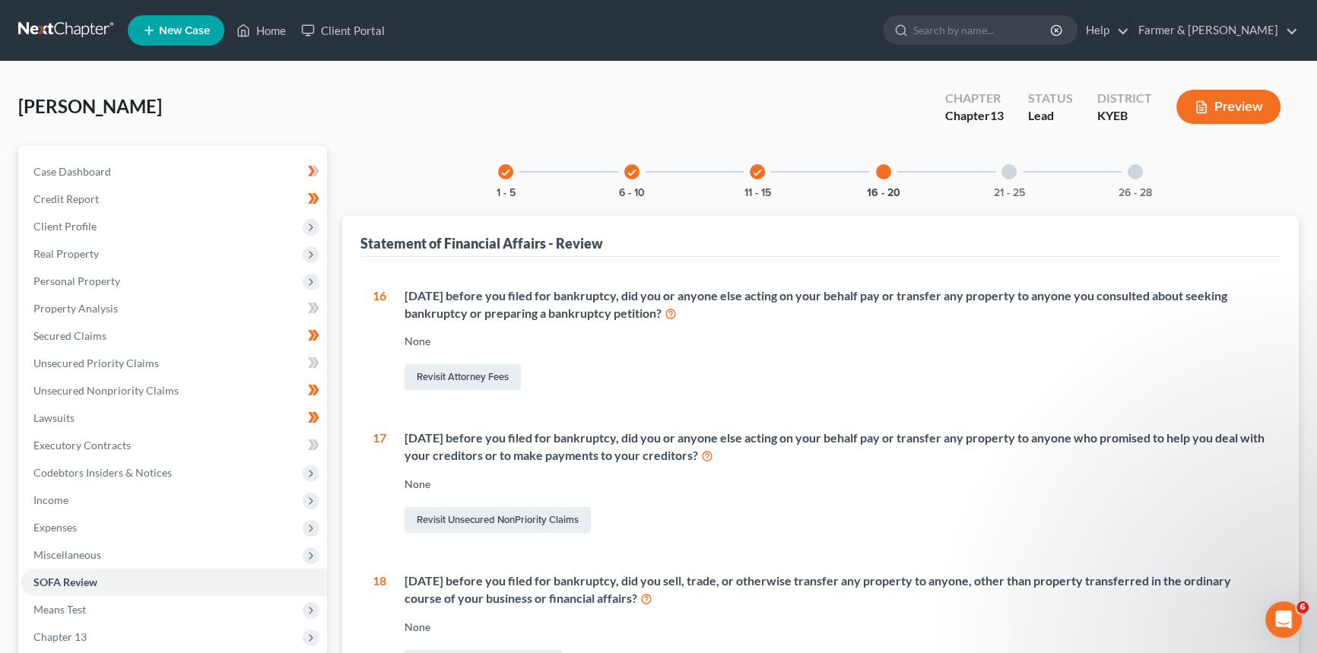
click at [1004, 170] on div at bounding box center [1009, 171] width 15 height 15
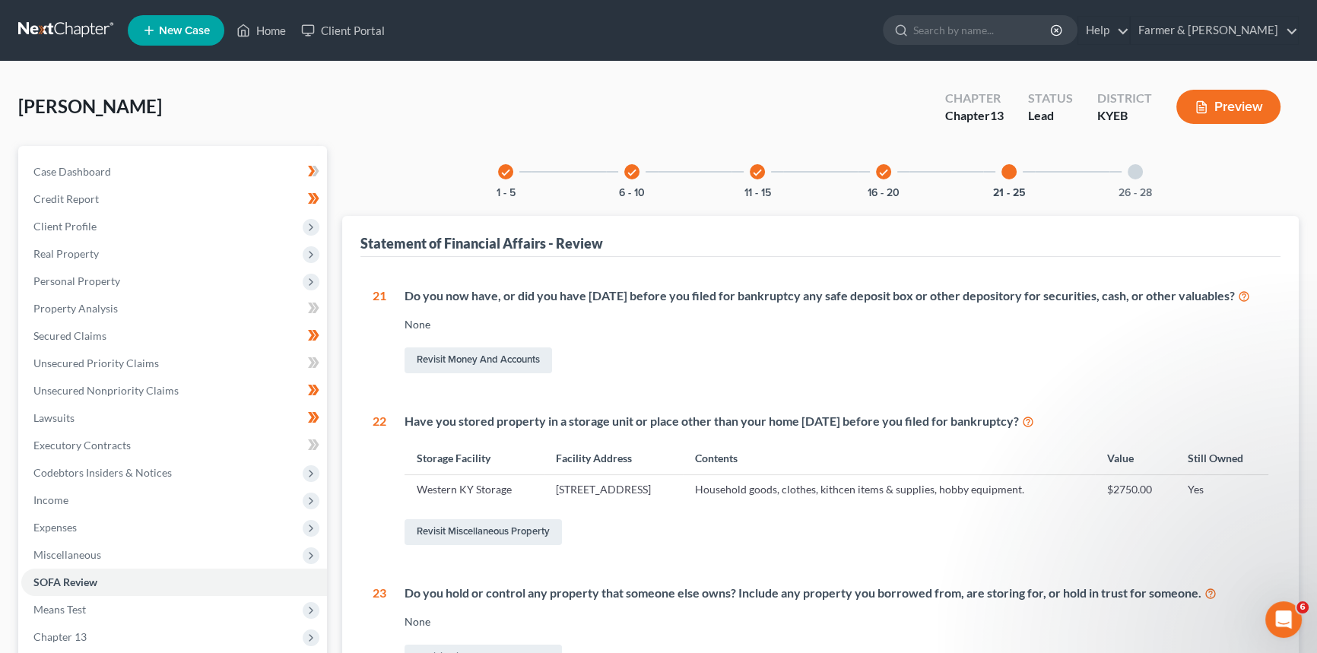
click at [1129, 173] on div at bounding box center [1135, 171] width 15 height 15
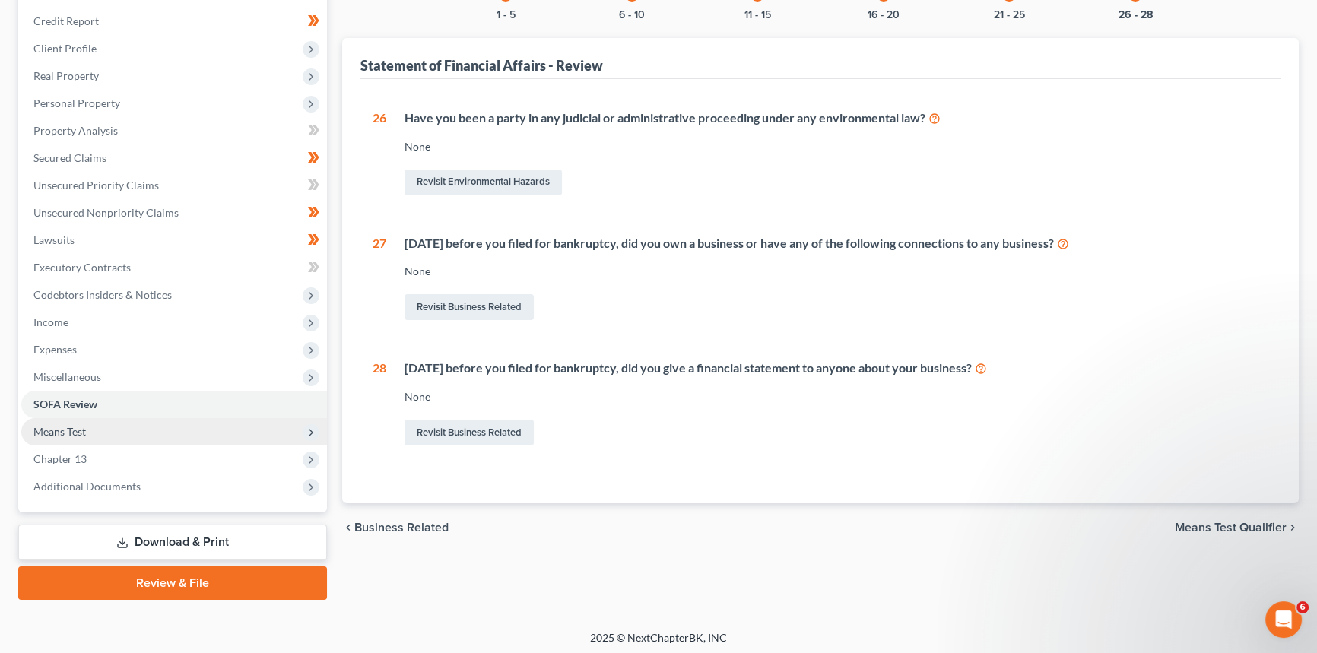
scroll to position [180, 0]
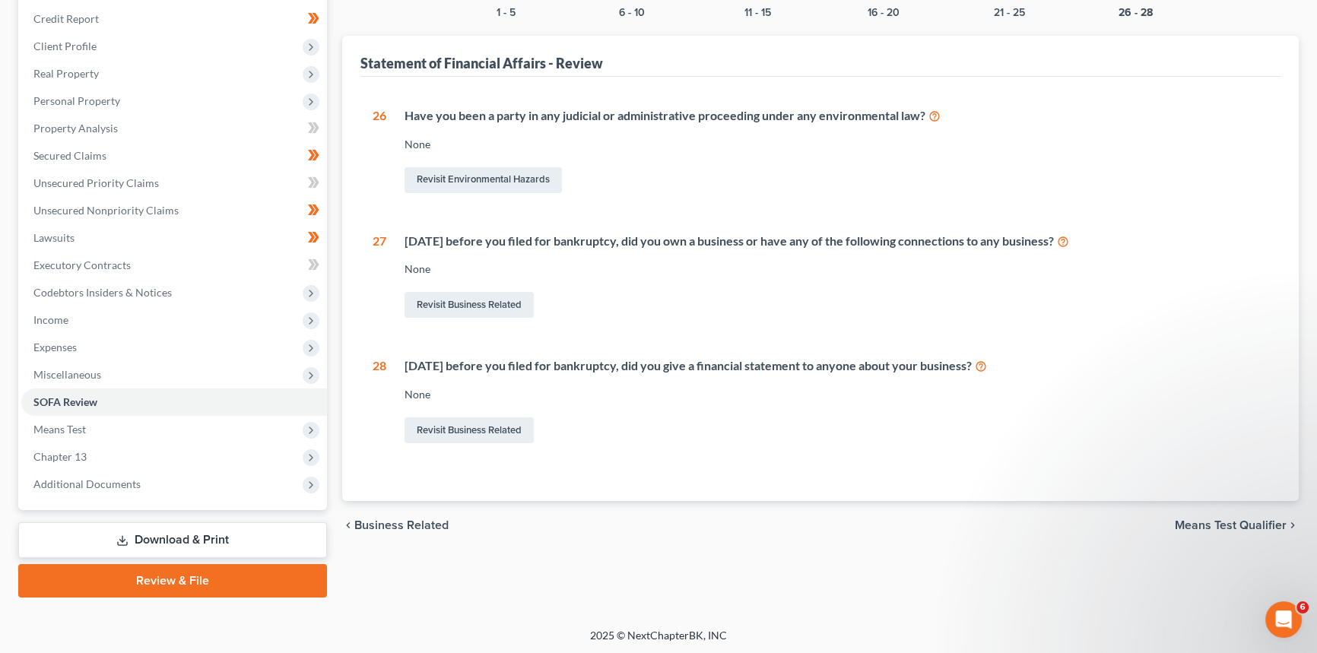
drag, startPoint x: 85, startPoint y: 449, endPoint x: 116, endPoint y: 497, distance: 56.1
click at [85, 450] on span "Chapter 13" at bounding box center [59, 456] width 53 height 13
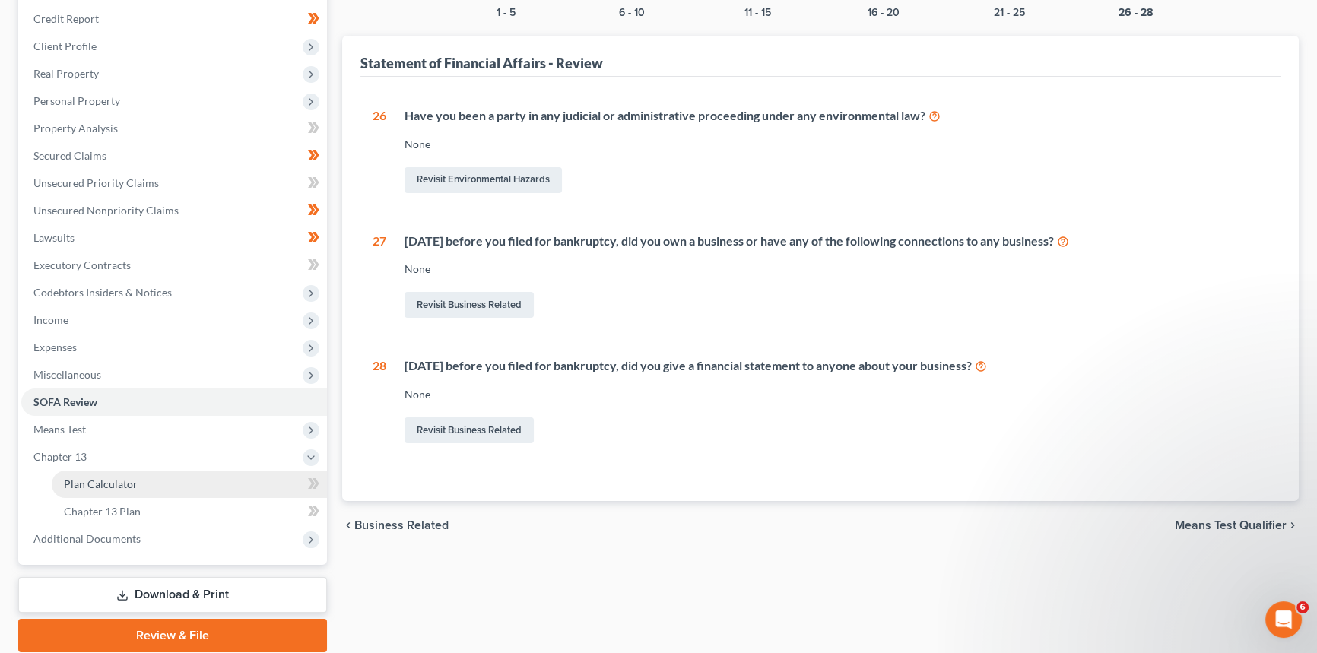
click at [104, 487] on span "Plan Calculator" at bounding box center [101, 484] width 74 height 13
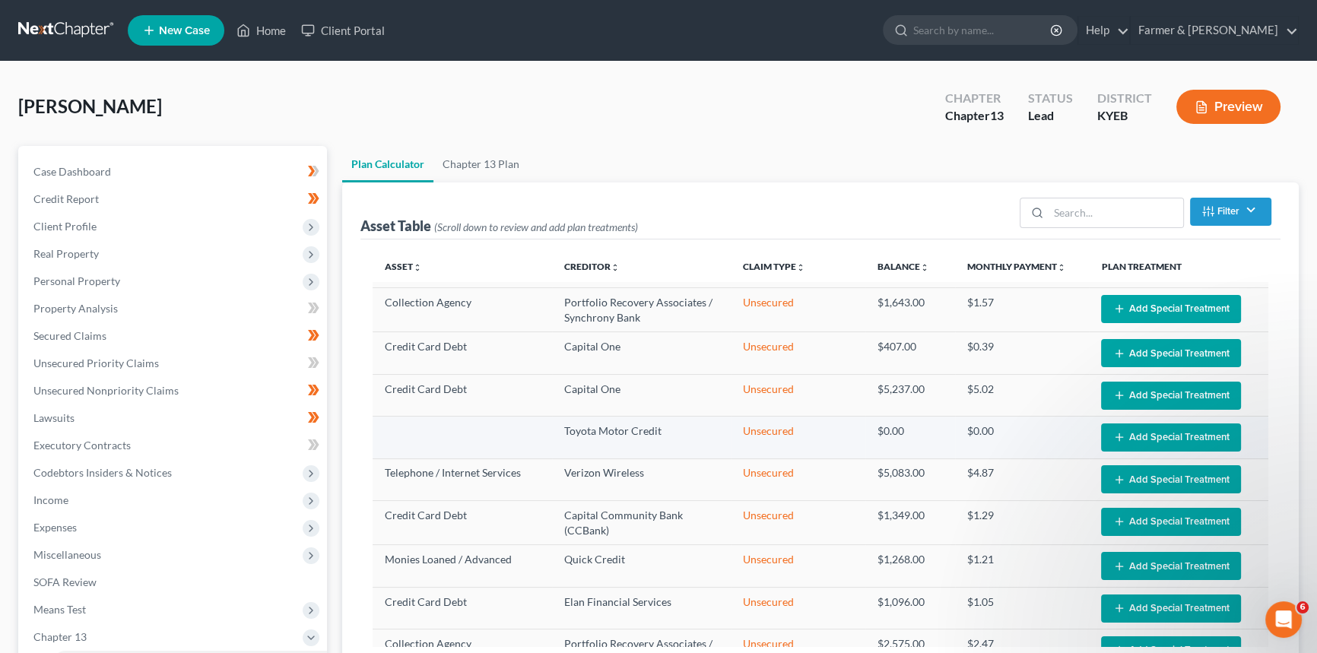
scroll to position [204, 0]
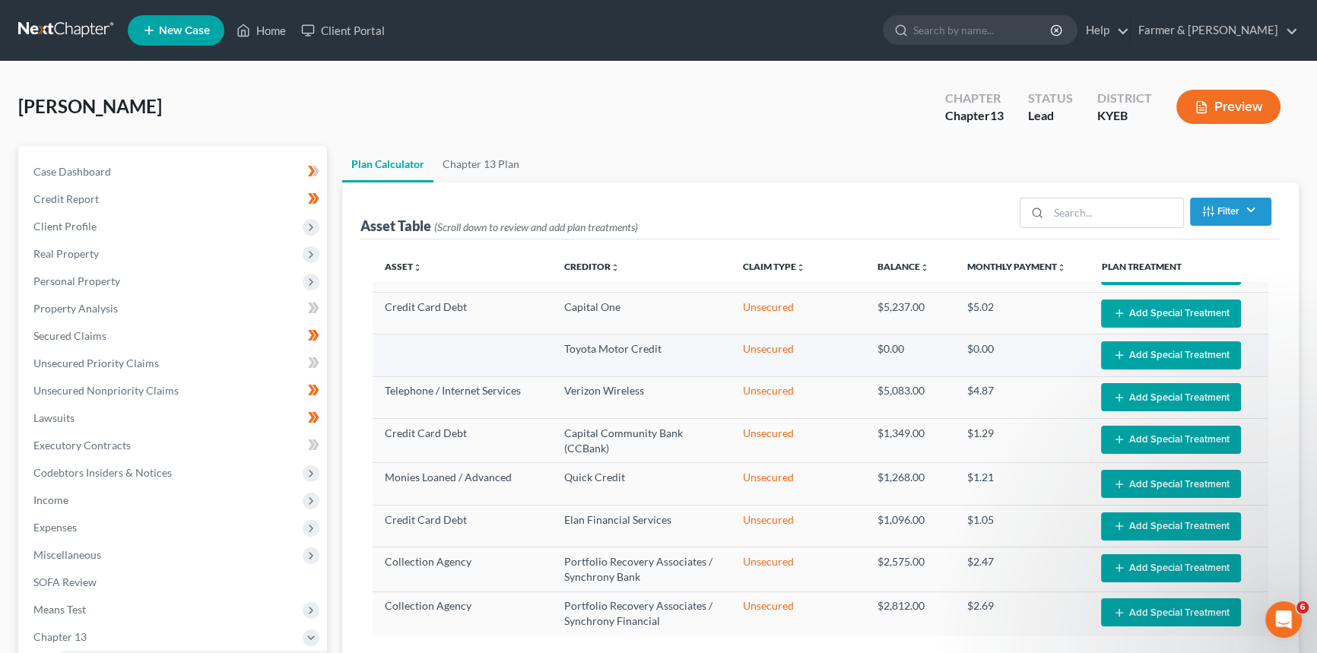
select select "59"
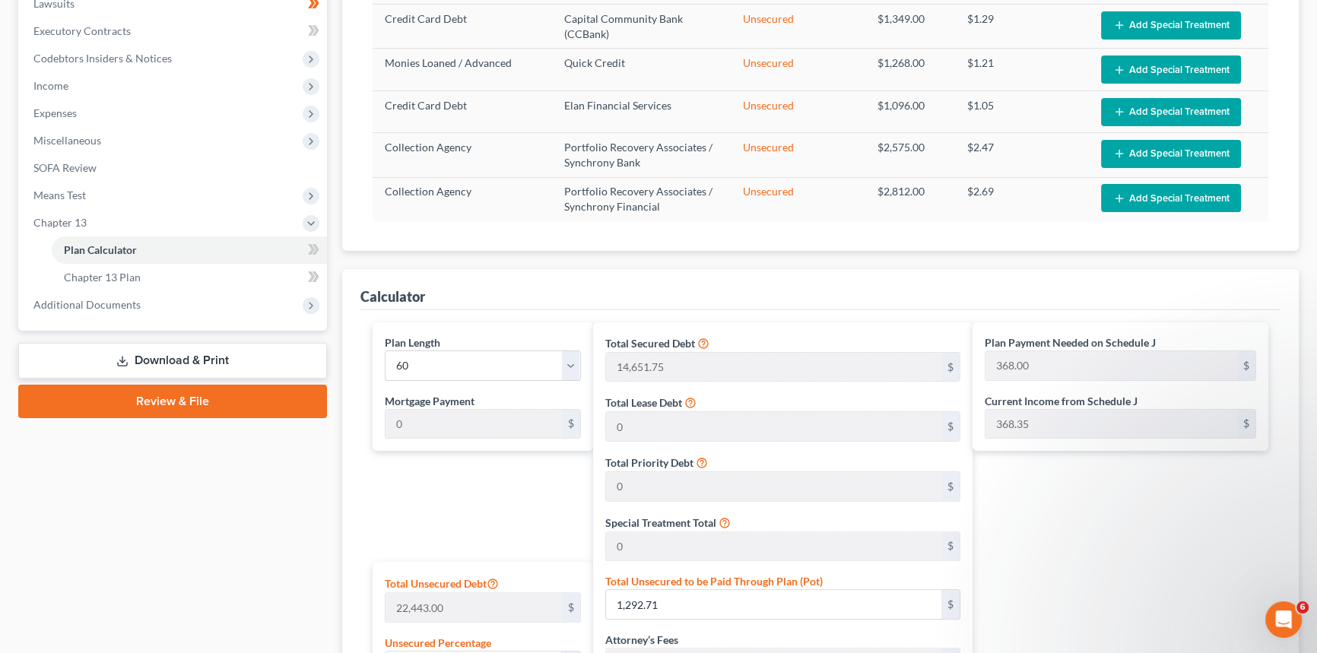
scroll to position [0, 0]
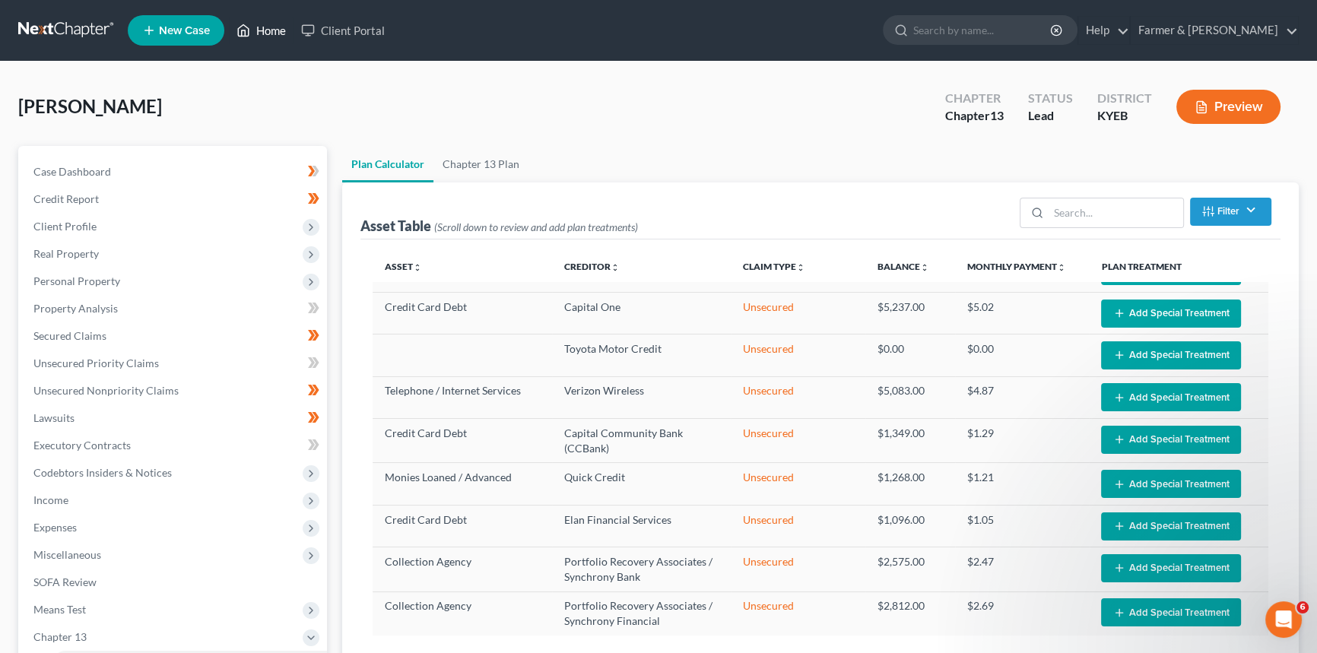
click at [273, 30] on link "Home" at bounding box center [261, 30] width 65 height 27
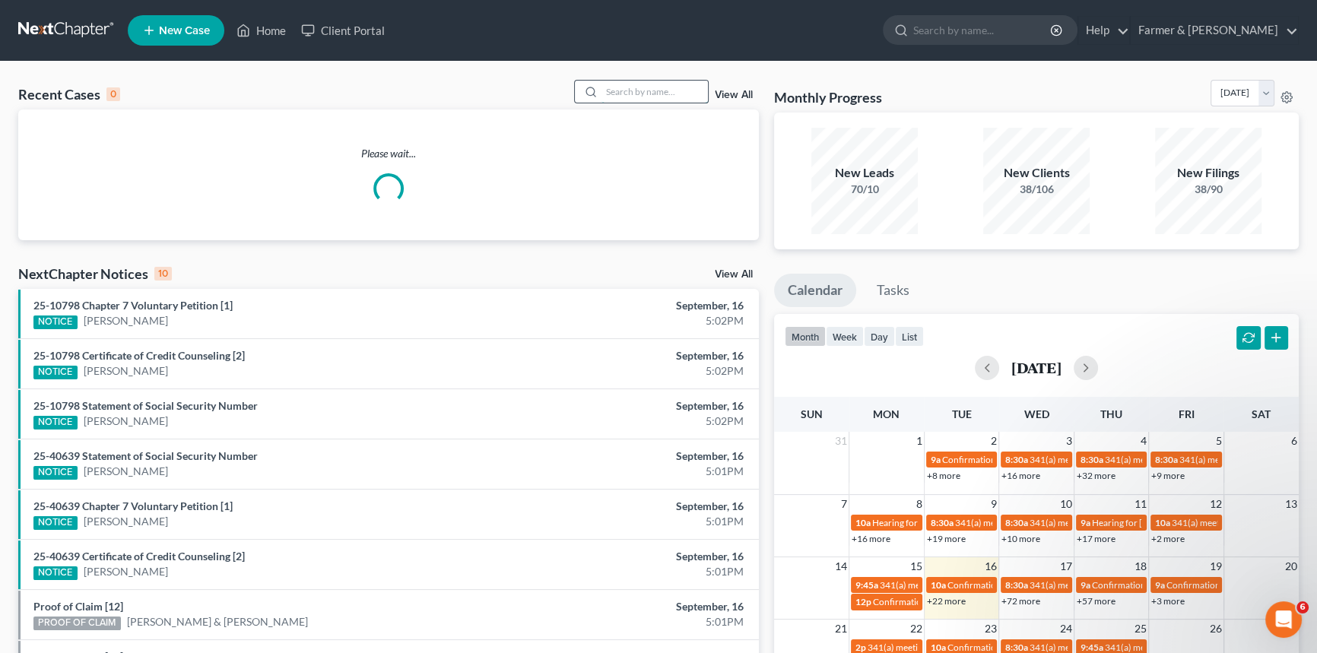
click at [634, 96] on input "search" at bounding box center [655, 92] width 106 height 22
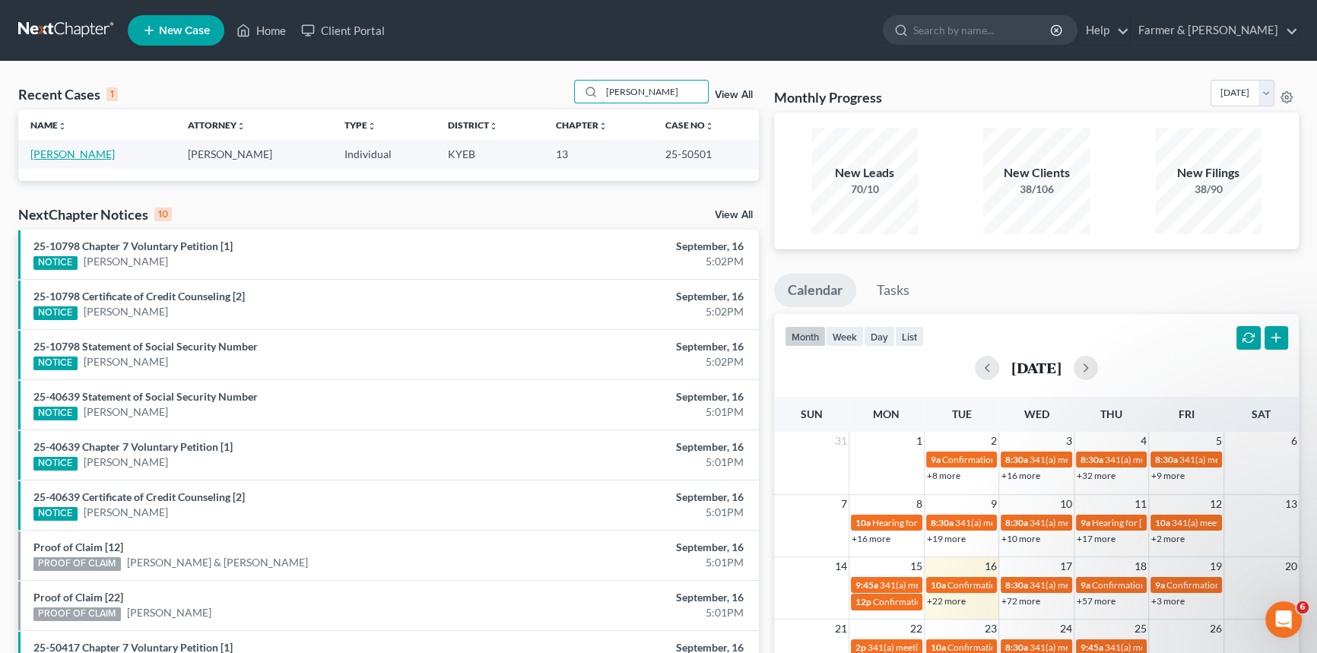
type input "[PERSON_NAME]"
click at [54, 158] on link "[PERSON_NAME]" at bounding box center [72, 154] width 84 height 13
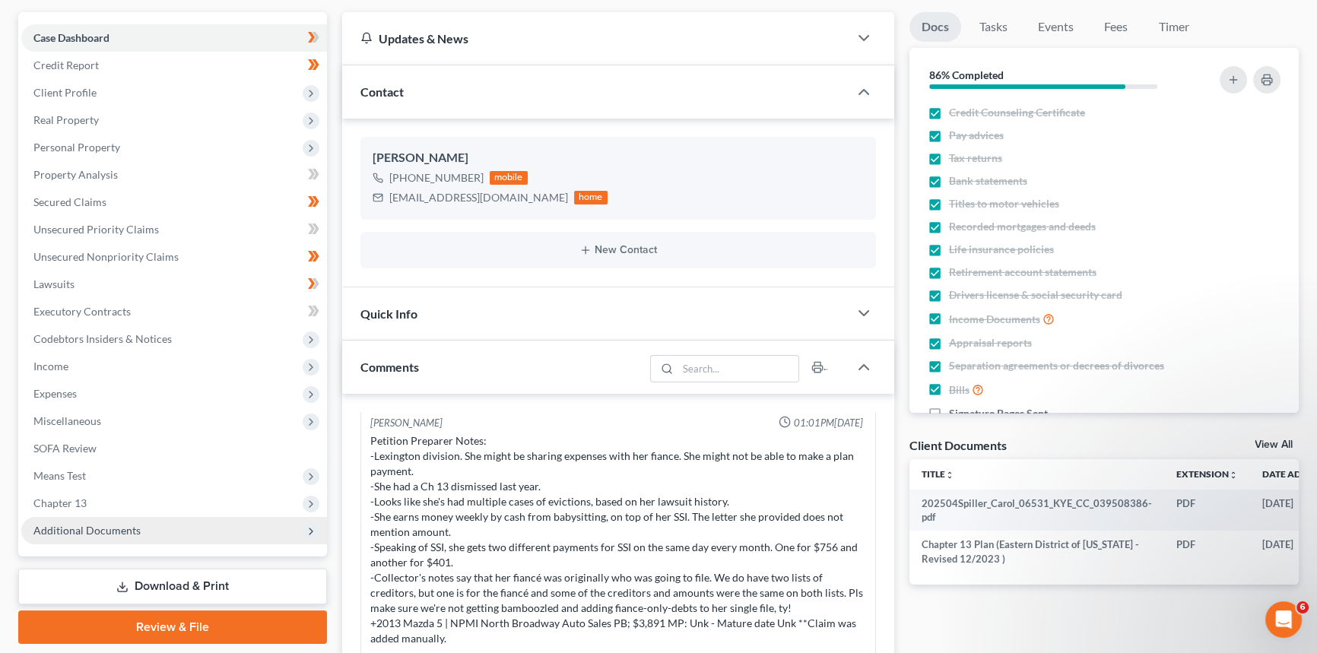
scroll to position [138, 0]
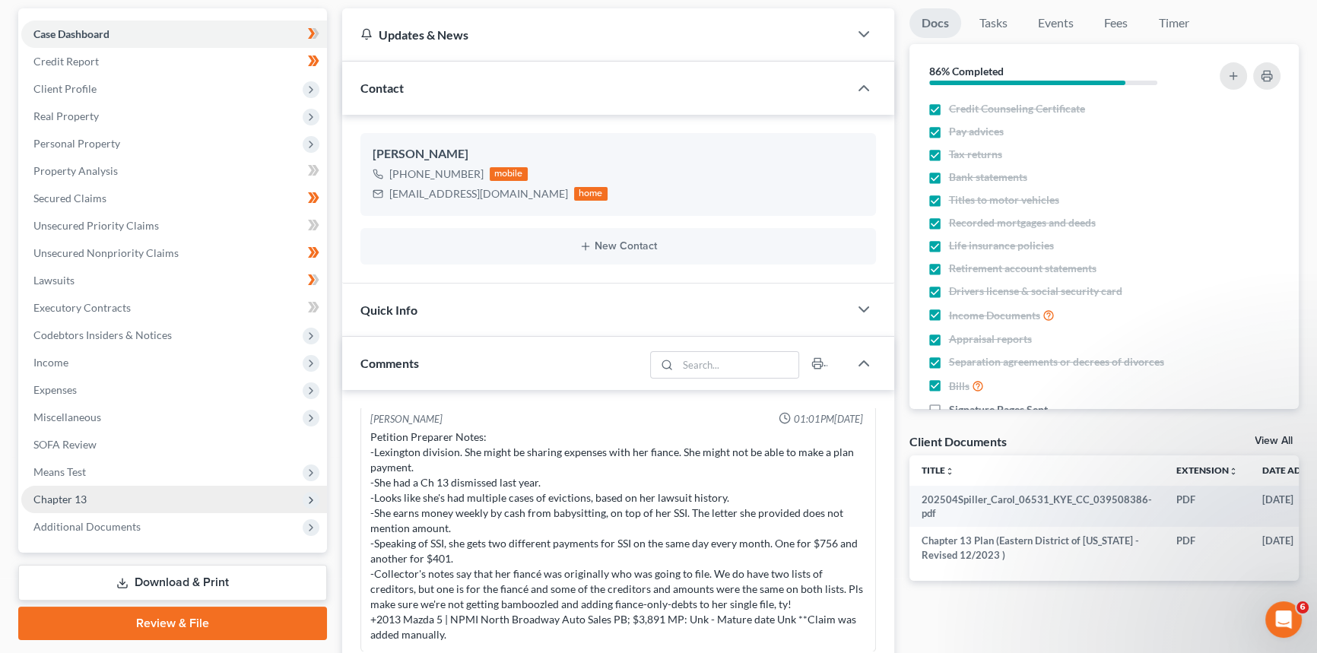
click at [149, 497] on span "Chapter 13" at bounding box center [174, 499] width 306 height 27
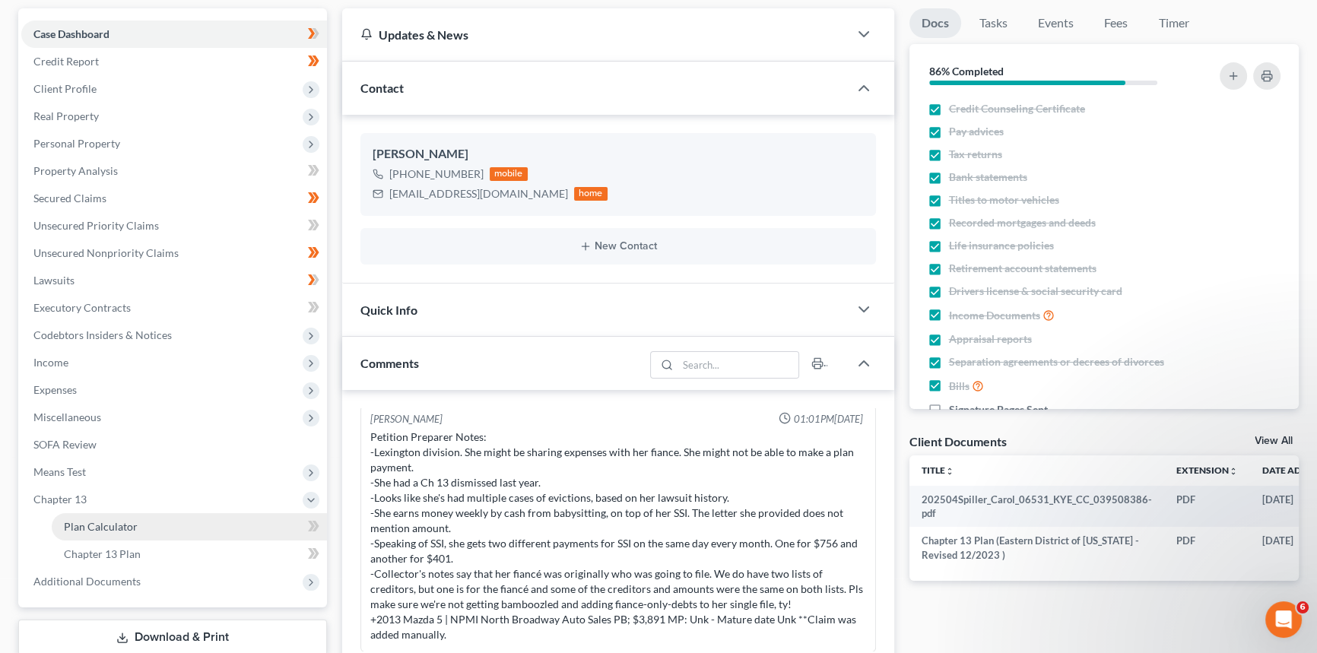
click at [129, 528] on span "Plan Calculator" at bounding box center [101, 526] width 74 height 13
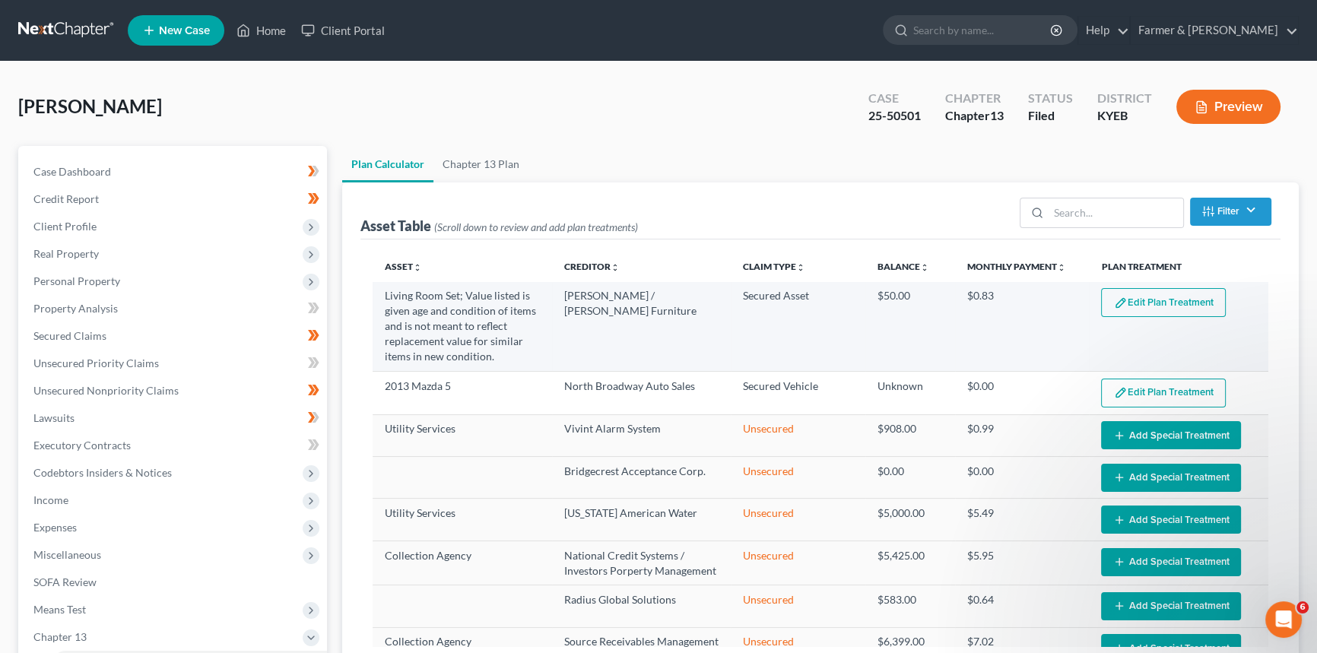
select select "59"
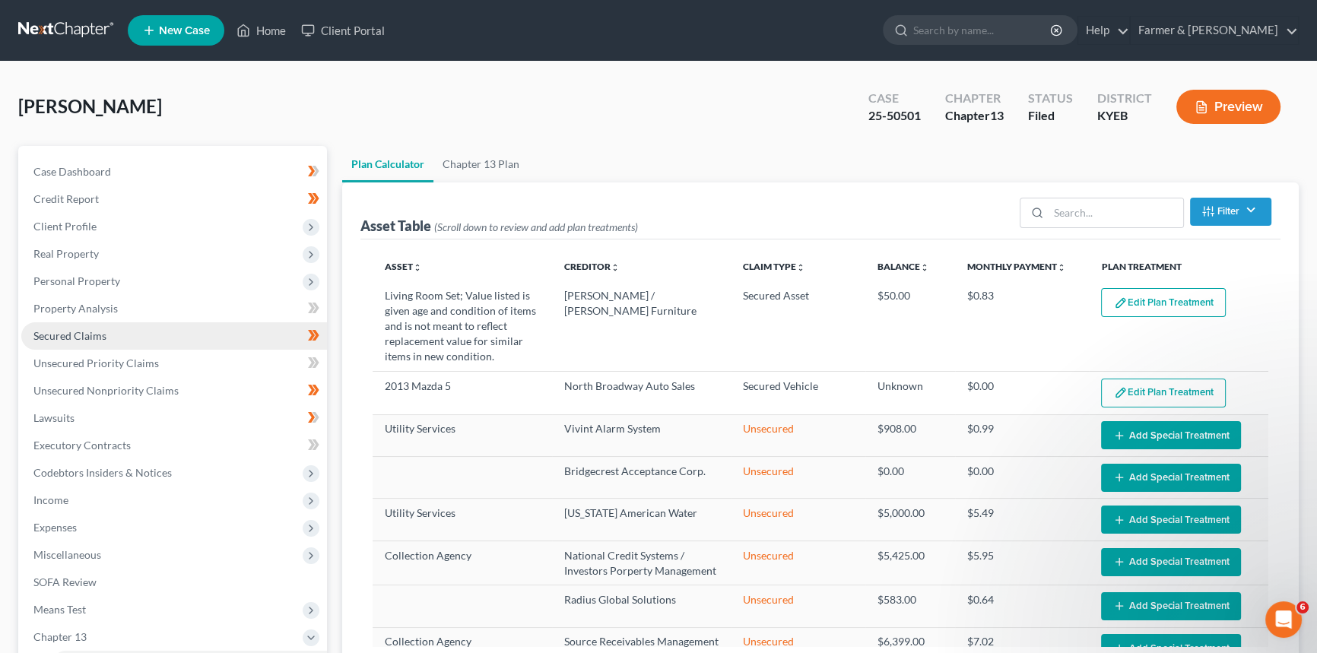
click at [110, 337] on link "Secured Claims" at bounding box center [174, 335] width 306 height 27
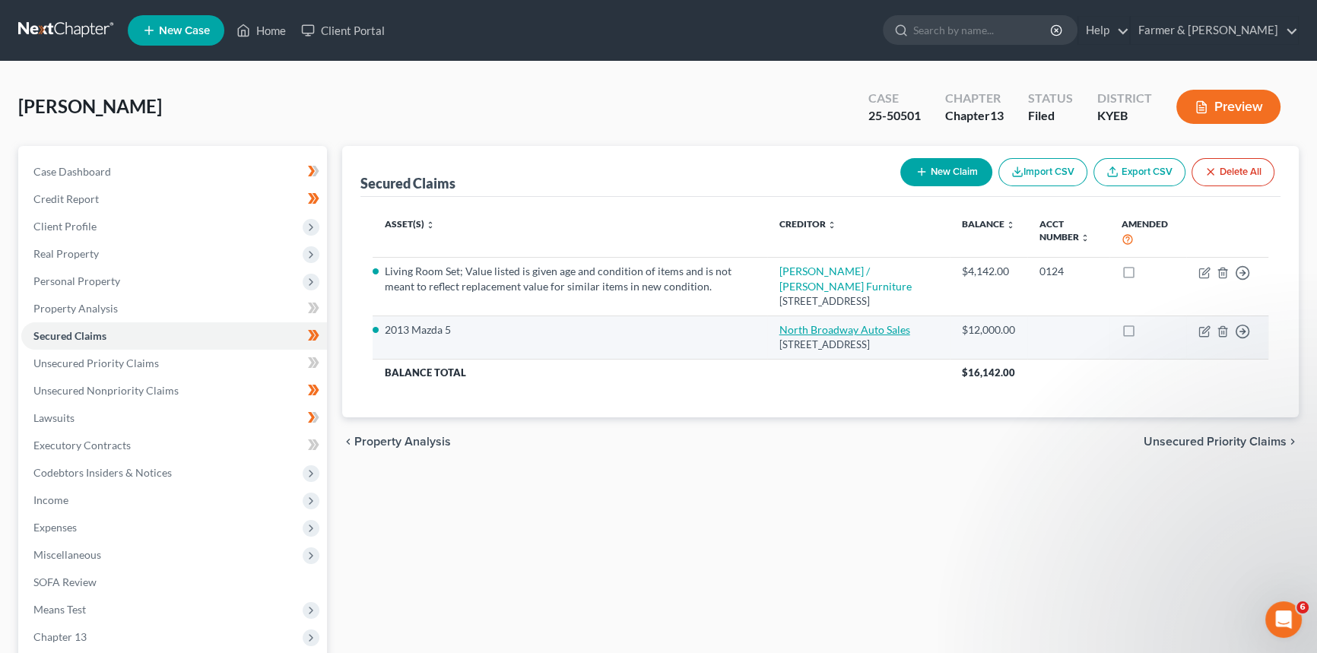
click at [854, 323] on link "North Broadway Auto Sales" at bounding box center [845, 329] width 131 height 13
select select "18"
select select "0"
select select "4"
select select "3"
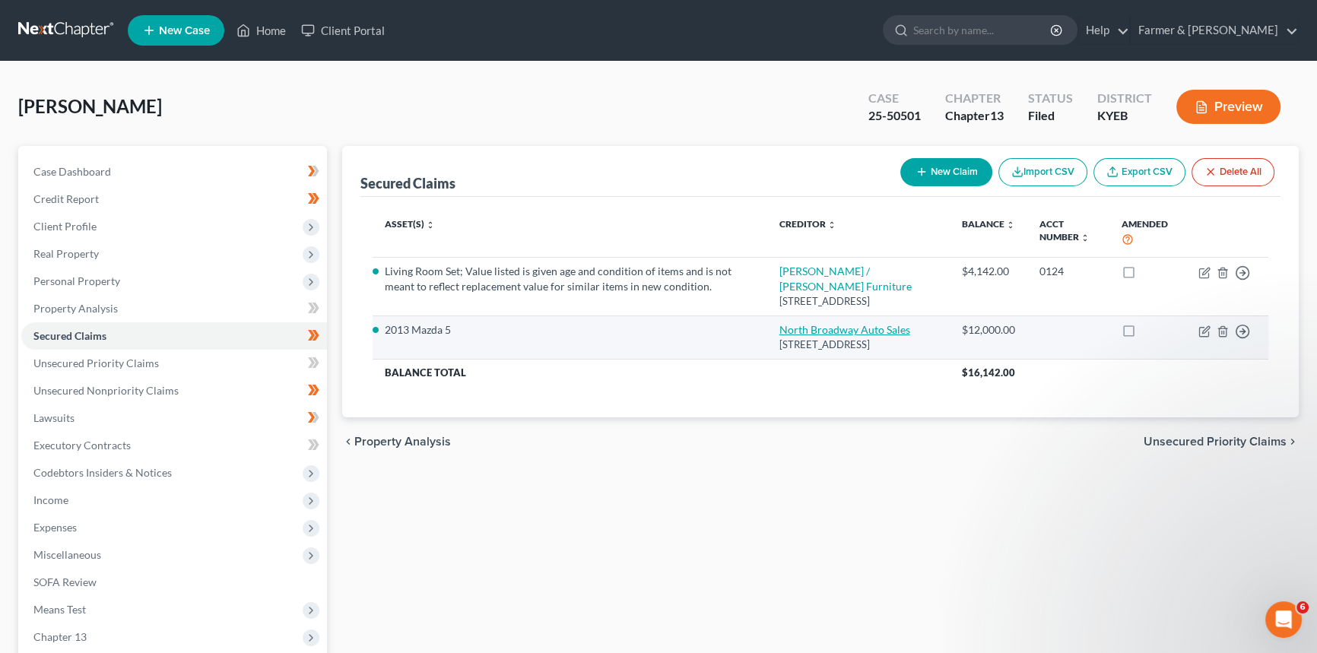
select select "0"
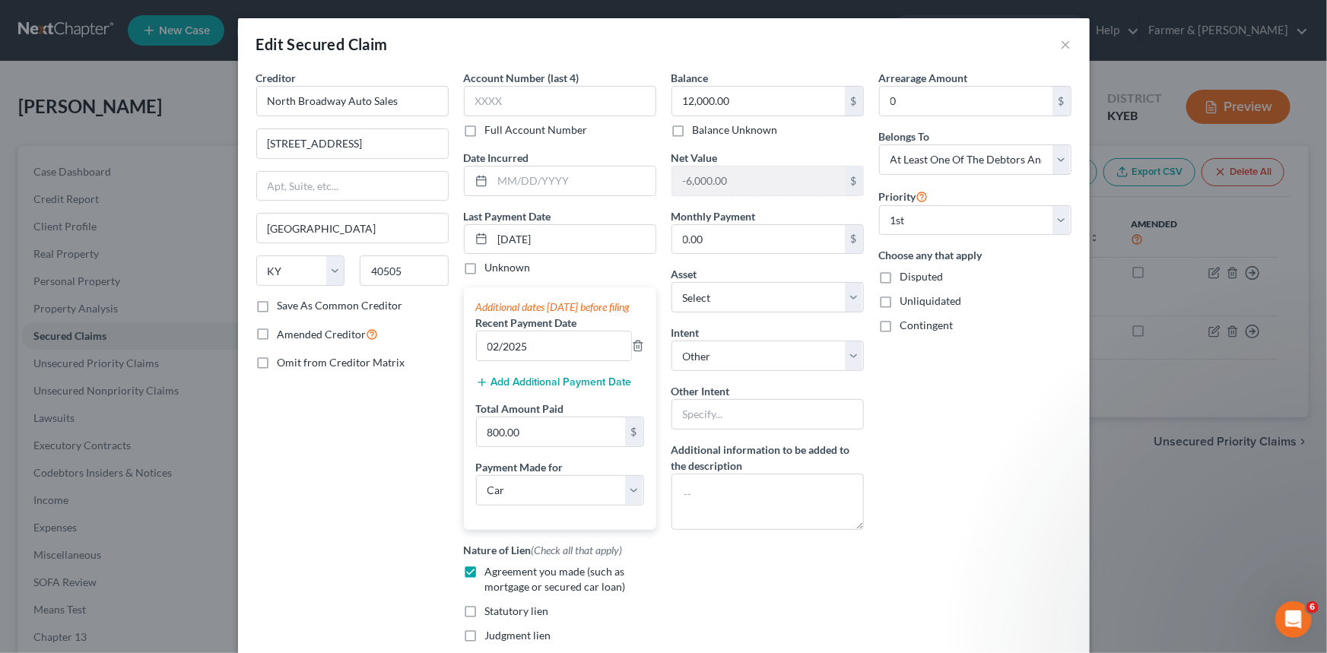
click at [1054, 51] on div "Edit Secured Claim ×" at bounding box center [664, 44] width 852 height 52
click at [1061, 45] on button "×" at bounding box center [1066, 44] width 11 height 18
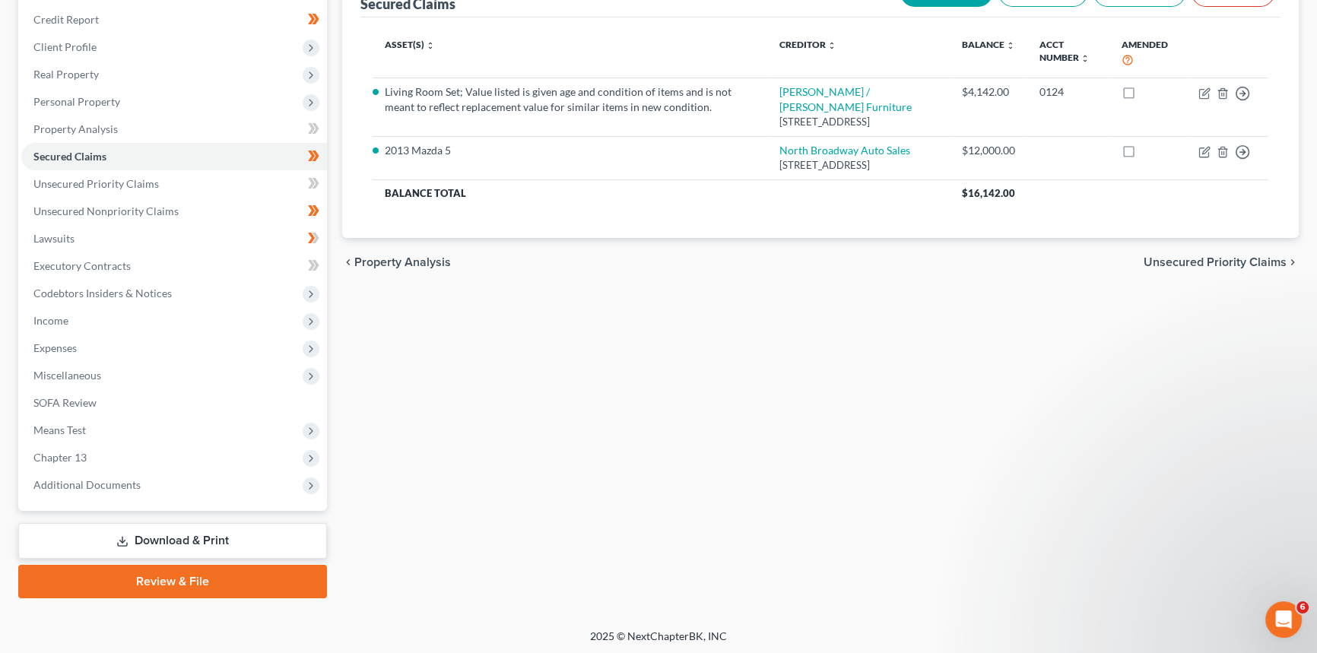
scroll to position [180, 0]
click at [91, 452] on span "Chapter 13" at bounding box center [174, 456] width 306 height 27
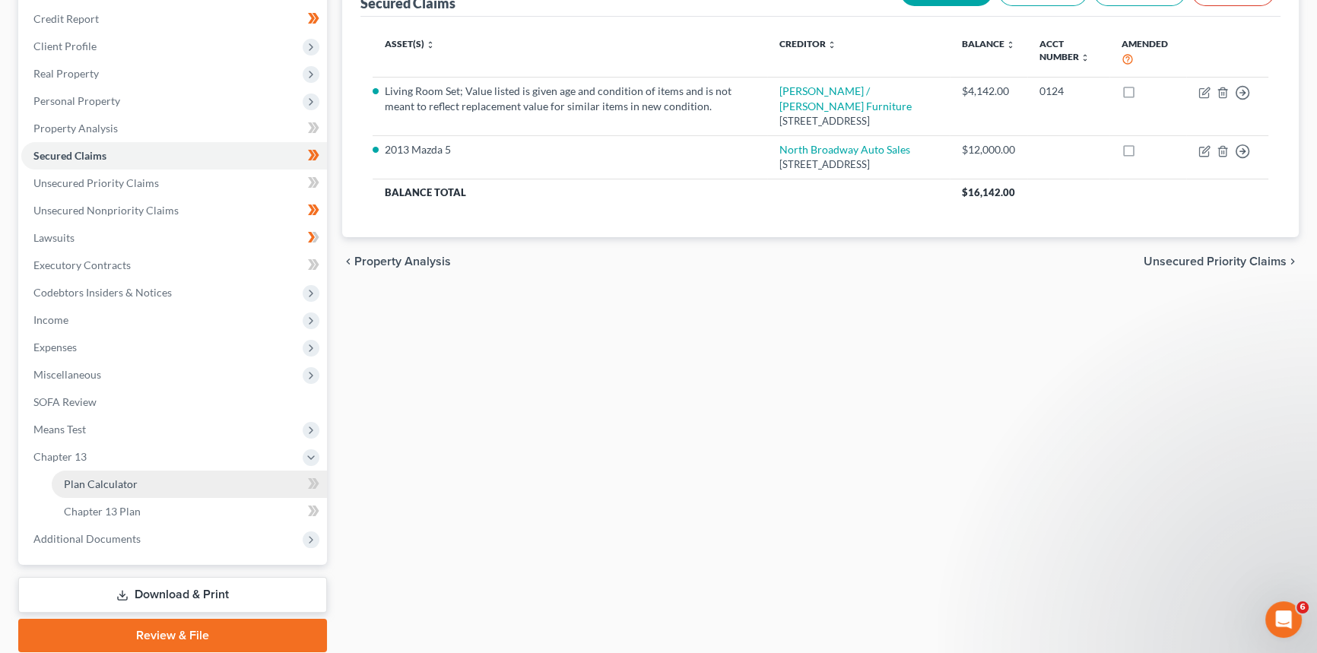
click at [90, 478] on span "Plan Calculator" at bounding box center [101, 484] width 74 height 13
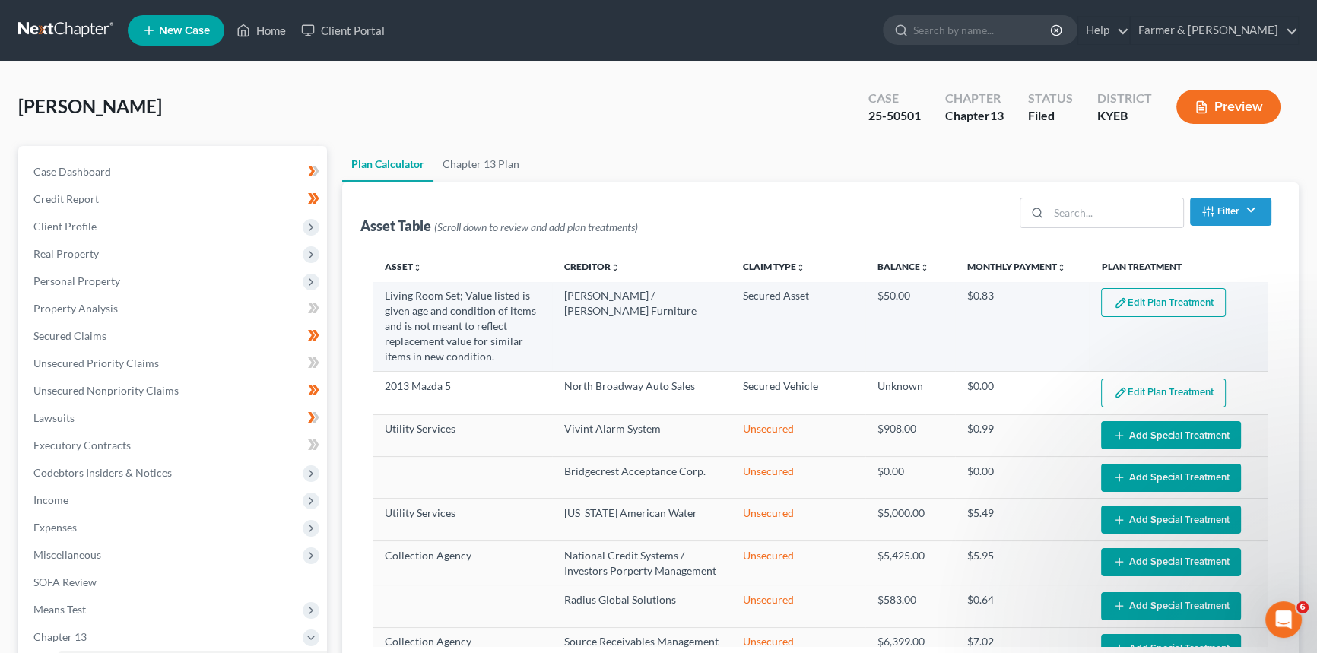
select select "59"
